Goal: Information Seeking & Learning: Find specific fact

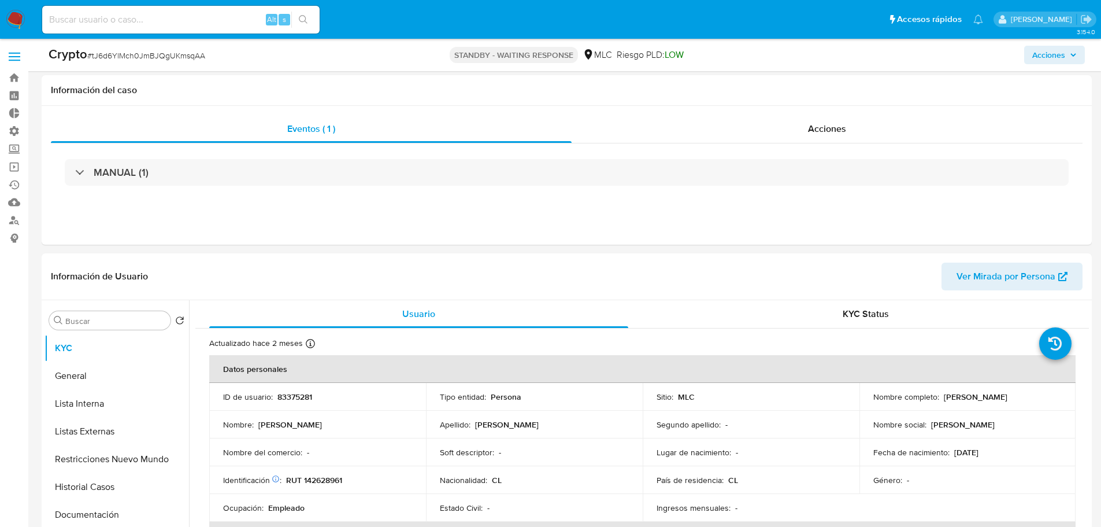
select select "10"
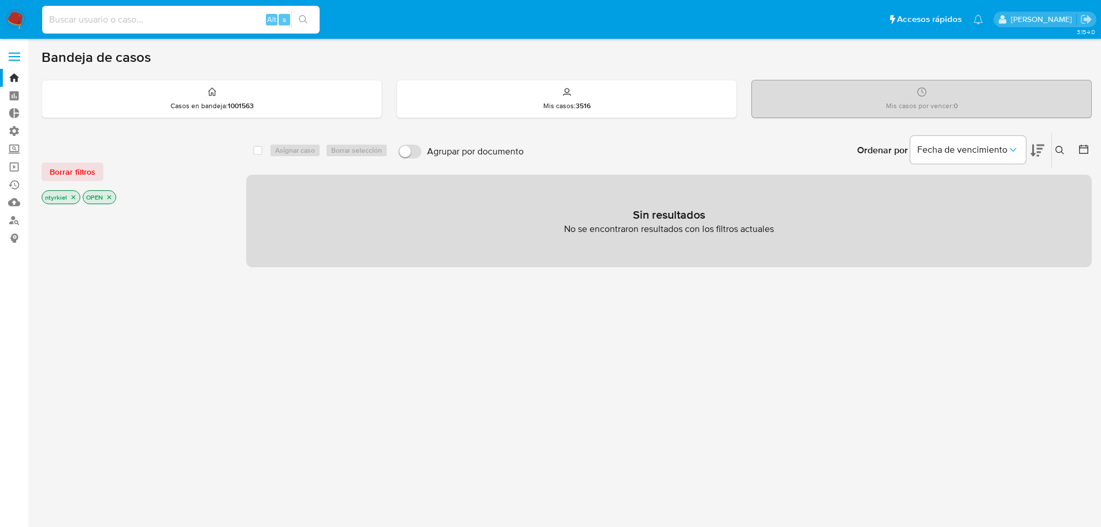
click at [114, 20] on input at bounding box center [180, 19] width 277 height 15
paste input "DIcgHR9H0gUL9iFJckpow0DW"
type input "DIcgHR9H0gUL9iFJckpow0DW"
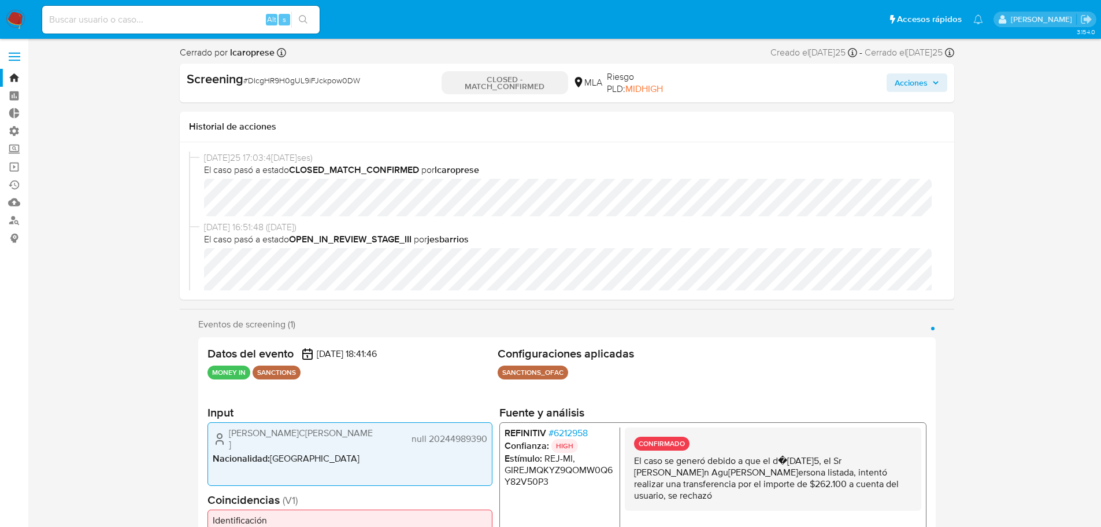
select select "10"
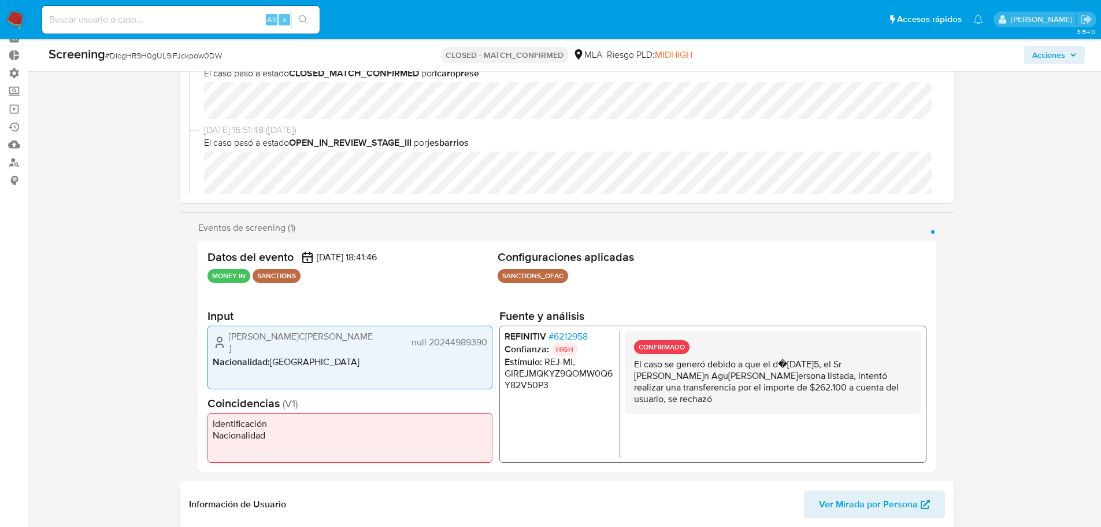
click at [571, 338] on span "# 6212958" at bounding box center [567, 337] width 39 height 12
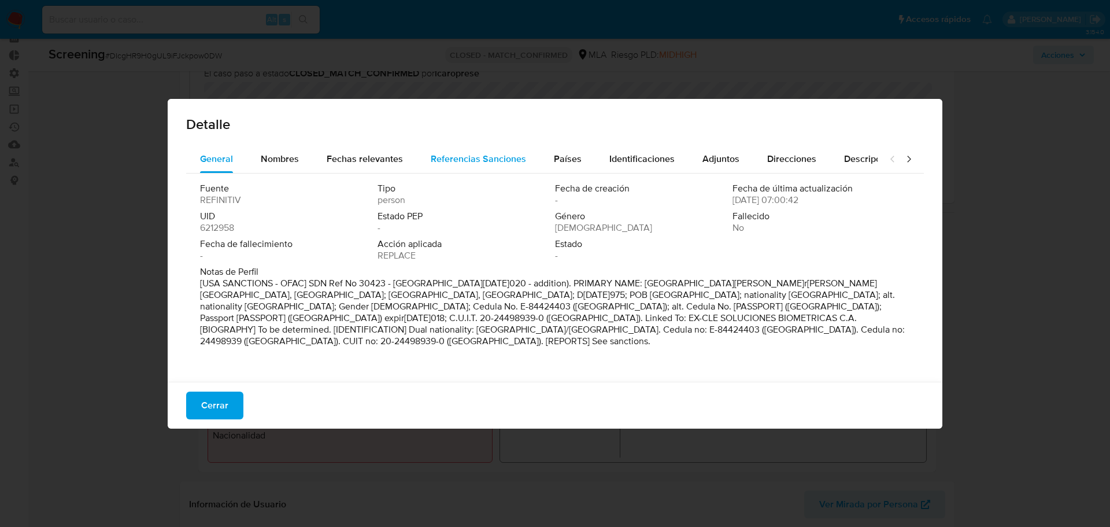
click at [476, 157] on span "Referencias Sanciones" at bounding box center [478, 158] width 95 height 13
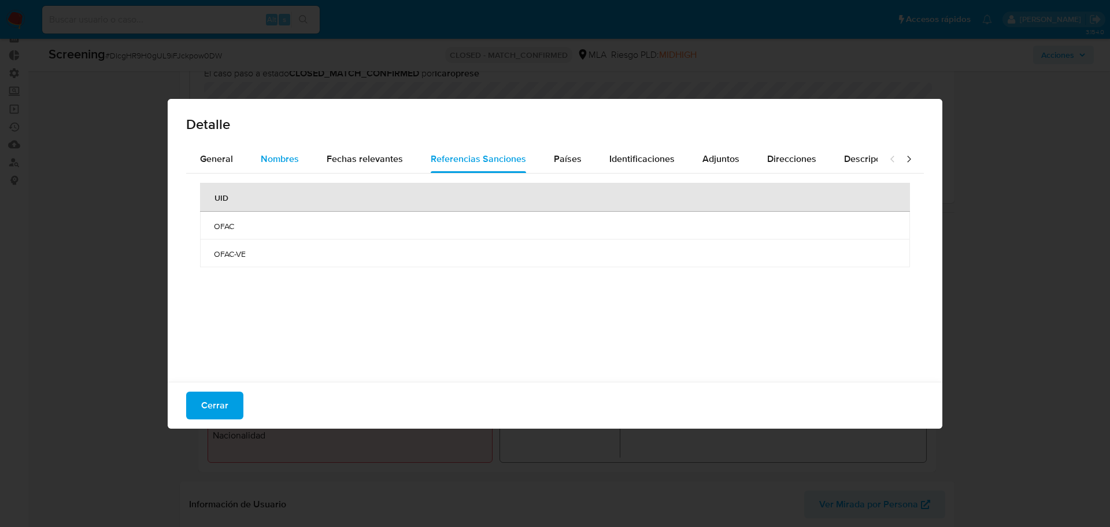
click at [269, 163] on span "Nombres" at bounding box center [280, 158] width 38 height 13
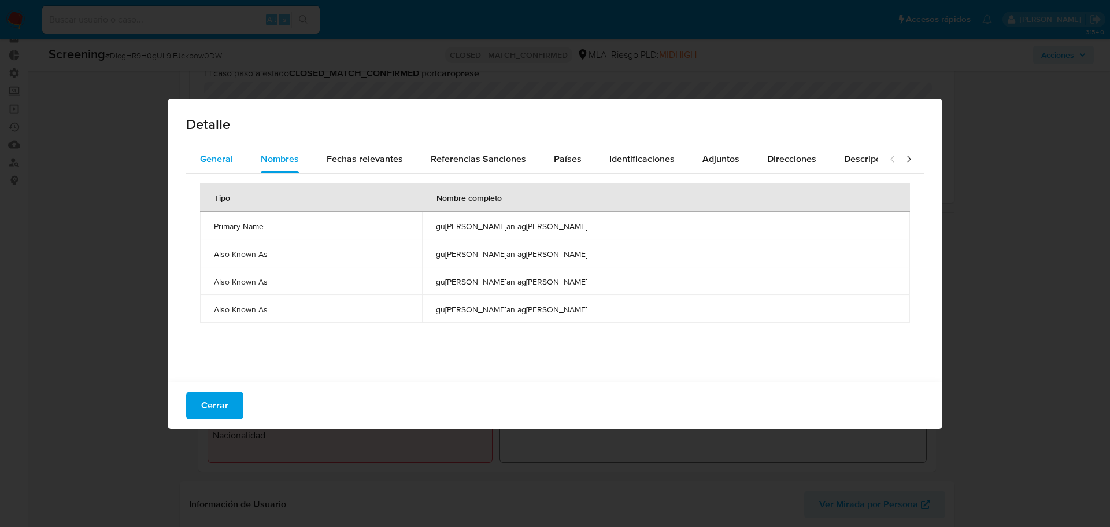
click at [224, 155] on span "General" at bounding box center [216, 158] width 33 height 13
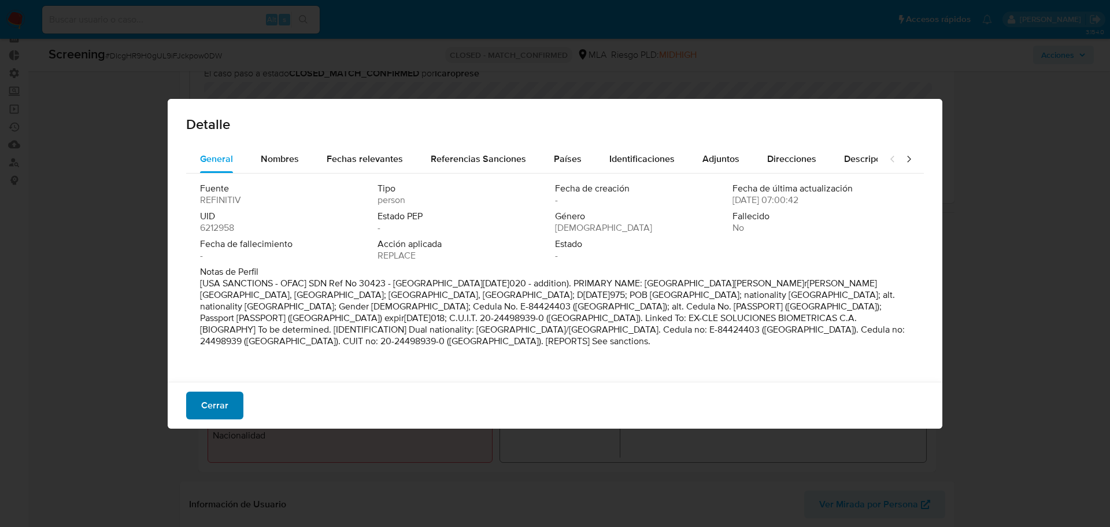
click at [216, 410] on span "Cerrar" at bounding box center [214, 404] width 27 height 25
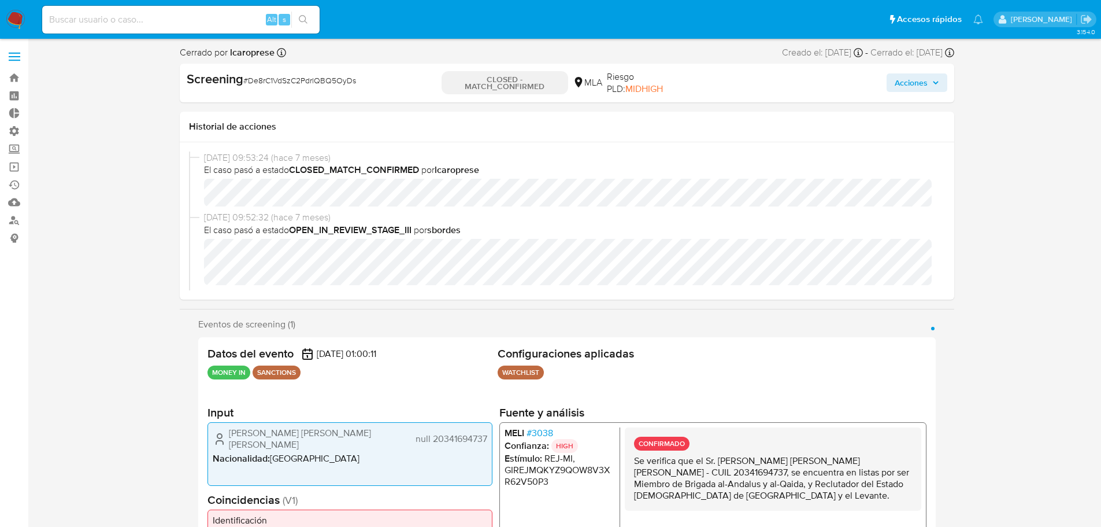
select select "10"
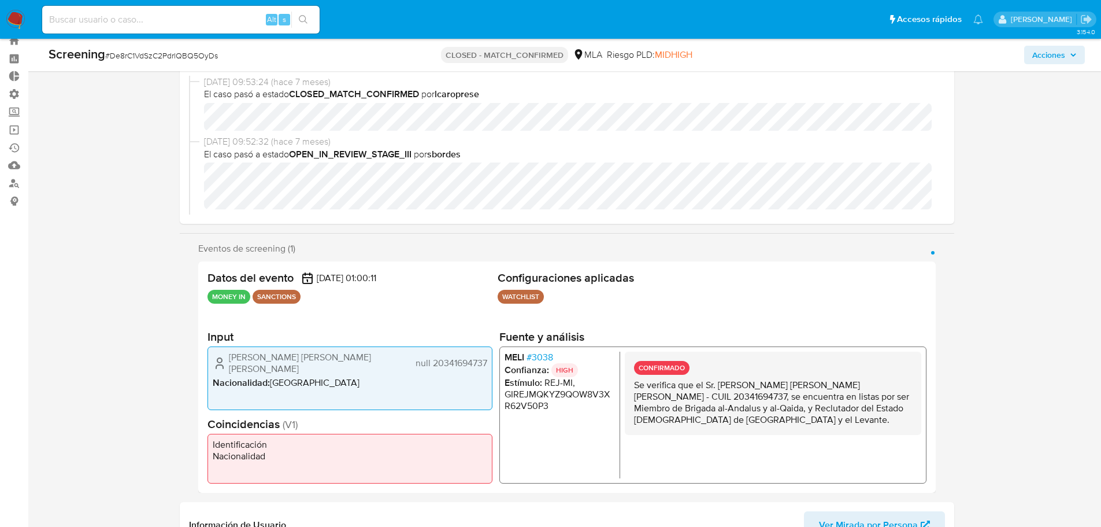
scroll to position [58, 0]
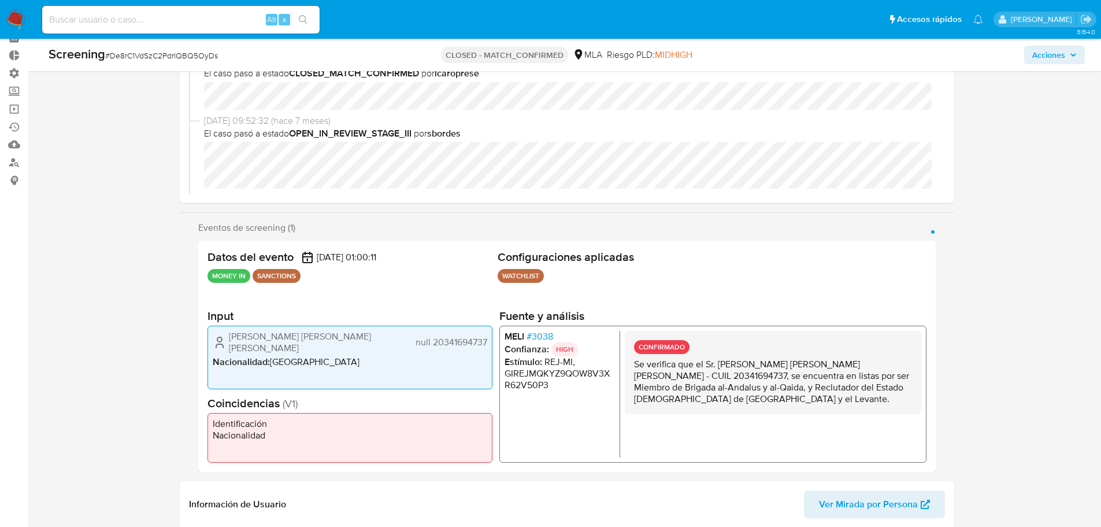
click at [540, 338] on span "# 3038" at bounding box center [539, 337] width 27 height 12
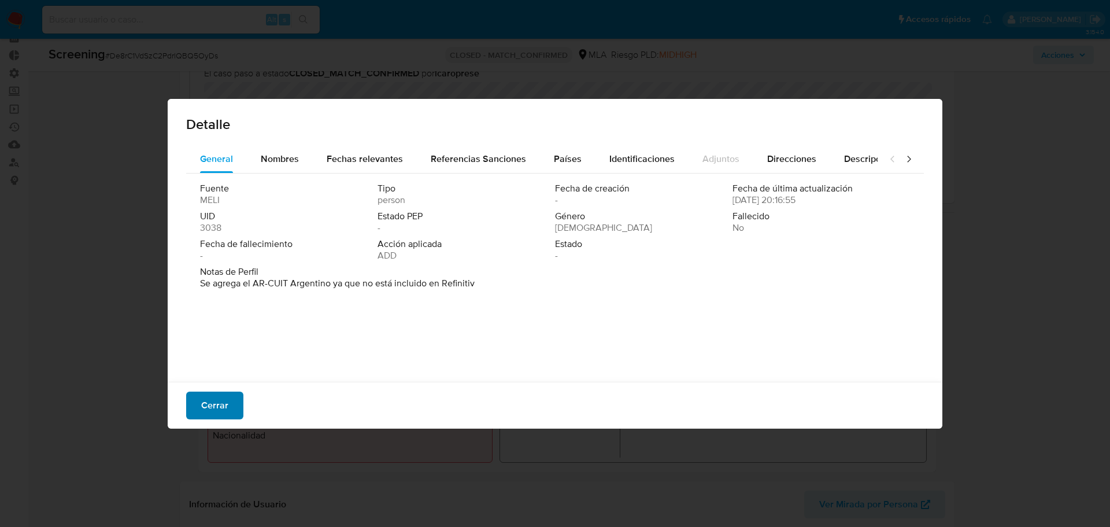
click at [216, 414] on span "Cerrar" at bounding box center [214, 404] width 27 height 25
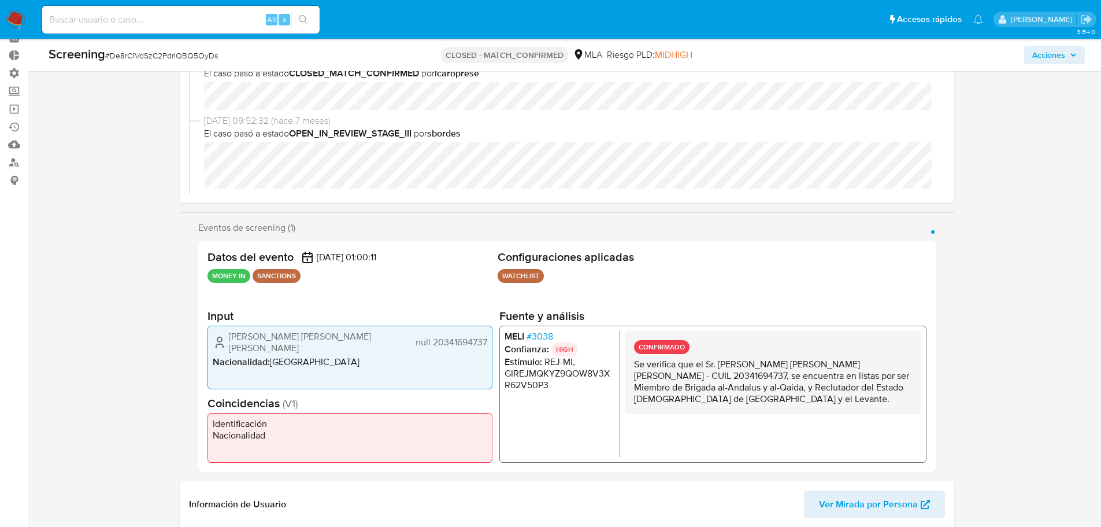
click at [549, 337] on span "# 3038" at bounding box center [539, 337] width 27 height 12
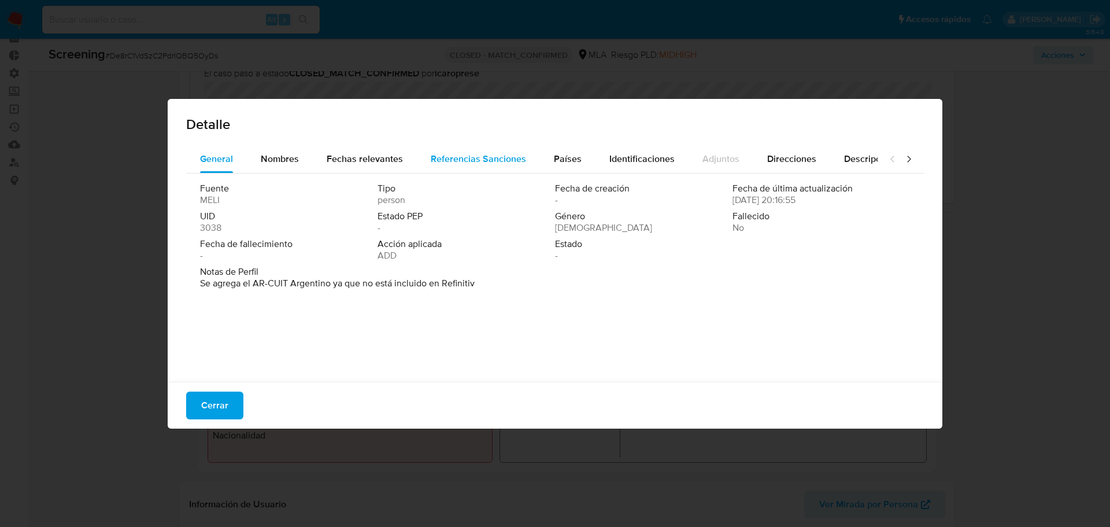
click at [484, 151] on div "Referencias Sanciones" at bounding box center [478, 159] width 95 height 28
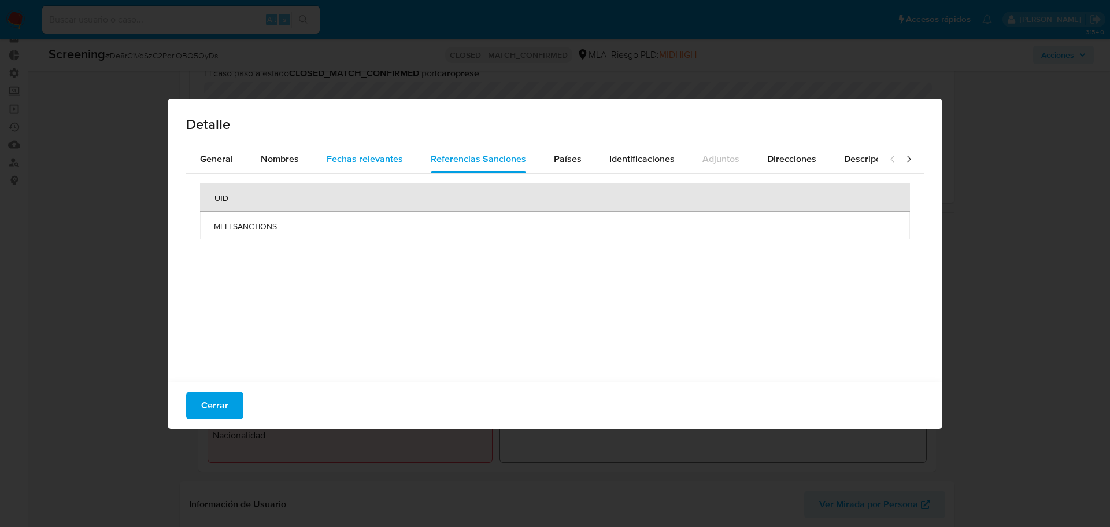
click at [332, 160] on span "Fechas relevantes" at bounding box center [365, 158] width 76 height 13
click at [192, 150] on button "General" at bounding box center [216, 159] width 61 height 28
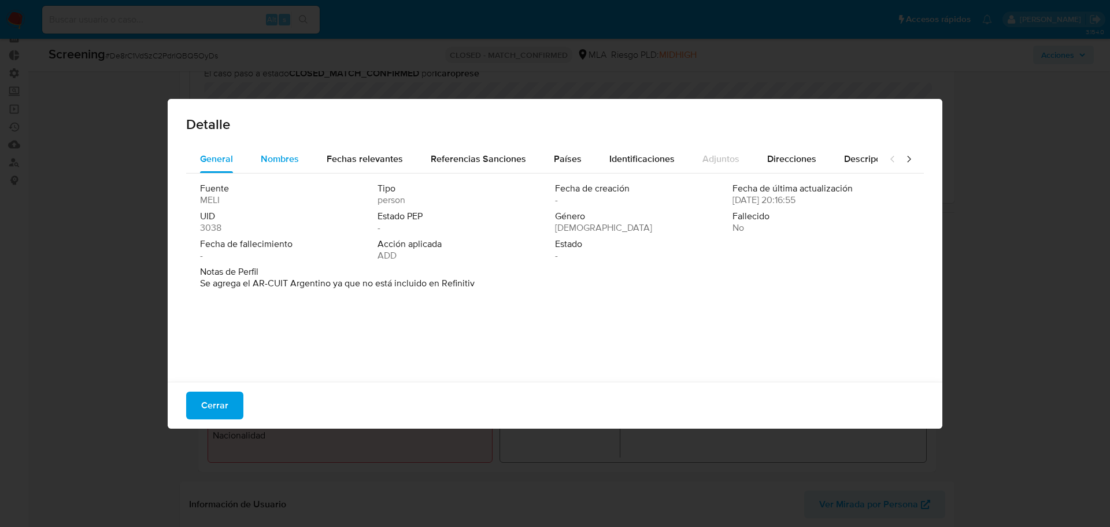
click at [269, 164] on span "Nombres" at bounding box center [280, 158] width 38 height 13
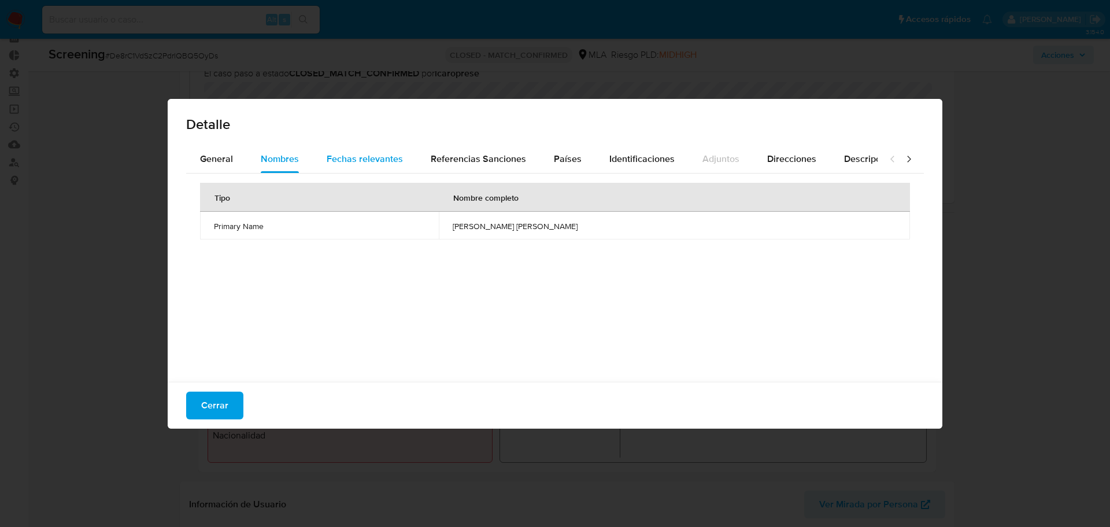
click at [364, 163] on span "Fechas relevantes" at bounding box center [365, 158] width 76 height 13
click at [487, 160] on span "Referencias Sanciones" at bounding box center [478, 158] width 95 height 13
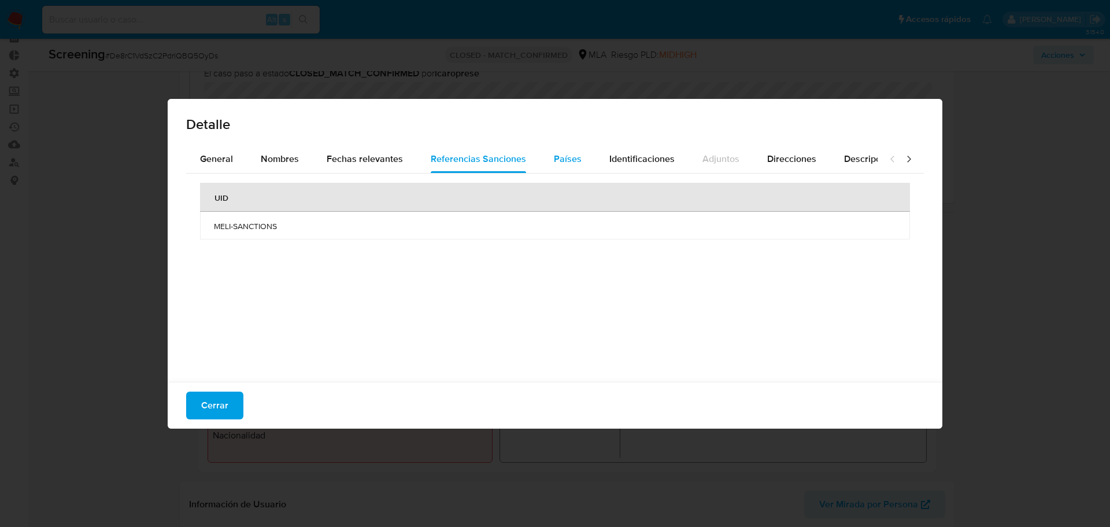
click at [579, 170] on button "Países" at bounding box center [567, 159] width 55 height 28
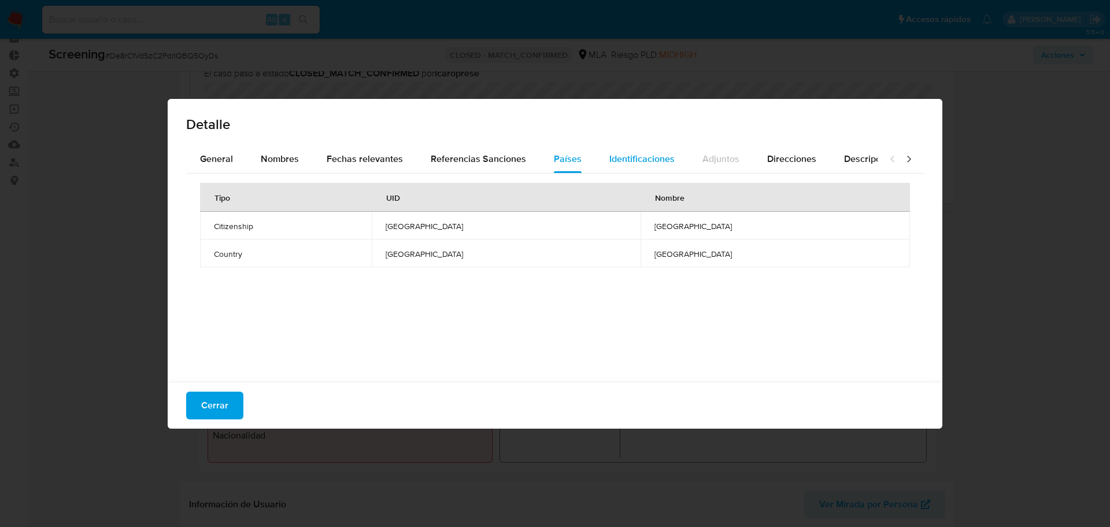
click at [611, 165] on div "Identificaciones" at bounding box center [641, 159] width 65 height 28
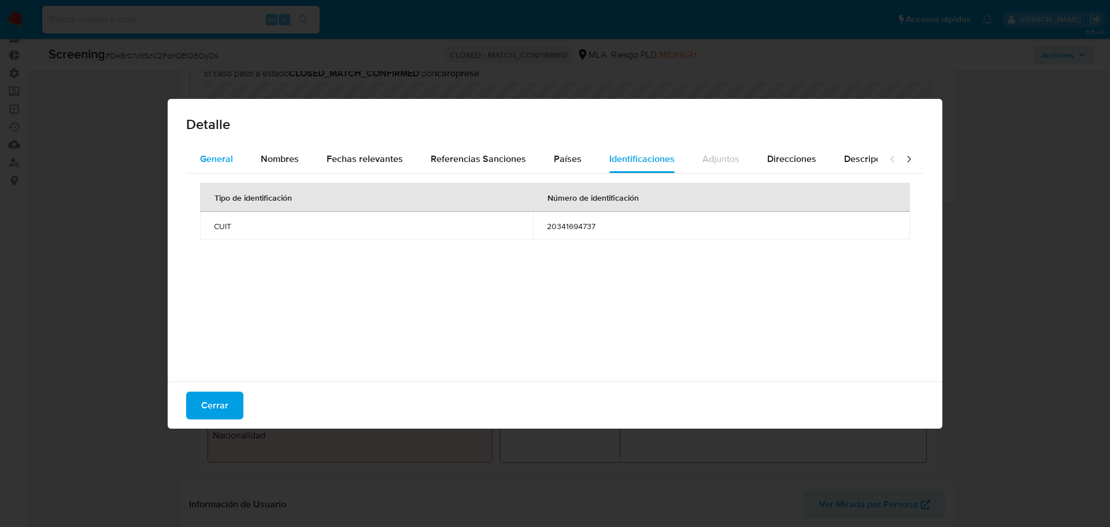
click at [224, 151] on div "General" at bounding box center [216, 159] width 33 height 28
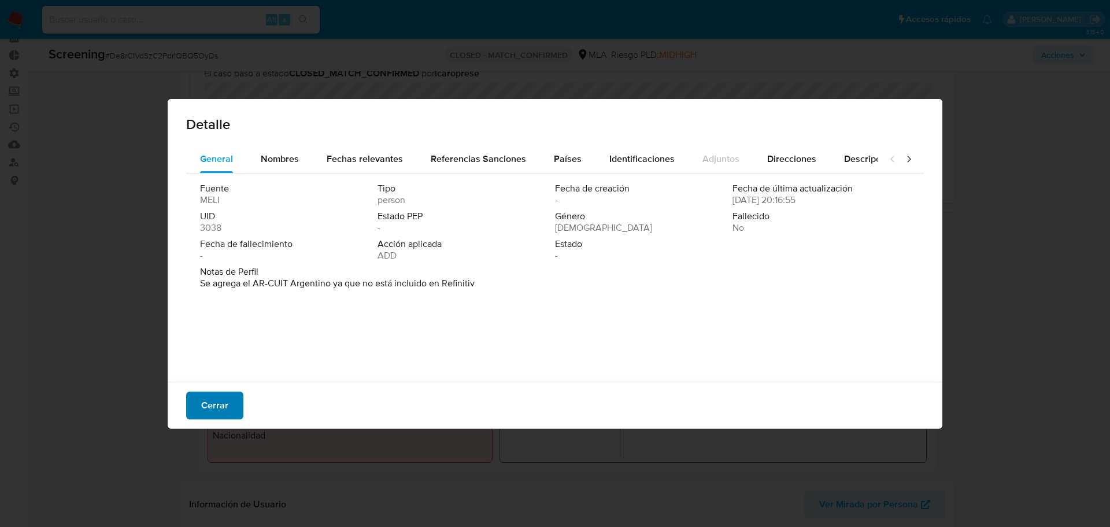
click at [231, 402] on button "Cerrar" at bounding box center [214, 405] width 57 height 28
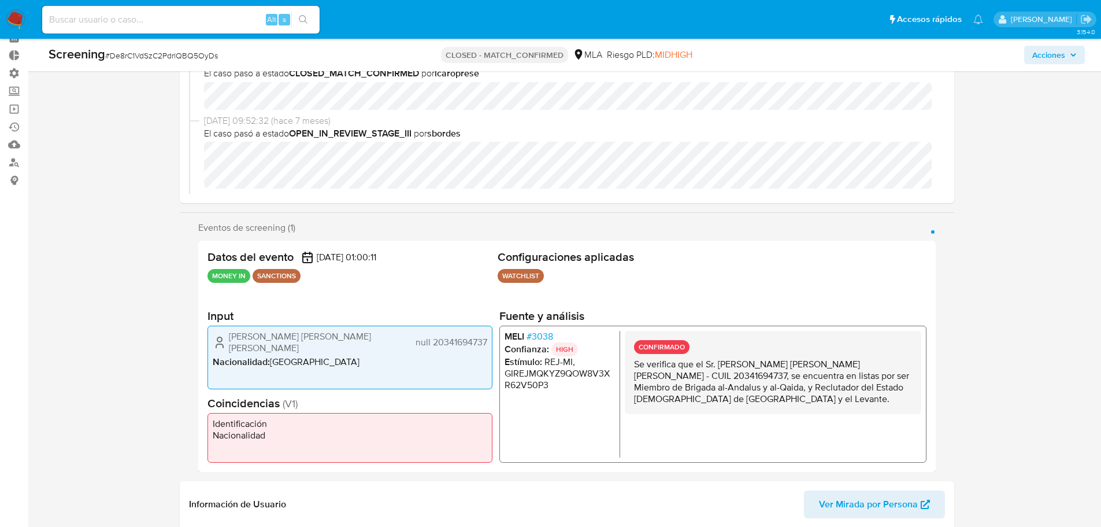
click at [549, 342] on span "# 3038" at bounding box center [539, 337] width 27 height 12
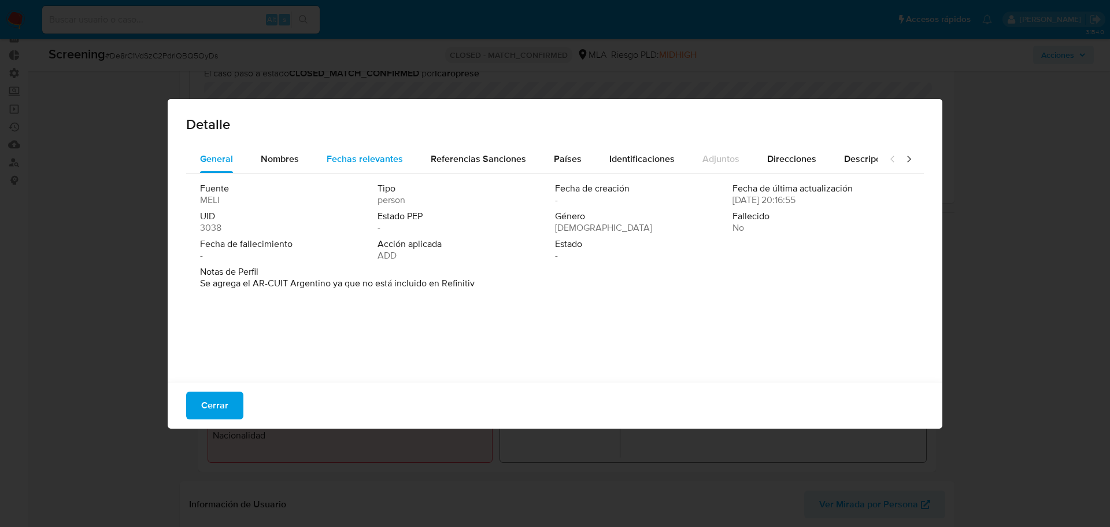
click at [392, 170] on div "Fechas relevantes" at bounding box center [365, 159] width 76 height 28
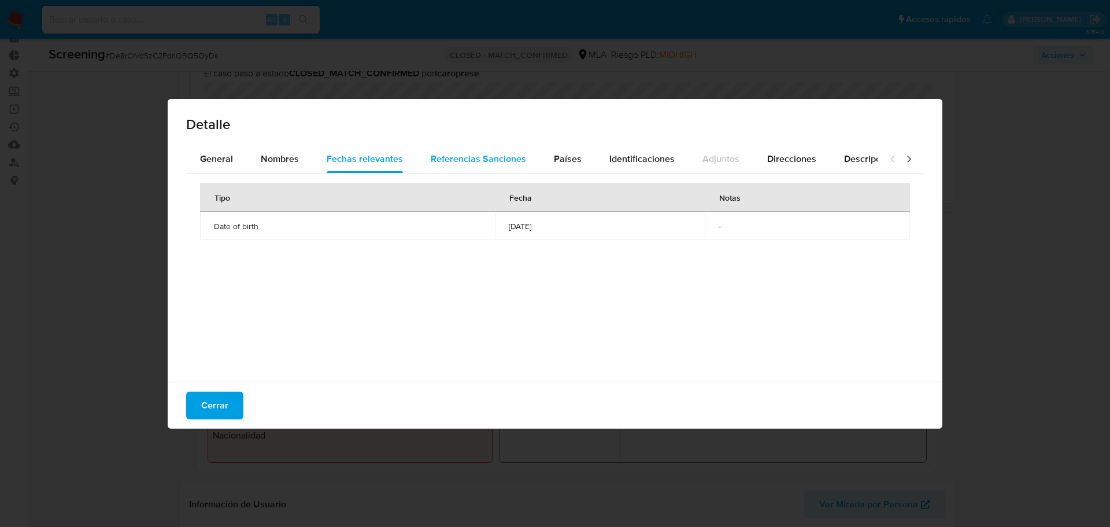
click at [440, 163] on span "Referencias Sanciones" at bounding box center [478, 158] width 95 height 13
click at [193, 405] on button "Cerrar" at bounding box center [214, 405] width 57 height 28
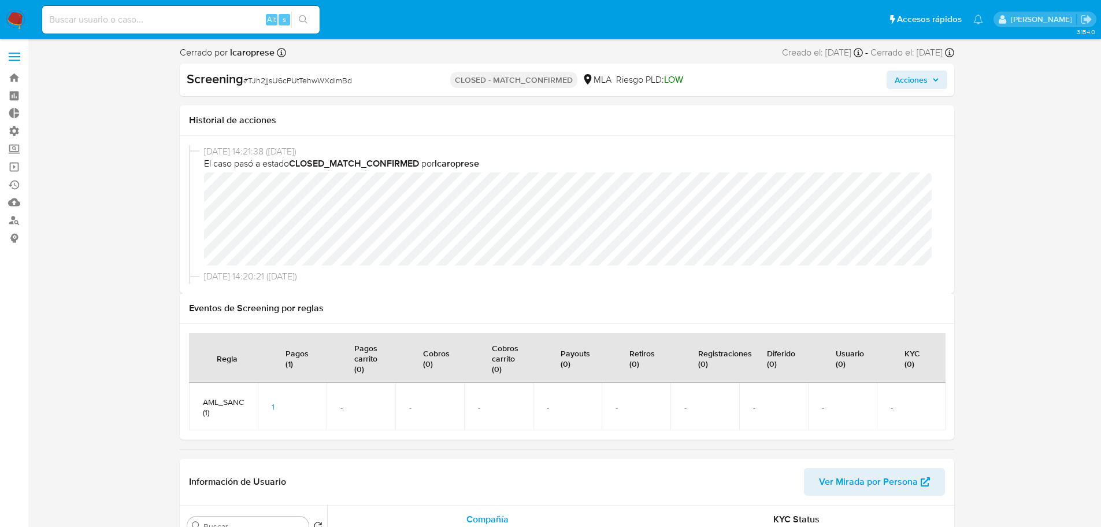
select select "10"
click at [275, 405] on div "1" at bounding box center [292, 406] width 41 height 10
click at [273, 405] on span "1" at bounding box center [273, 407] width 3 height 12
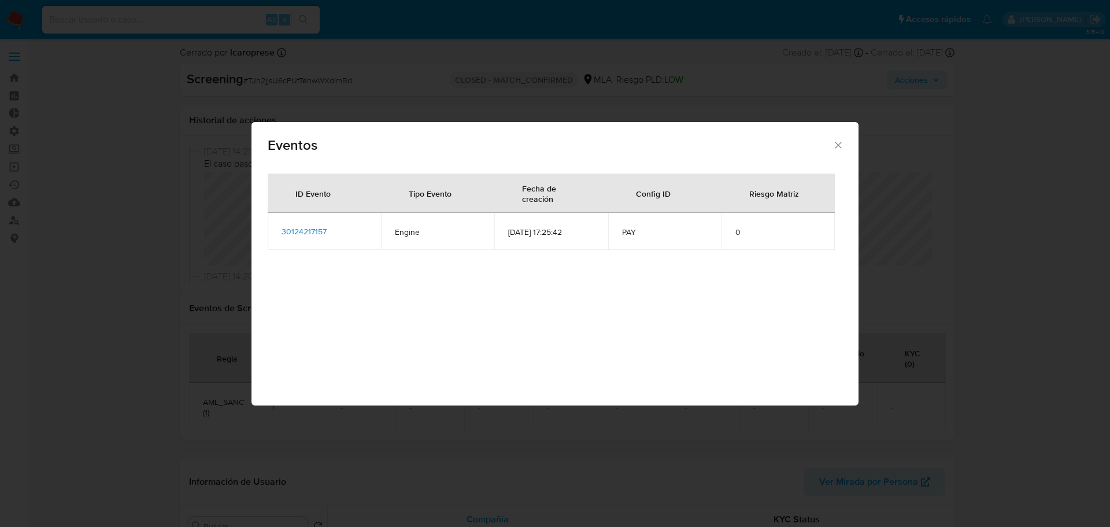
click at [290, 231] on span "30124217157" at bounding box center [304, 231] width 45 height 12
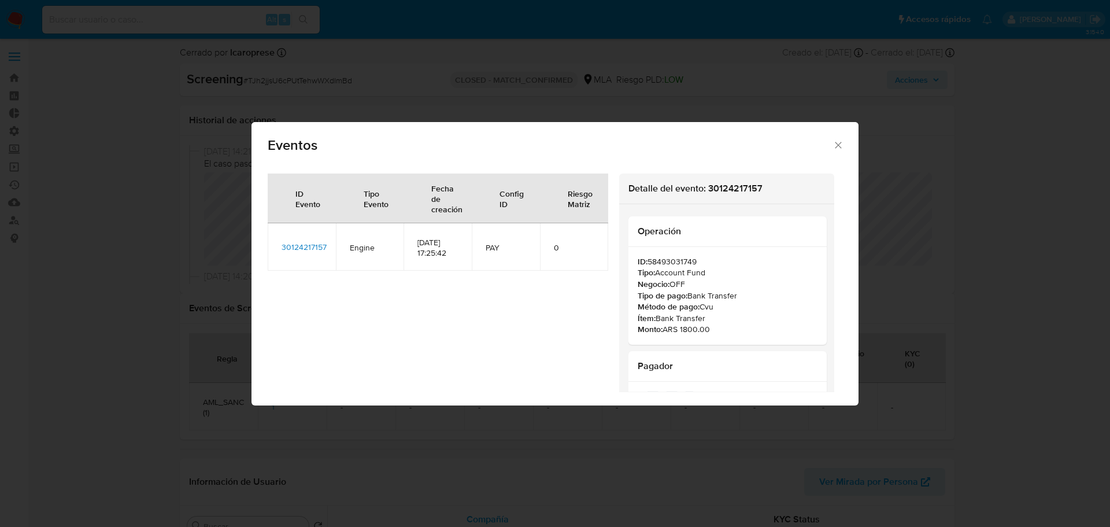
click at [832, 142] on icon "Cerrar" at bounding box center [838, 145] width 12 height 12
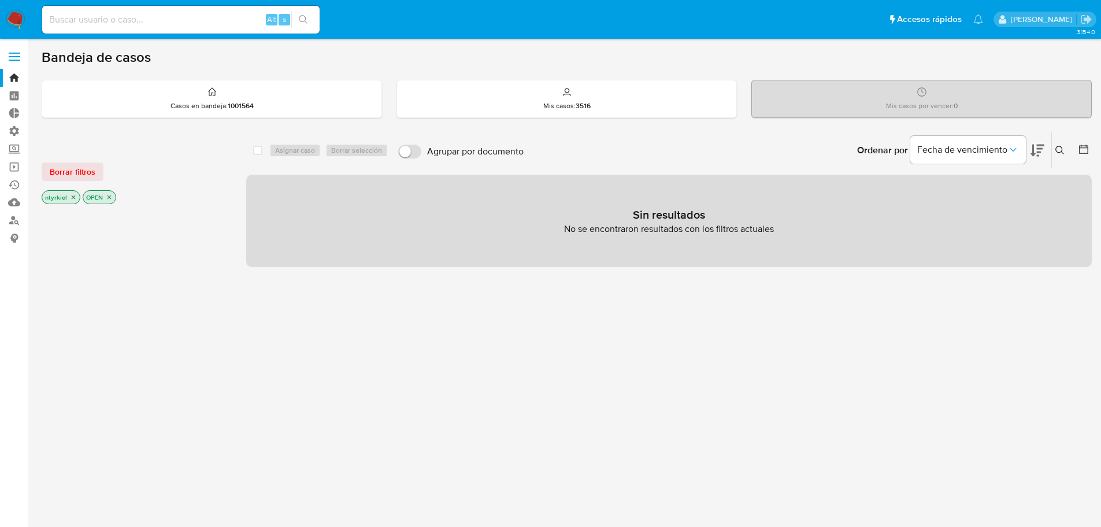
click at [158, 24] on input at bounding box center [180, 19] width 277 height 15
paste input "DIcgHR9H0gUL9iFJckpow0DW"
type input "DIcgHR9H0gUL9iFJckpow0DW"
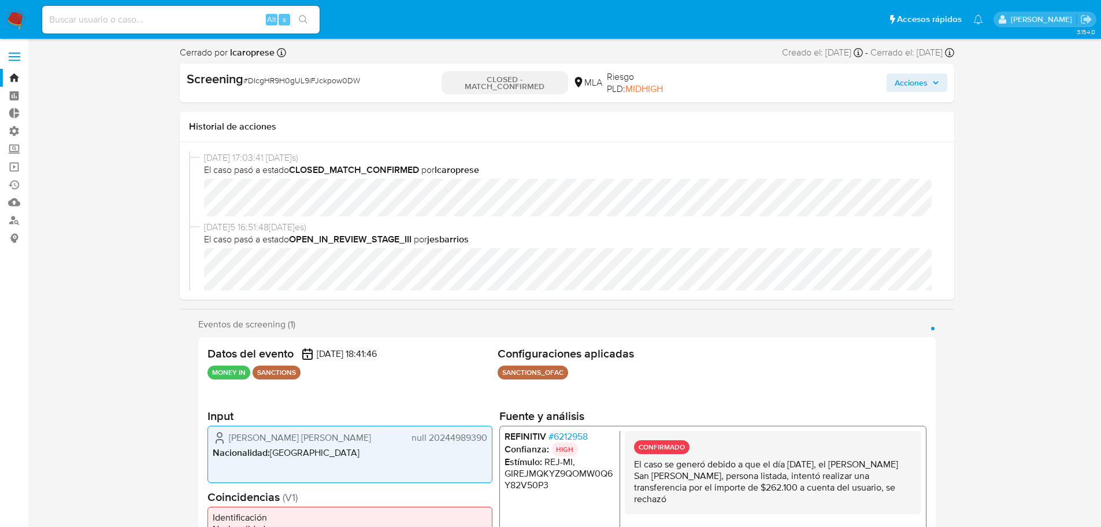
select select "10"
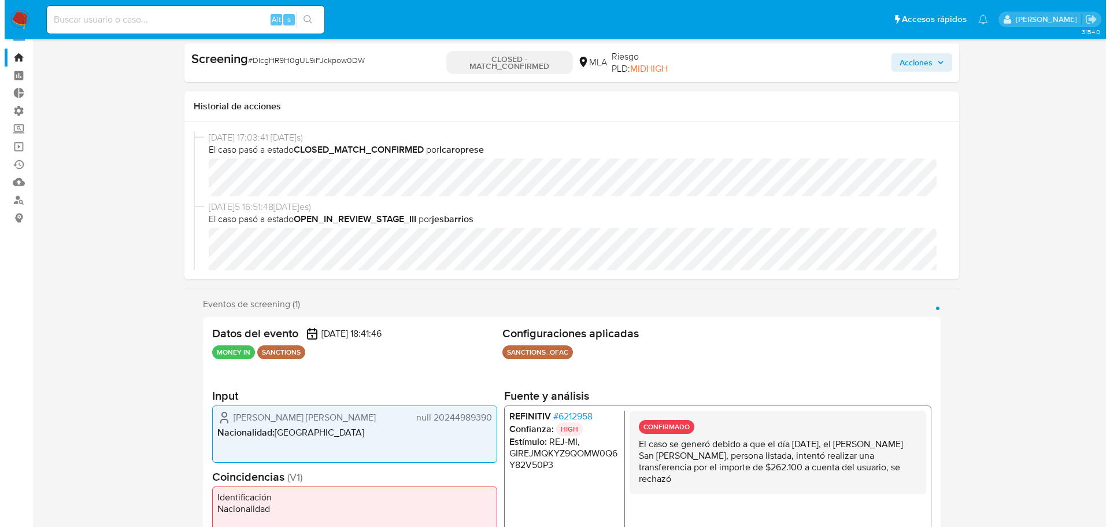
scroll to position [33, 0]
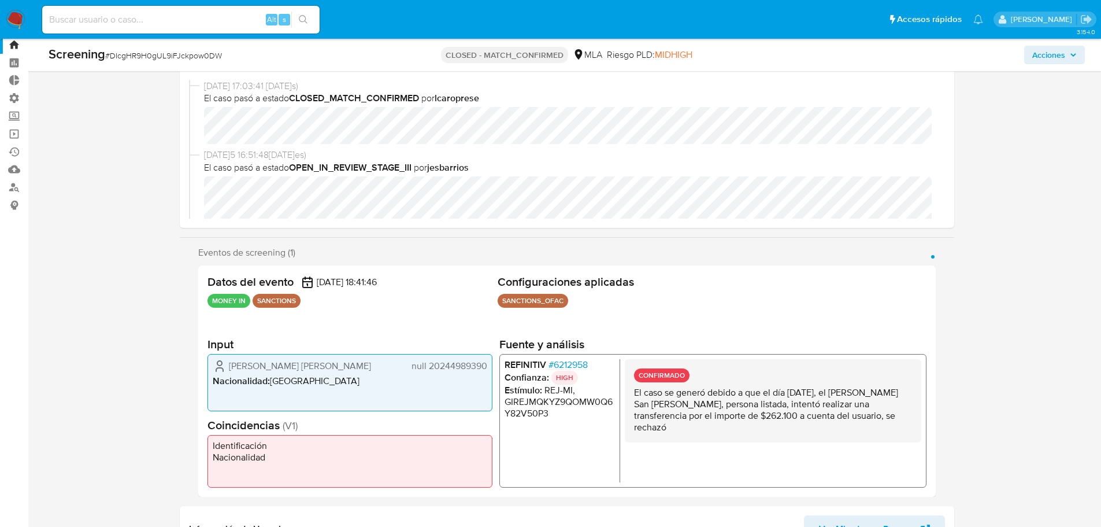
drag, startPoint x: 287, startPoint y: 372, endPoint x: 231, endPoint y: 359, distance: 58.1
click at [231, 360] on span "SAN AGUSTIN, GUILLERMO CARLOS" at bounding box center [300, 366] width 142 height 12
click at [576, 362] on span "# 6212958" at bounding box center [567, 364] width 39 height 12
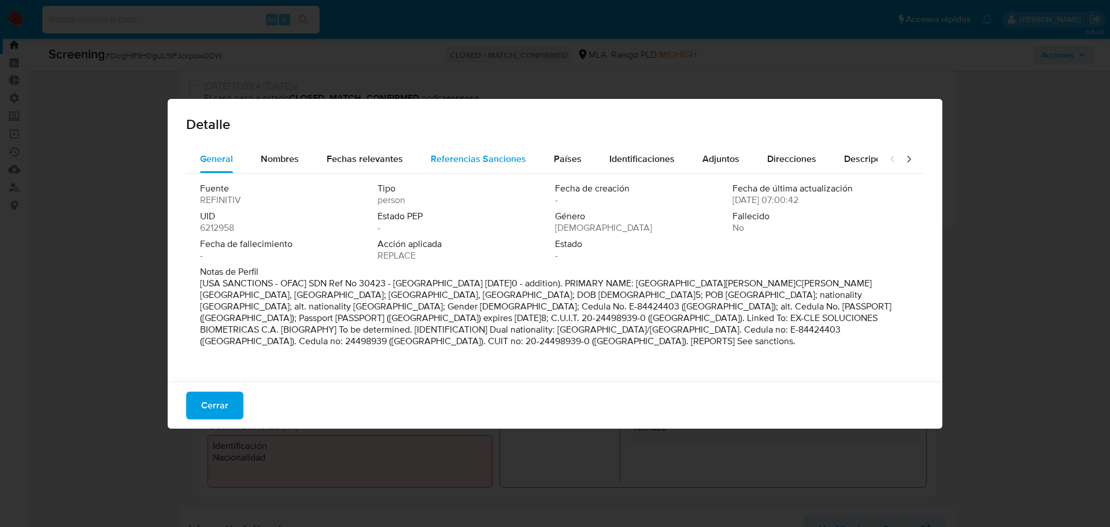
click at [479, 157] on span "Referencias Sanciones" at bounding box center [478, 158] width 95 height 13
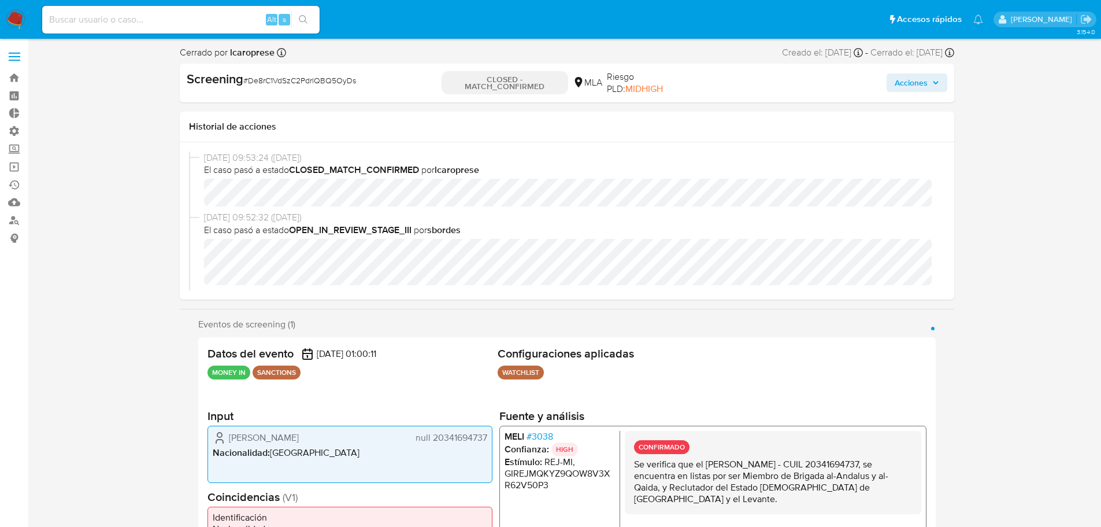
select select "10"
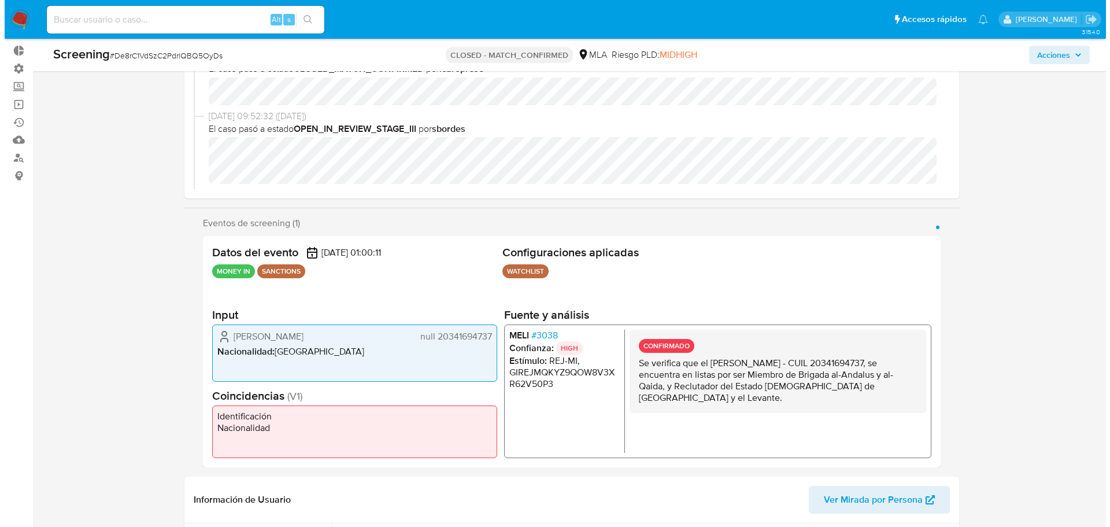
scroll to position [173, 0]
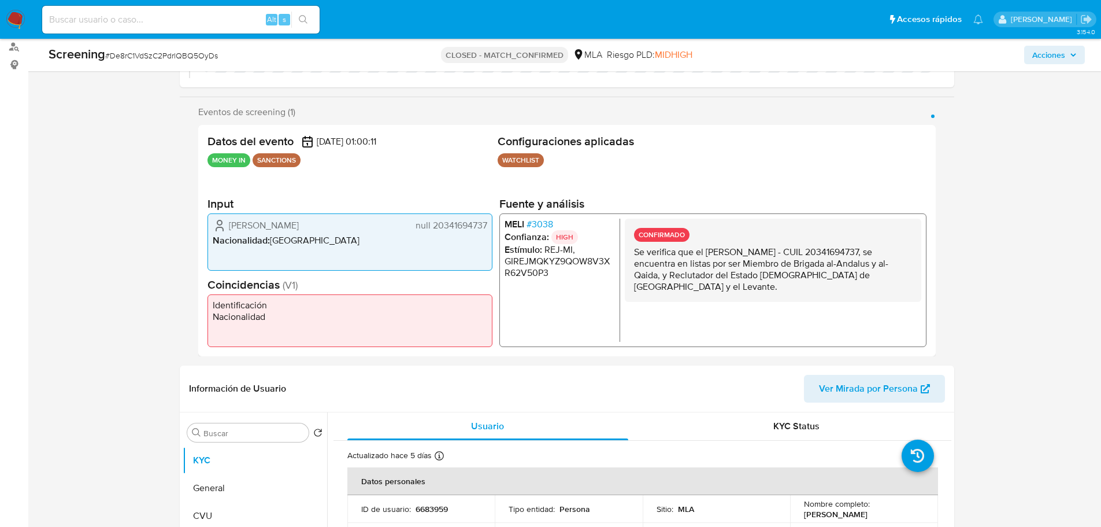
drag, startPoint x: 377, startPoint y: 227, endPoint x: 229, endPoint y: 225, distance: 148.0
click at [229, 225] on div "[PERSON_NAME] JUAREZ null 20341694737" at bounding box center [350, 225] width 275 height 14
click at [537, 220] on span "# 3038" at bounding box center [539, 224] width 27 height 12
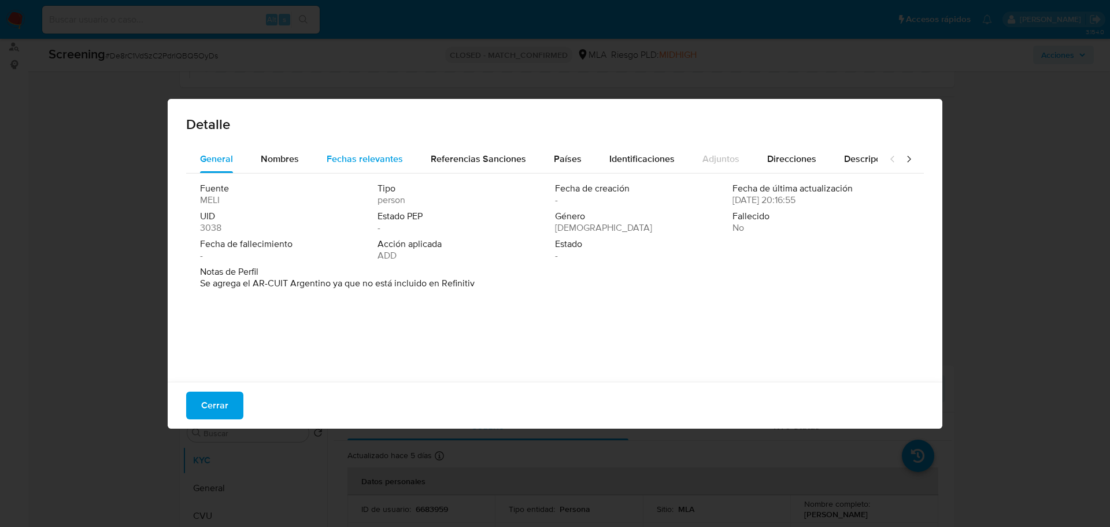
click at [336, 157] on span "Fechas relevantes" at bounding box center [365, 158] width 76 height 13
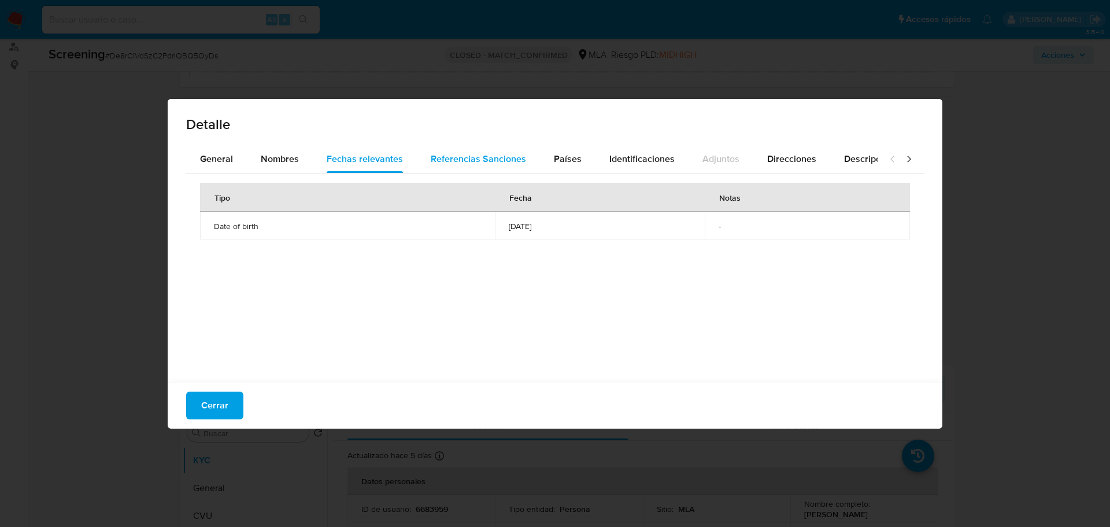
click at [491, 152] on span "Referencias Sanciones" at bounding box center [478, 158] width 95 height 13
click at [217, 154] on span "General" at bounding box center [216, 158] width 33 height 13
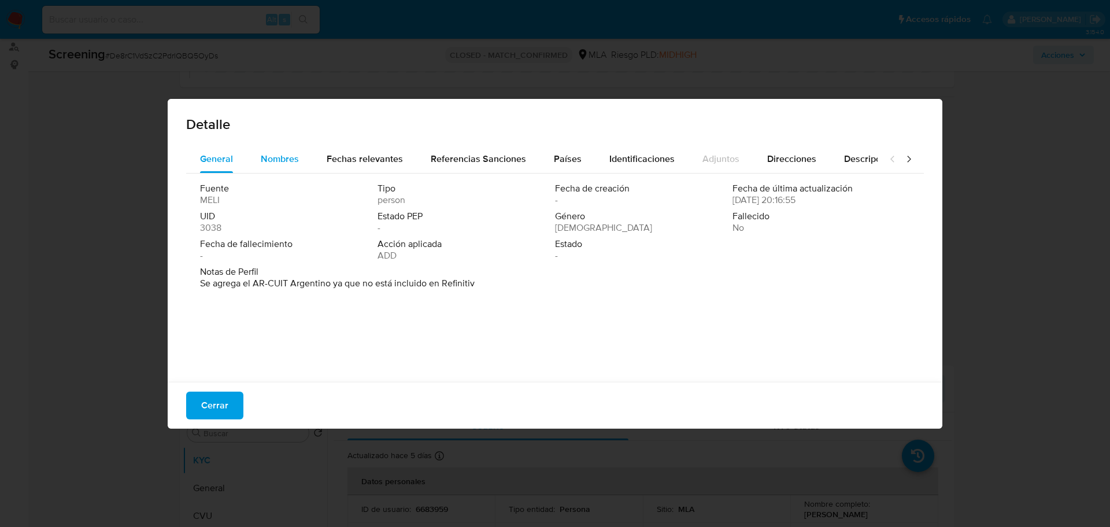
click at [262, 153] on span "Nombres" at bounding box center [280, 158] width 38 height 13
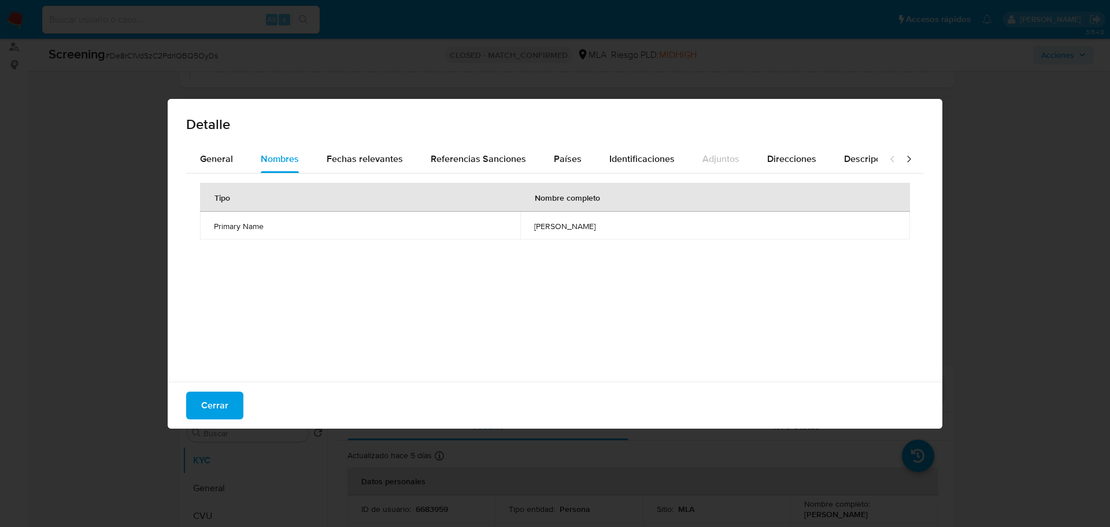
drag, startPoint x: 606, startPoint y: 225, endPoint x: 524, endPoint y: 221, distance: 82.8
click at [534, 221] on span "cesar raul rodriguez" at bounding box center [715, 226] width 362 height 10
click at [234, 160] on button "General" at bounding box center [216, 159] width 61 height 28
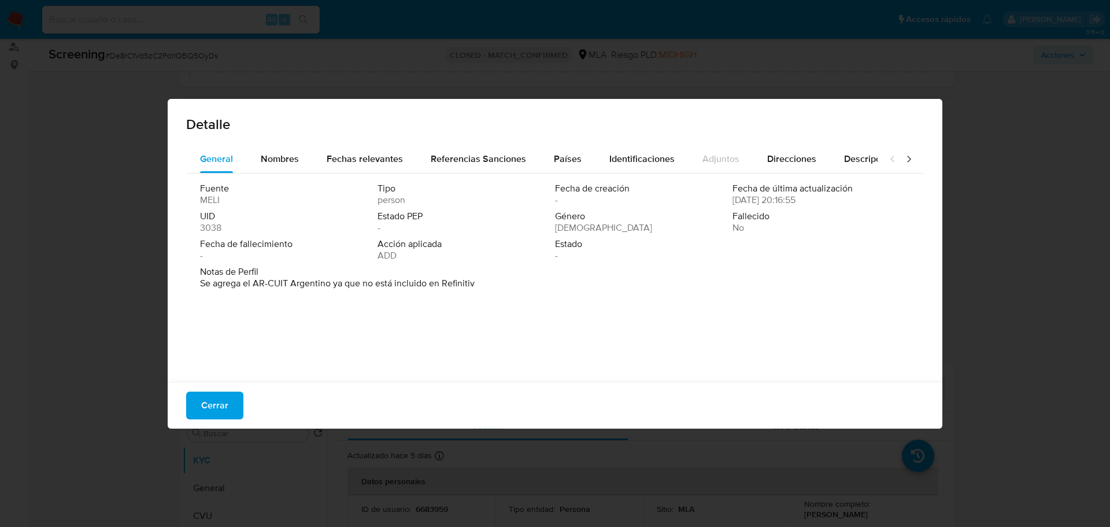
click at [907, 156] on icon at bounding box center [908, 158] width 3 height 6
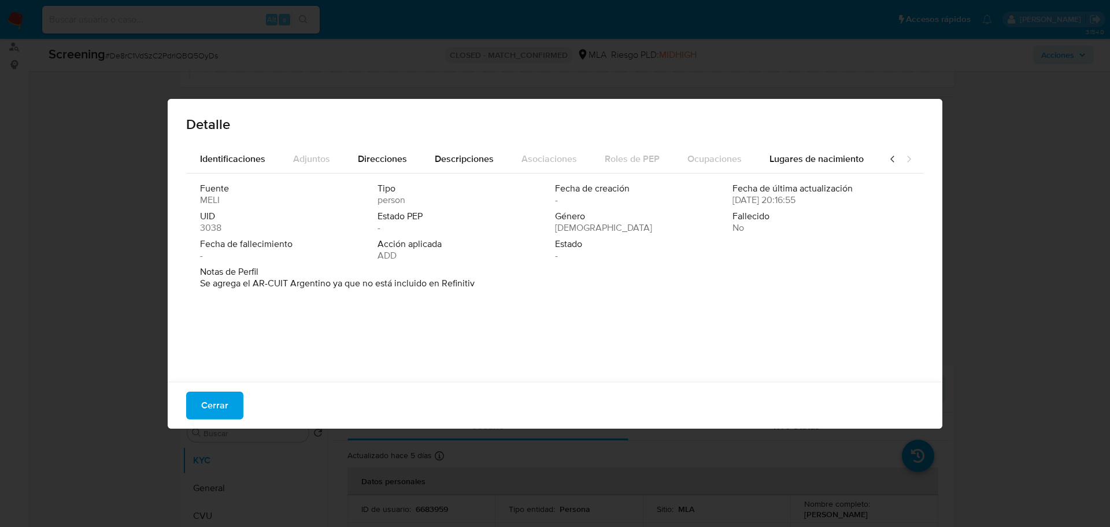
click at [907, 156] on icon at bounding box center [908, 158] width 3 height 6
click at [887, 161] on icon at bounding box center [893, 159] width 12 height 12
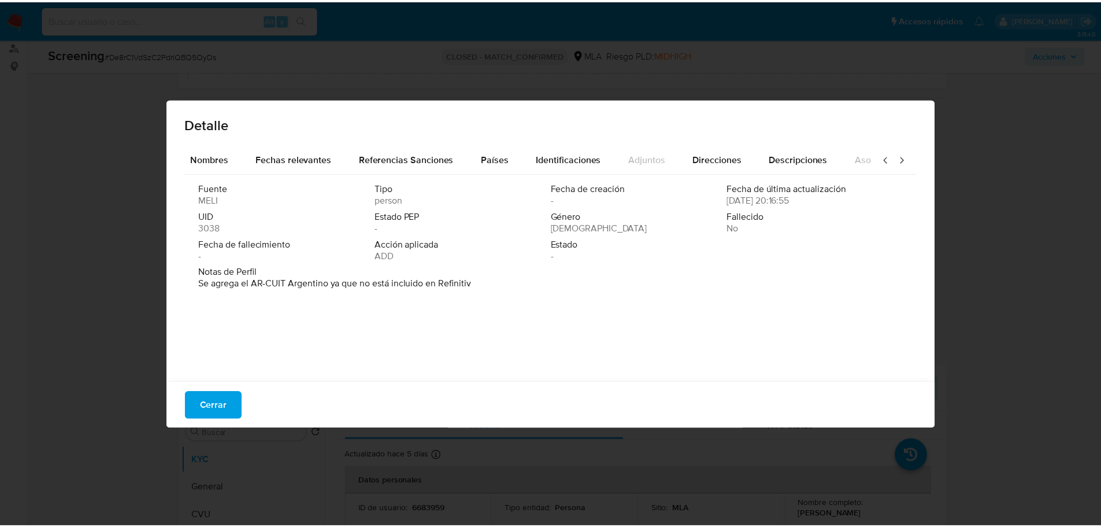
scroll to position [0, 0]
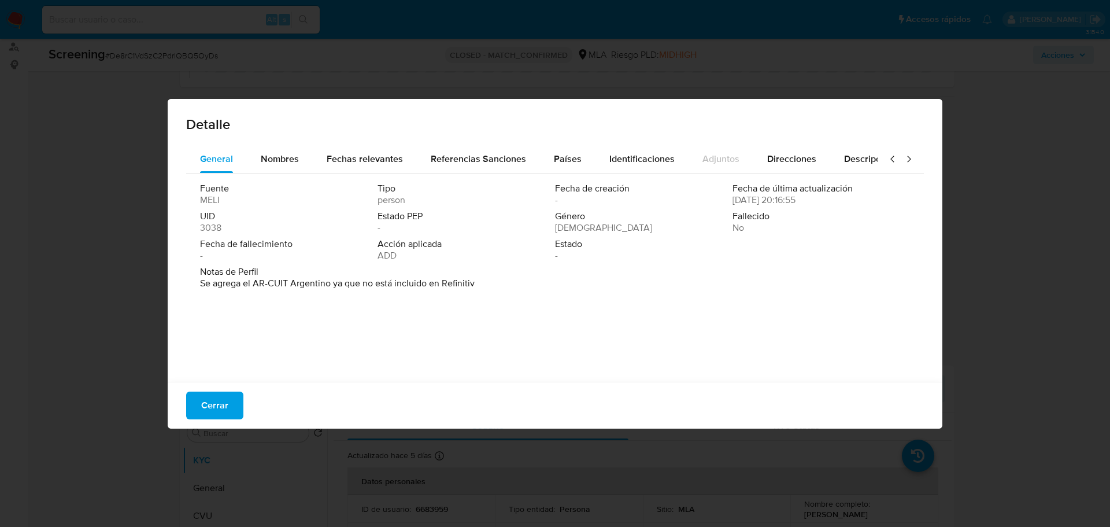
click at [887, 161] on icon at bounding box center [893, 159] width 12 height 12
click at [197, 398] on button "Cerrar" at bounding box center [214, 405] width 57 height 28
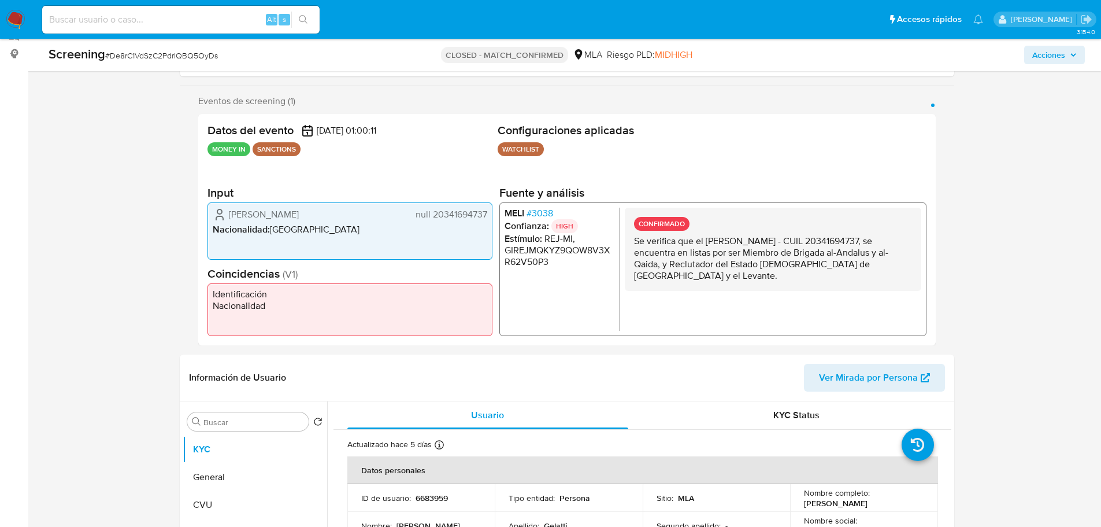
scroll to position [405, 0]
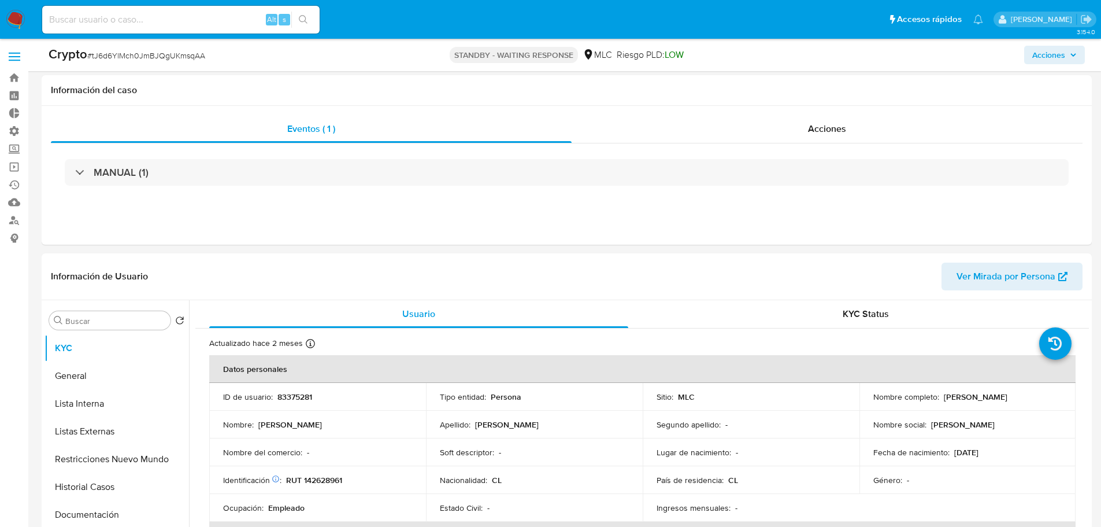
select select "10"
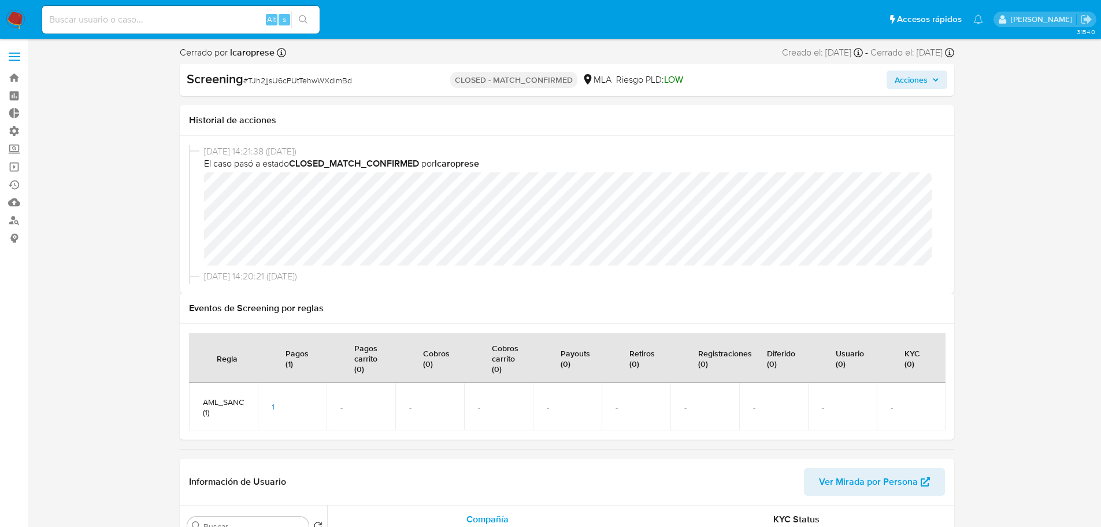
select select "10"
click at [272, 406] on span "1" at bounding box center [273, 407] width 3 height 12
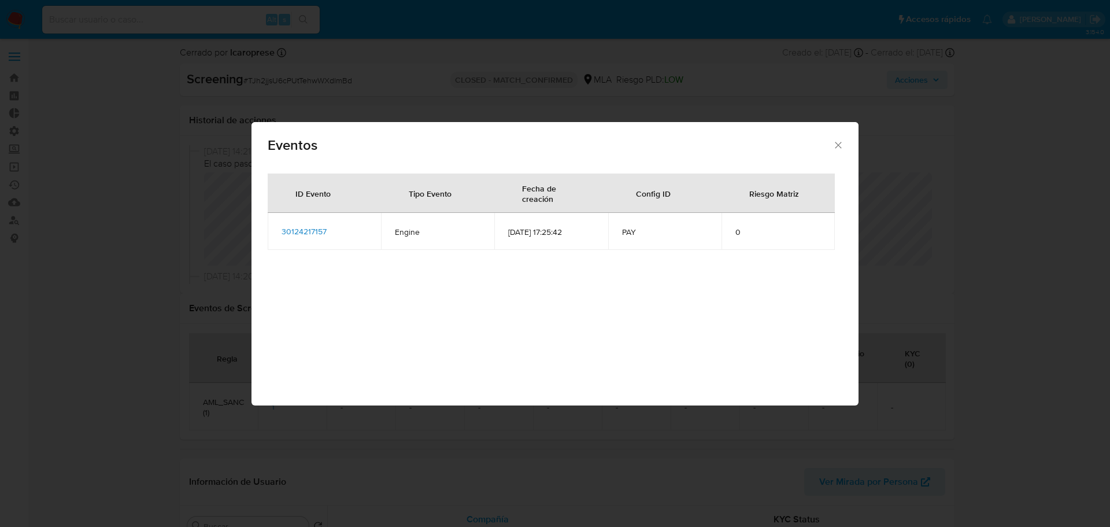
click at [832, 139] on icon "Cerrar" at bounding box center [838, 145] width 12 height 12
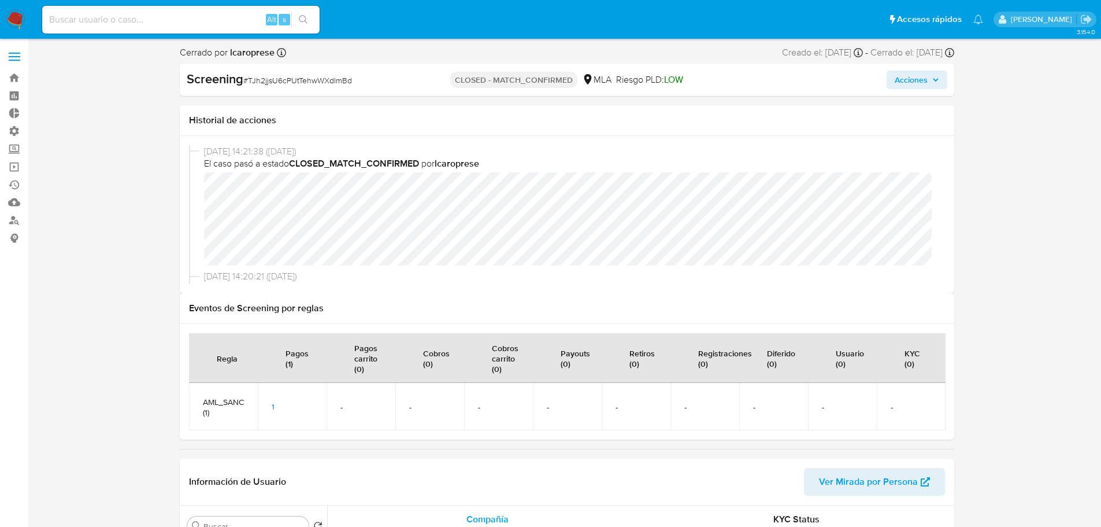
click at [272, 402] on span "1" at bounding box center [273, 407] width 3 height 12
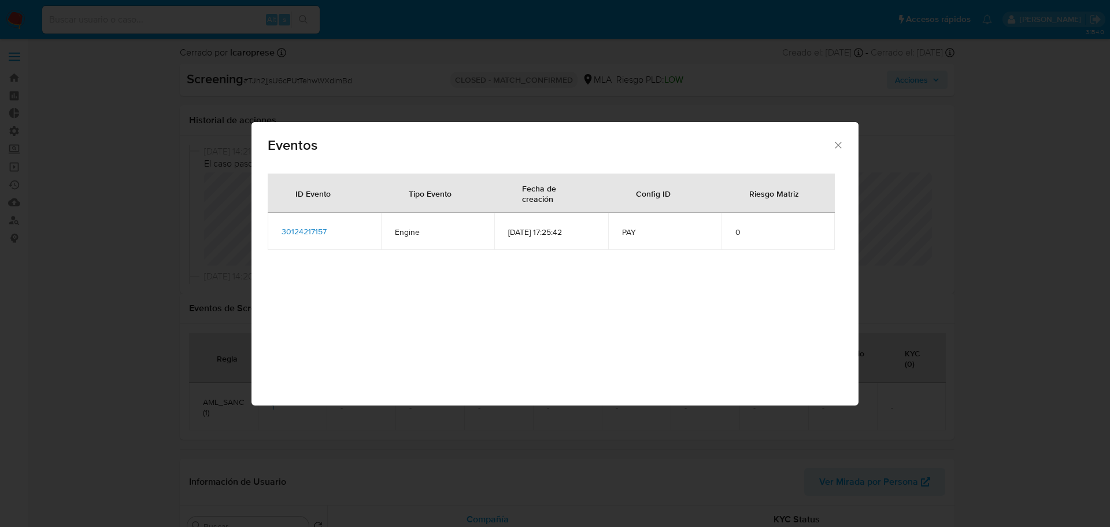
click at [308, 231] on span "30124217157" at bounding box center [304, 231] width 45 height 12
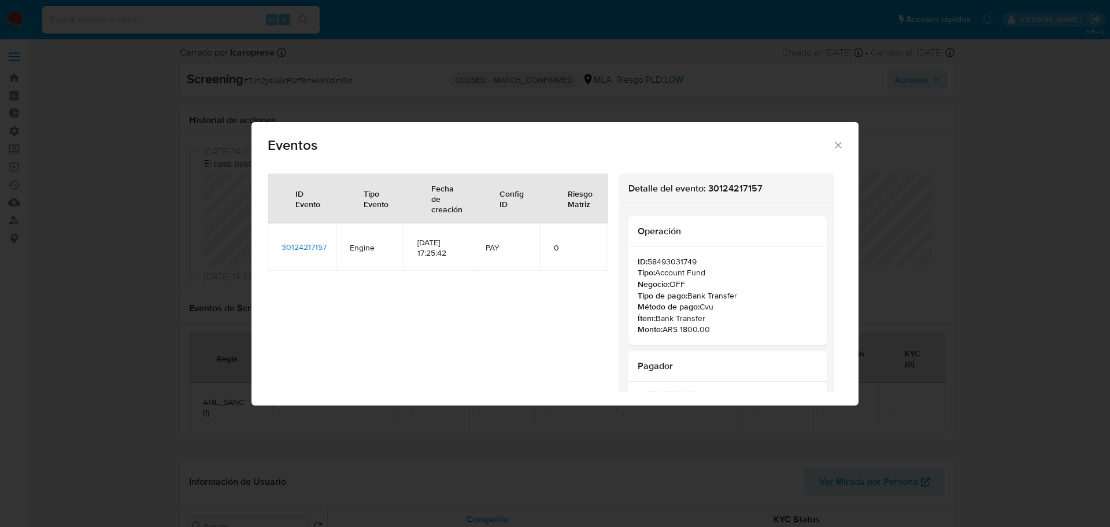
click at [832, 149] on icon "Cerrar" at bounding box center [838, 145] width 12 height 12
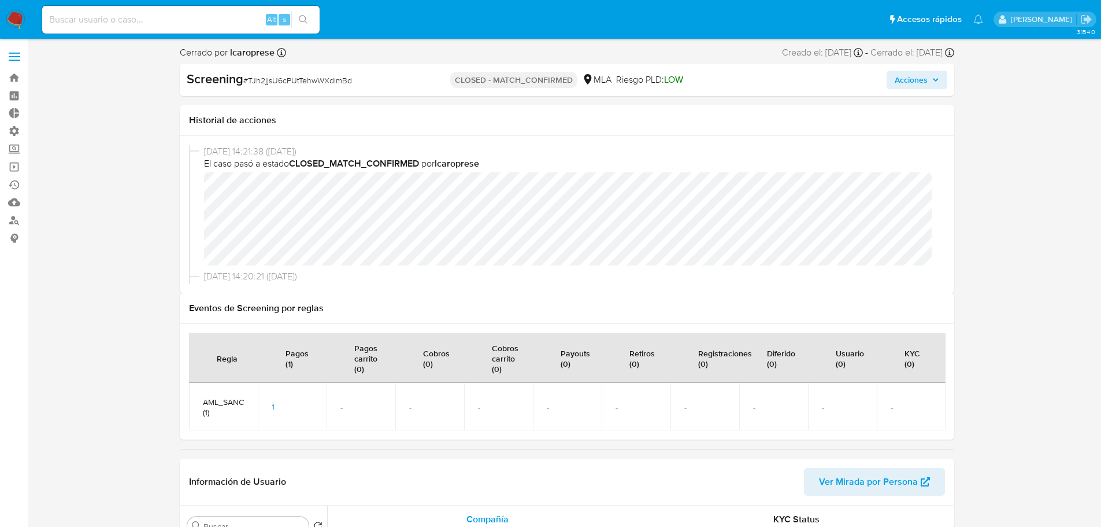
scroll to position [231, 0]
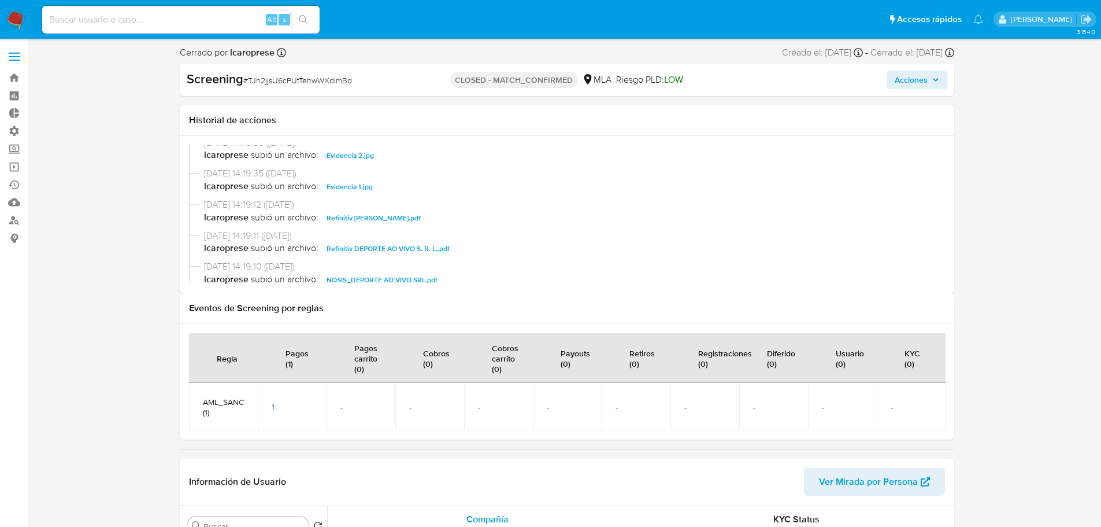
click at [376, 220] on span "Refinitiv [PERSON_NAME].pdf" at bounding box center [374, 218] width 94 height 14
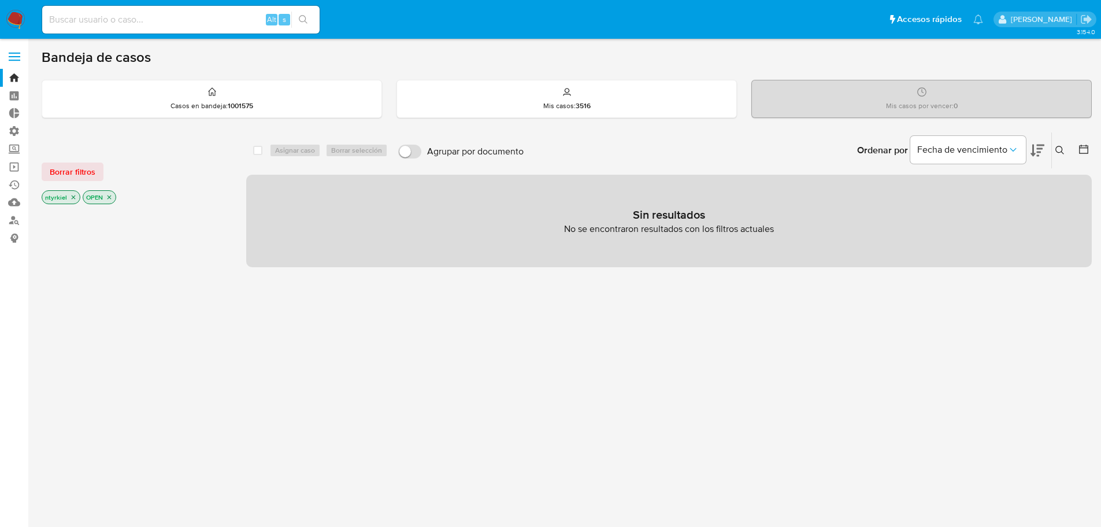
click at [14, 51] on label at bounding box center [14, 57] width 29 height 24
click at [0, 0] on input "checkbox" at bounding box center [0, 0] width 0 height 0
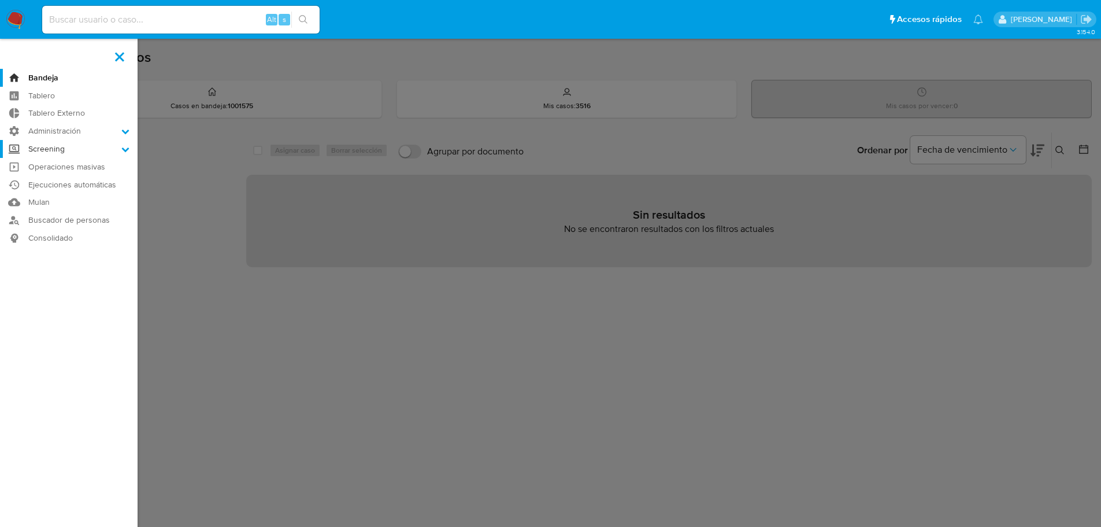
click at [65, 151] on label "Screening" at bounding box center [69, 149] width 138 height 18
click at [0, 0] on input "Screening" at bounding box center [0, 0] width 0 height 0
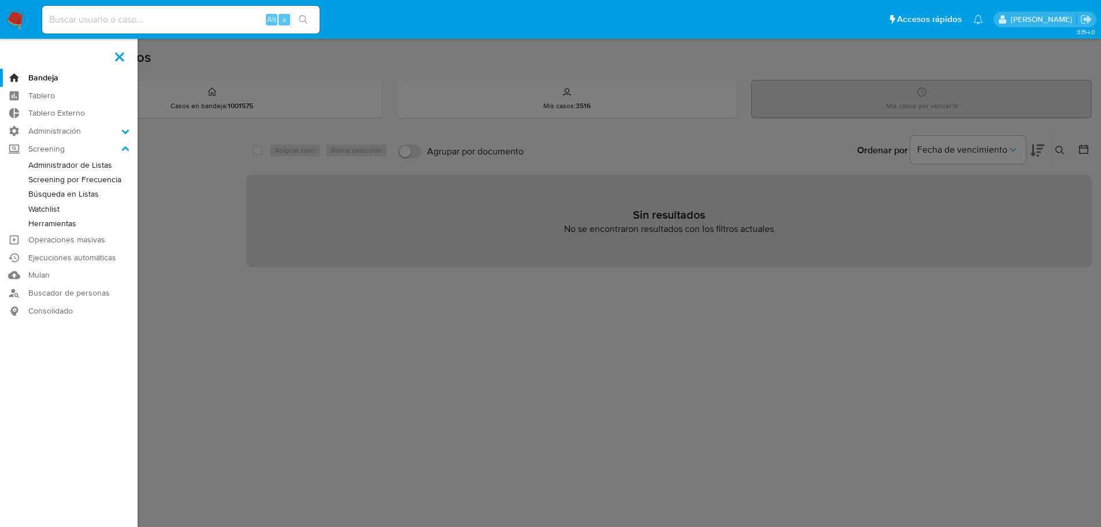
click at [64, 192] on link "Búsqueda en Listas" at bounding box center [69, 194] width 138 height 14
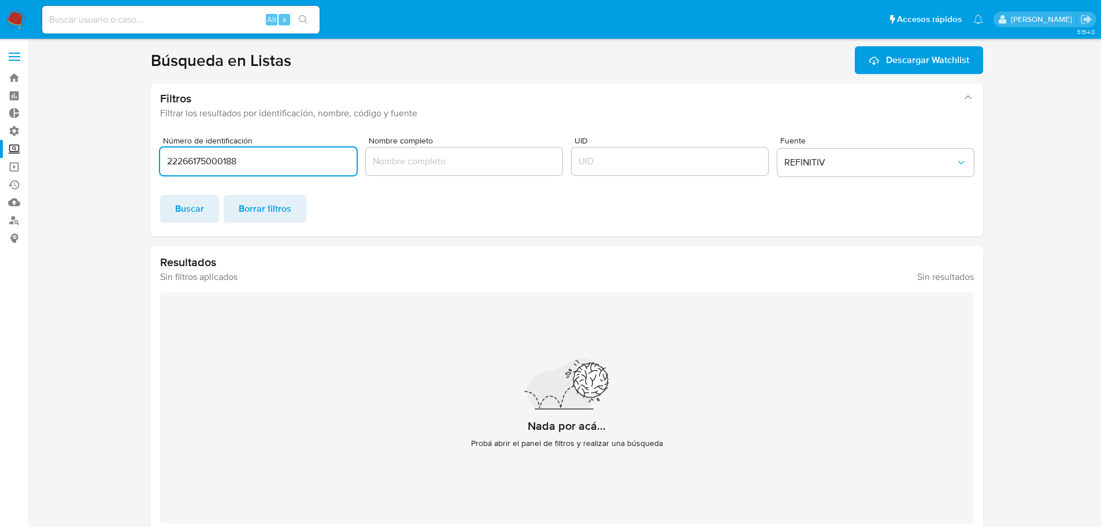
drag, startPoint x: 266, startPoint y: 158, endPoint x: 98, endPoint y: 150, distance: 168.4
click at [98, 150] on section at bounding box center [567, 289] width 1050 height 486
click at [819, 168] on span "REFINITIV" at bounding box center [869, 163] width 171 height 12
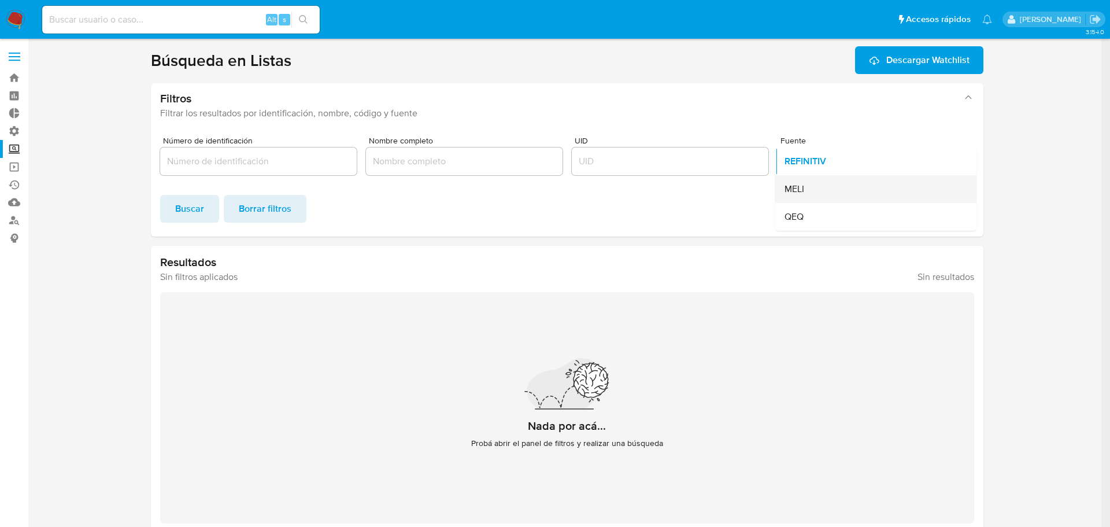
click at [807, 187] on div "MELI" at bounding box center [872, 189] width 176 height 28
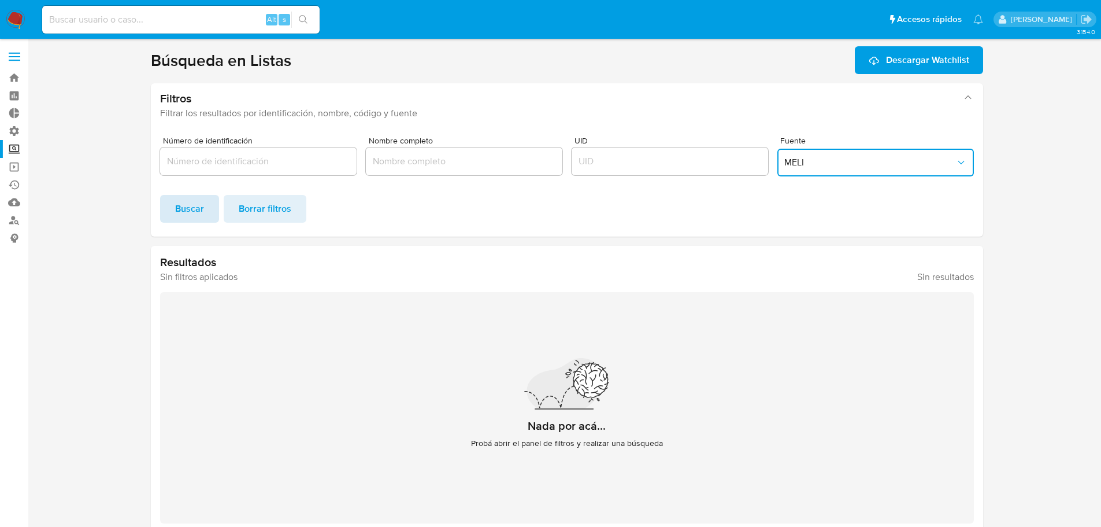
click at [194, 208] on span "Buscar" at bounding box center [189, 208] width 29 height 25
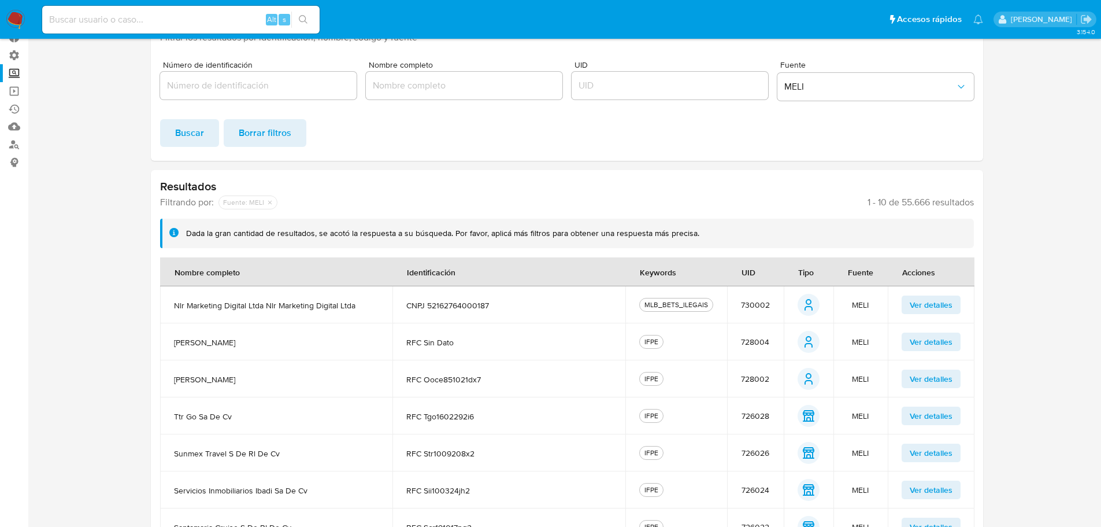
scroll to position [116, 0]
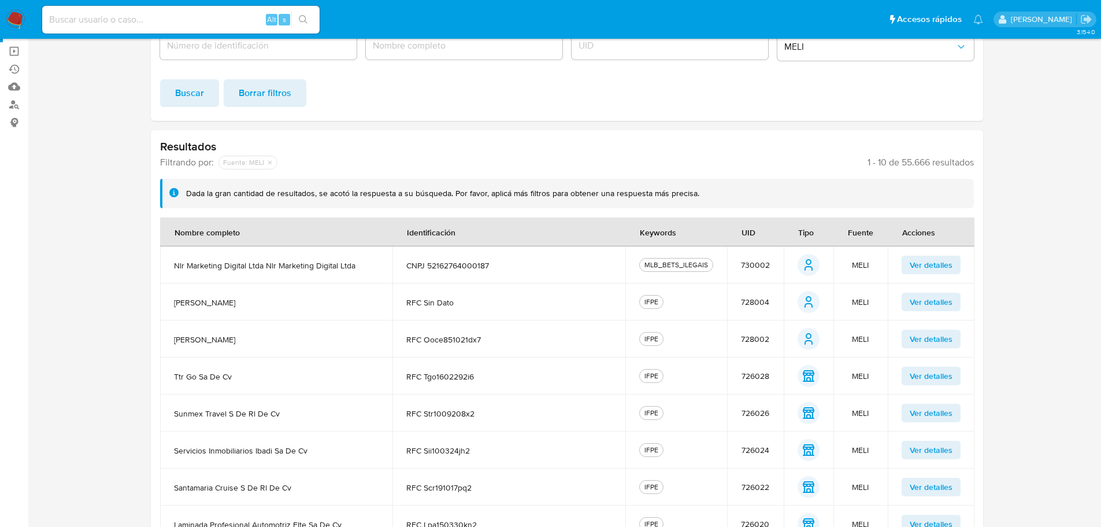
click at [945, 270] on span "Ver detalles" at bounding box center [931, 265] width 43 height 16
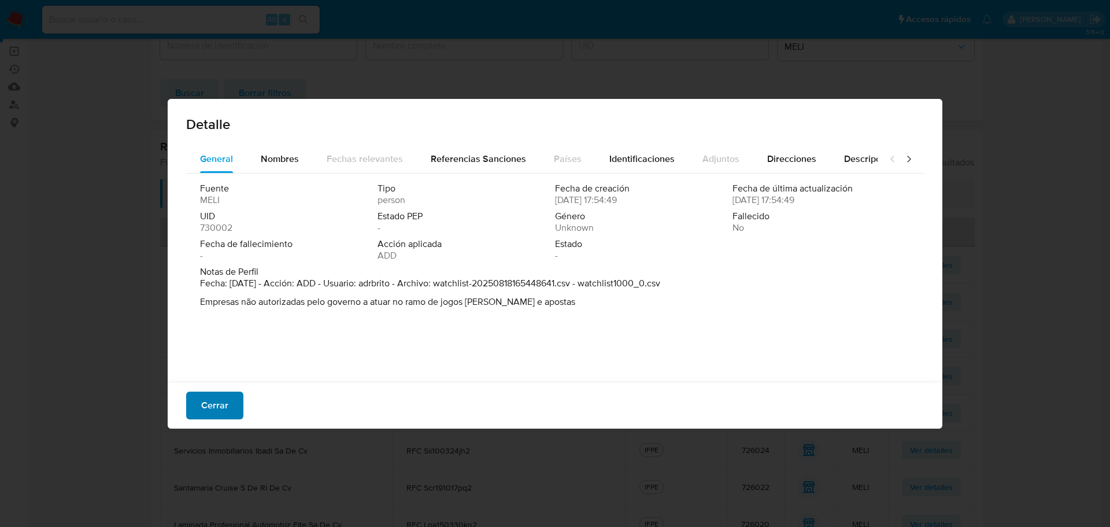
click at [217, 409] on span "Cerrar" at bounding box center [214, 404] width 27 height 25
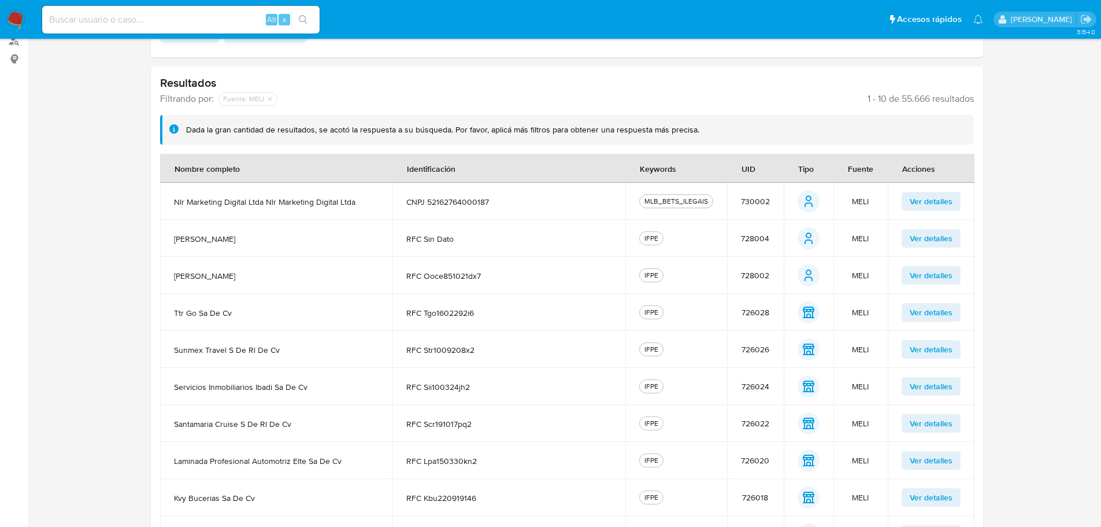
scroll to position [250, 0]
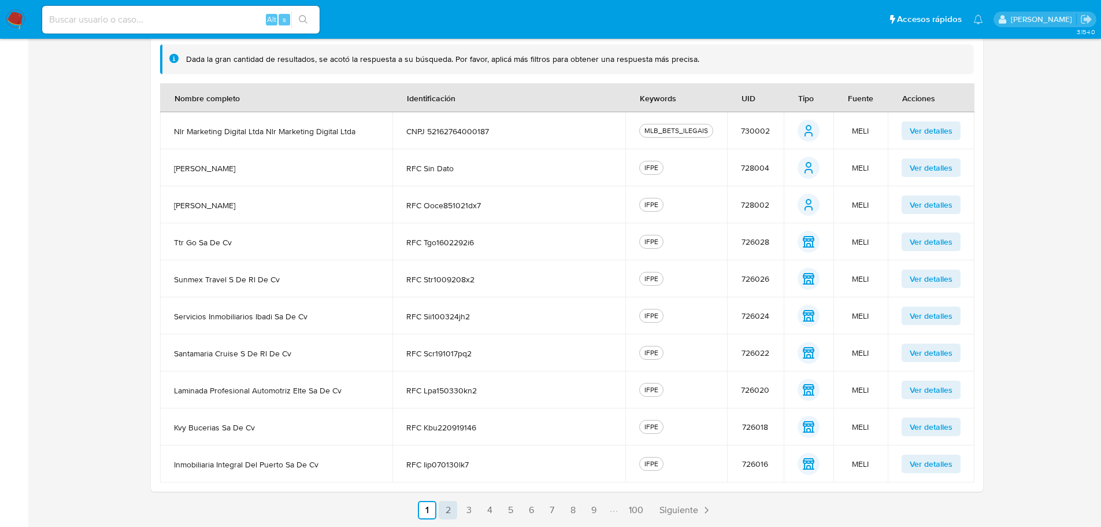
click at [449, 512] on link "2" at bounding box center [448, 510] width 18 height 18
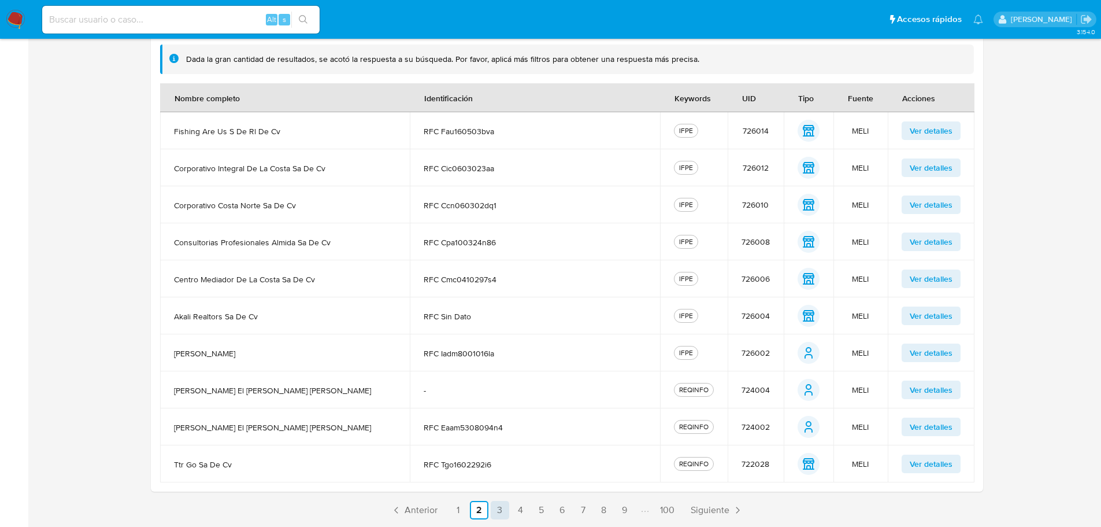
click at [509, 507] on link "3" at bounding box center [500, 510] width 18 height 18
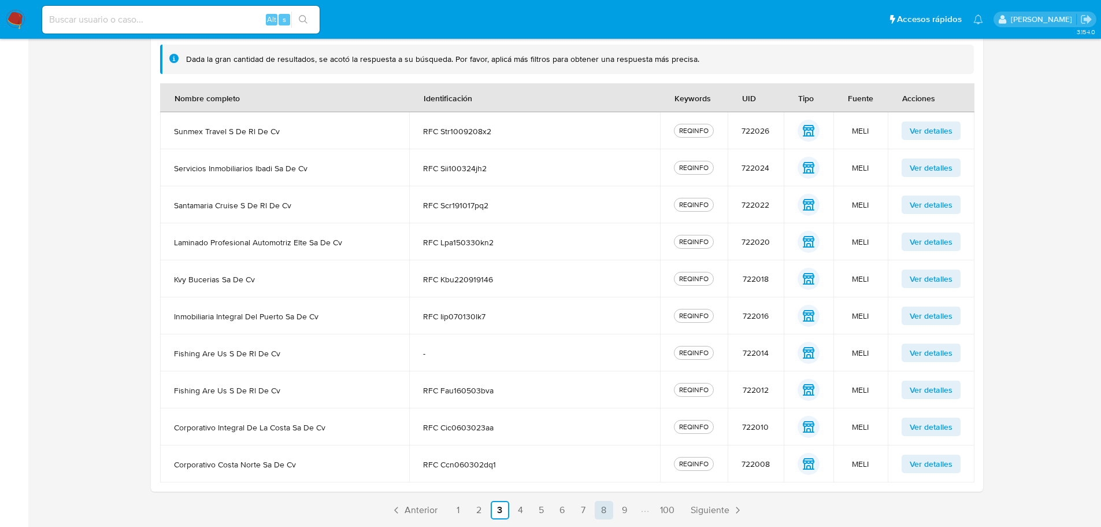
click at [599, 508] on link "8" at bounding box center [604, 510] width 18 height 18
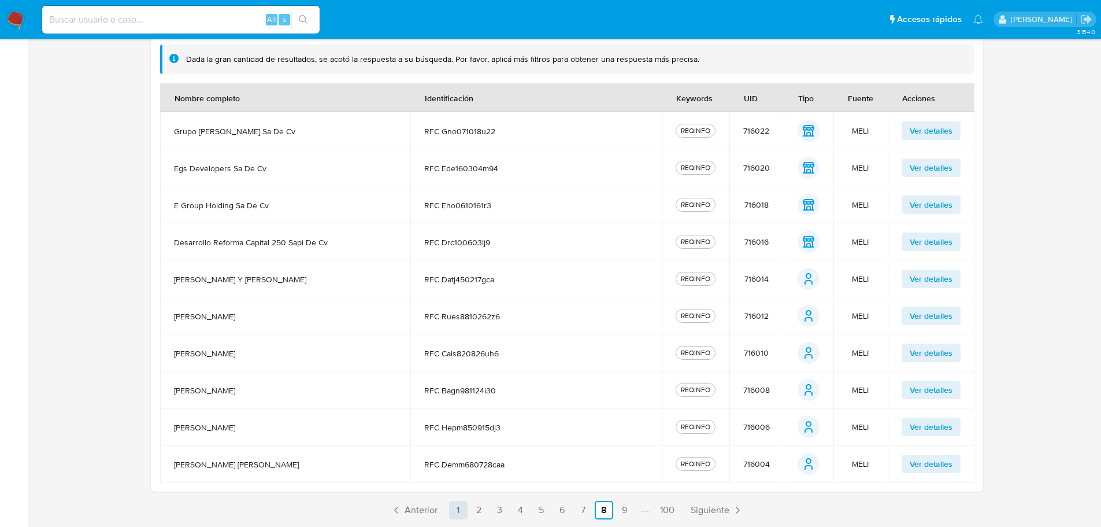
click at [455, 509] on link "1" at bounding box center [458, 510] width 18 height 18
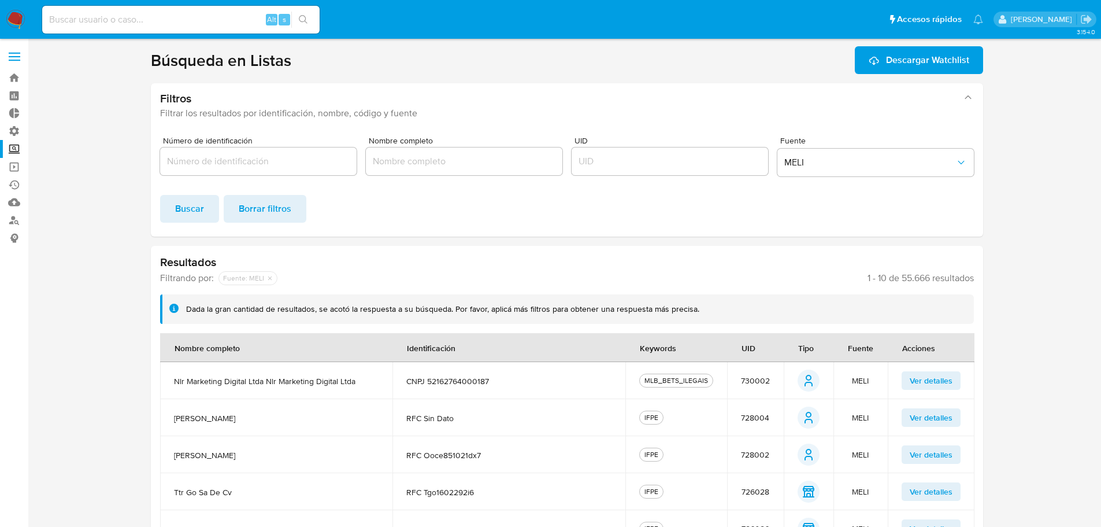
click at [906, 382] on button "Ver detalles" at bounding box center [931, 380] width 59 height 18
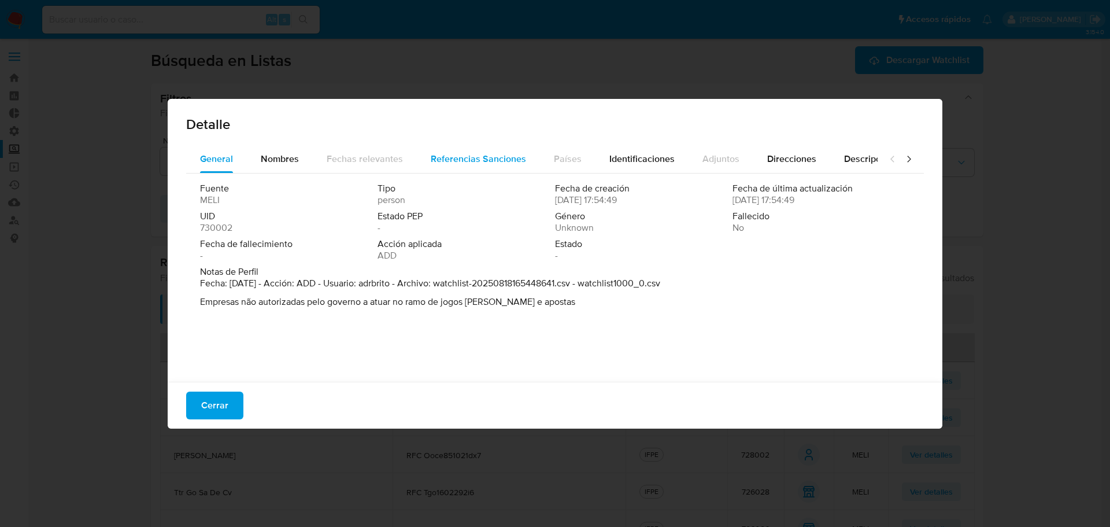
click at [475, 158] on span "Referencias Sanciones" at bounding box center [478, 158] width 95 height 13
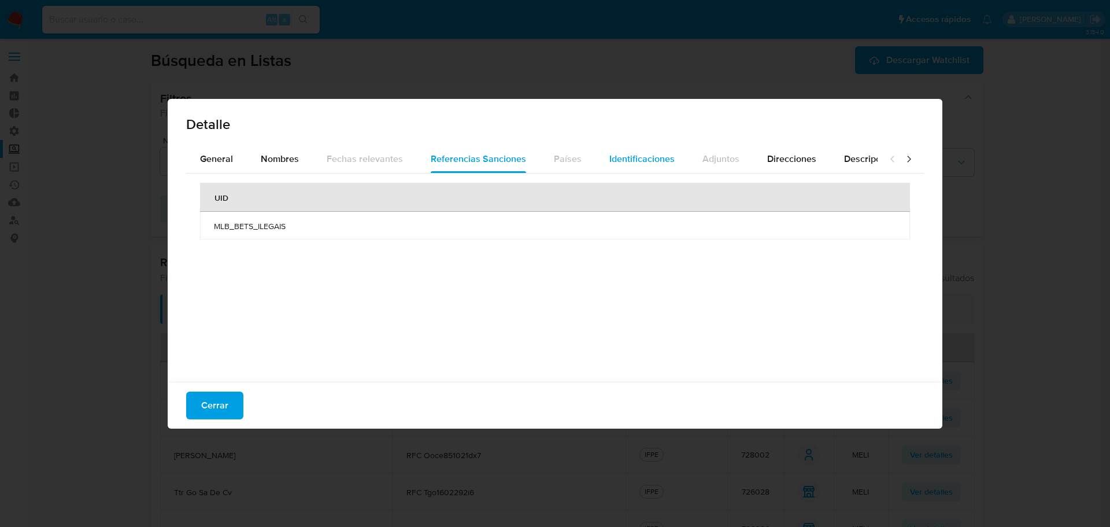
click at [650, 166] on div "Identificaciones" at bounding box center [641, 159] width 65 height 28
click at [500, 154] on span "Referencias Sanciones" at bounding box center [478, 158] width 95 height 13
click at [267, 152] on span "Nombres" at bounding box center [280, 158] width 38 height 13
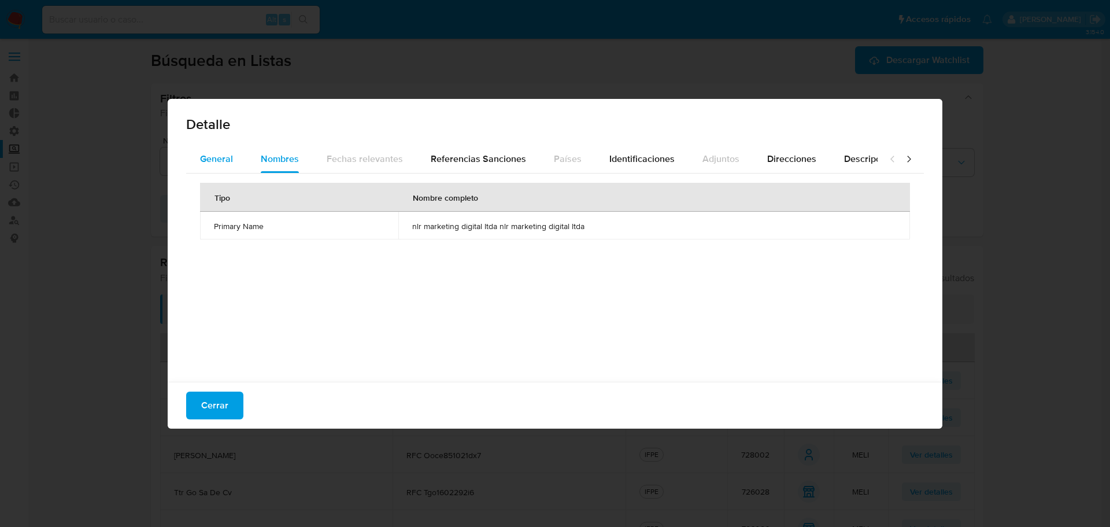
click at [218, 167] on div "General" at bounding box center [216, 159] width 33 height 28
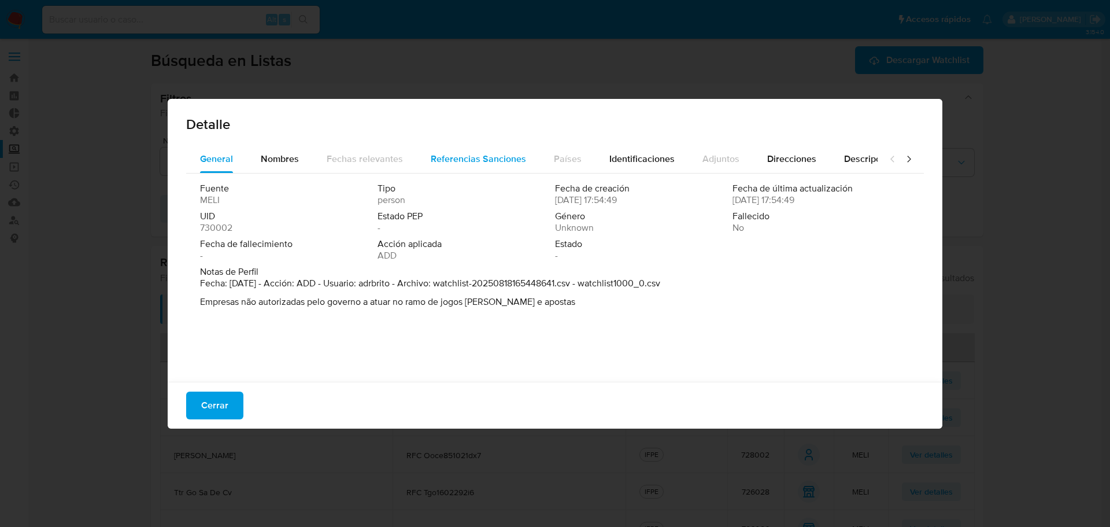
click at [499, 152] on span "Referencias Sanciones" at bounding box center [478, 158] width 95 height 13
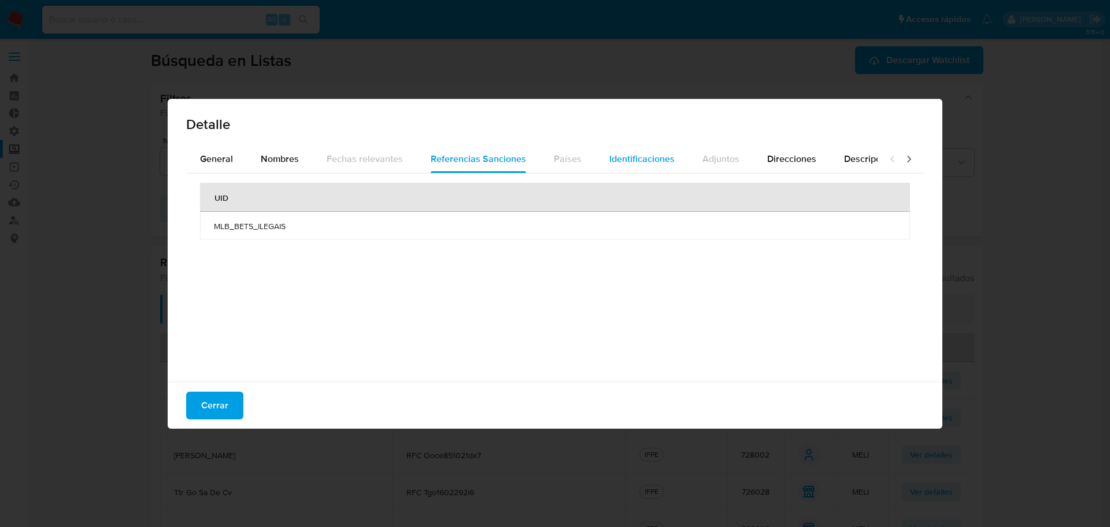
click at [640, 157] on span "Identificaciones" at bounding box center [641, 158] width 65 height 13
click at [481, 155] on span "Referencias Sanciones" at bounding box center [478, 158] width 95 height 13
click at [230, 161] on span "General" at bounding box center [216, 158] width 33 height 13
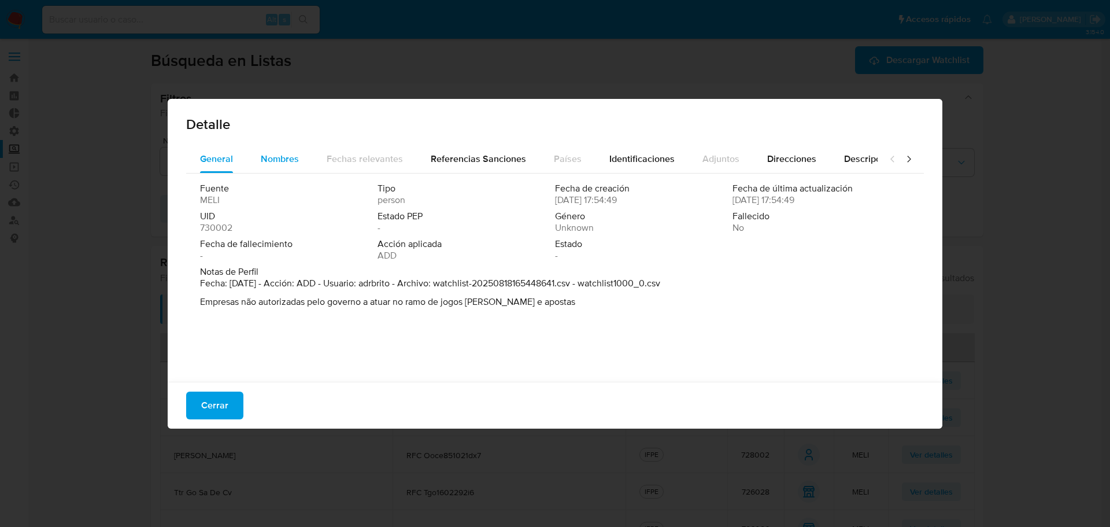
click at [268, 160] on span "Nombres" at bounding box center [280, 158] width 38 height 13
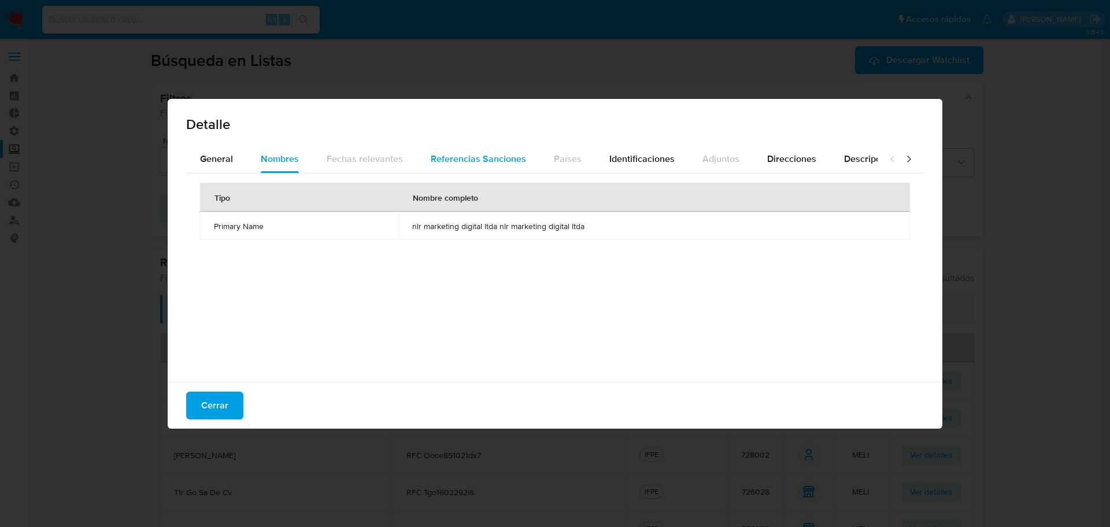
click at [465, 165] on div "Referencias Sanciones" at bounding box center [478, 159] width 95 height 28
click at [279, 165] on span "Nombres" at bounding box center [280, 158] width 38 height 13
click at [497, 164] on span "Referencias Sanciones" at bounding box center [478, 158] width 95 height 13
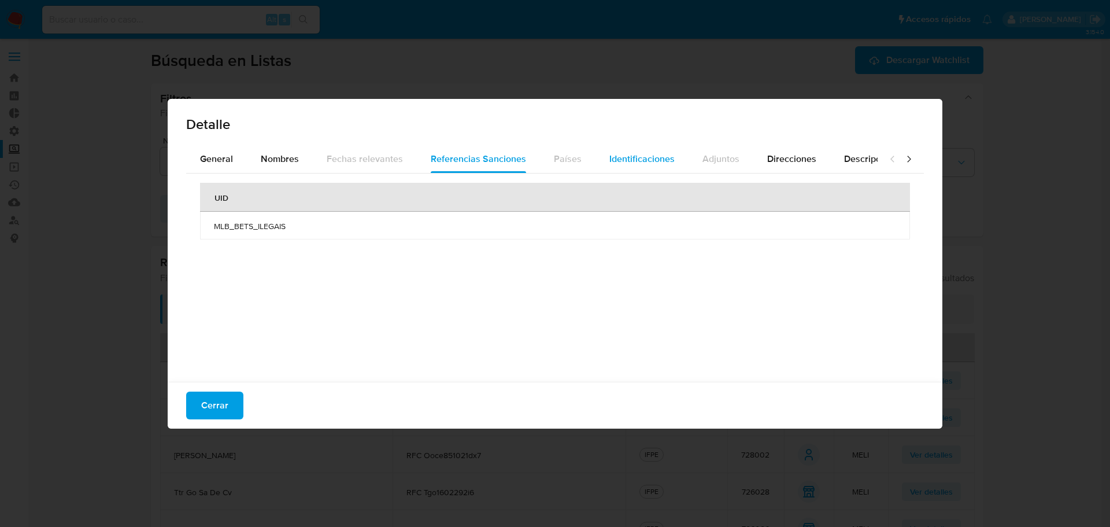
click at [639, 164] on span "Identificaciones" at bounding box center [641, 158] width 65 height 13
click at [431, 159] on span "Referencias Sanciones" at bounding box center [478, 158] width 95 height 13
click at [204, 405] on span "Cerrar" at bounding box center [214, 404] width 27 height 25
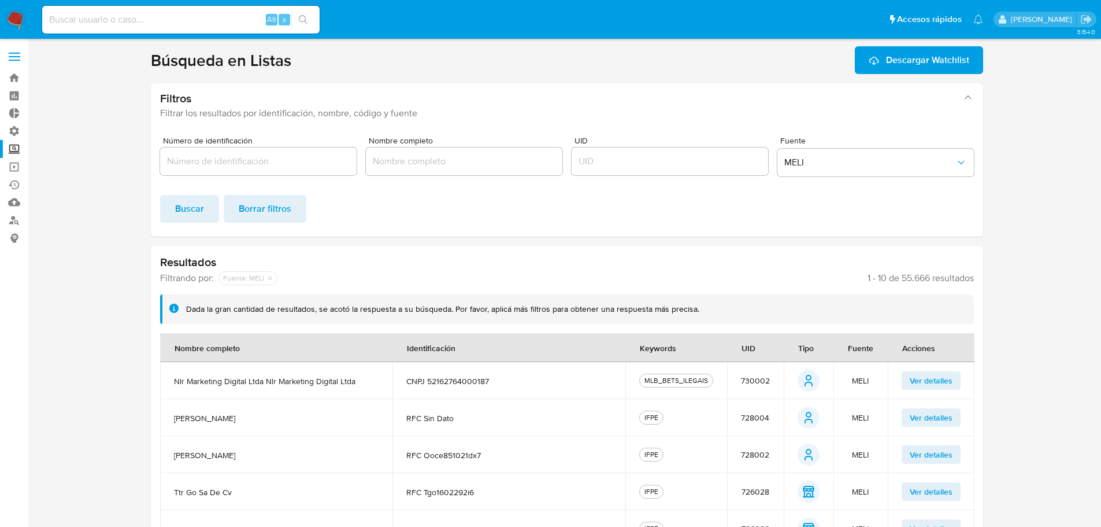
click at [934, 422] on span "Ver detalles" at bounding box center [931, 417] width 43 height 16
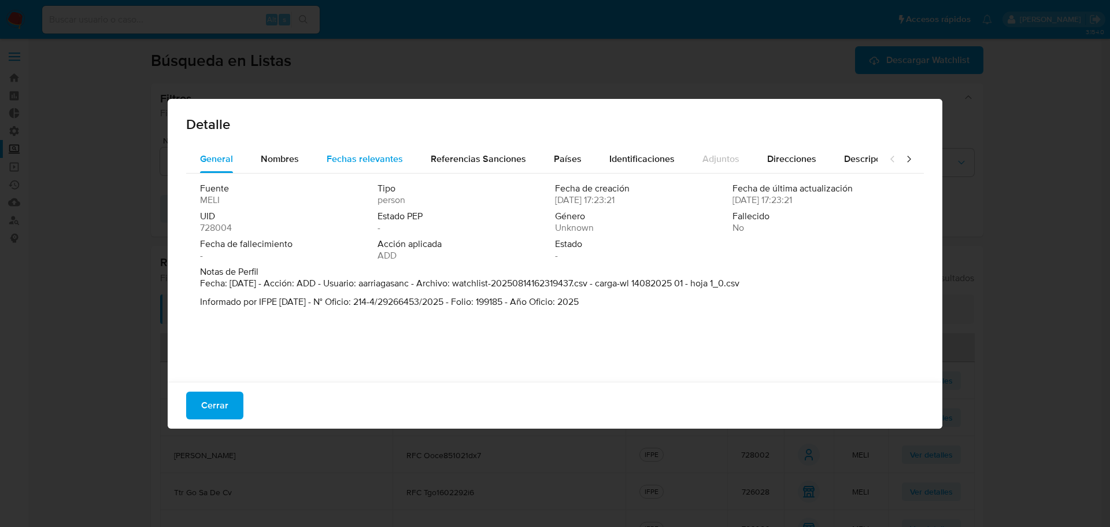
click at [341, 145] on div "Fechas relevantes" at bounding box center [365, 159] width 76 height 28
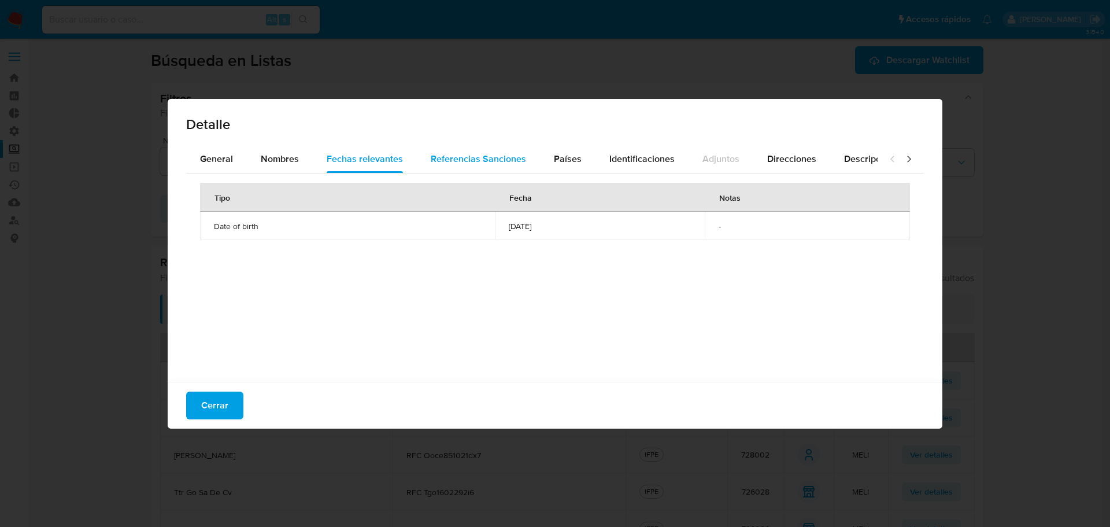
click at [464, 148] on div "Referencias Sanciones" at bounding box center [478, 159] width 95 height 28
click at [222, 408] on span "Cerrar" at bounding box center [214, 404] width 27 height 25
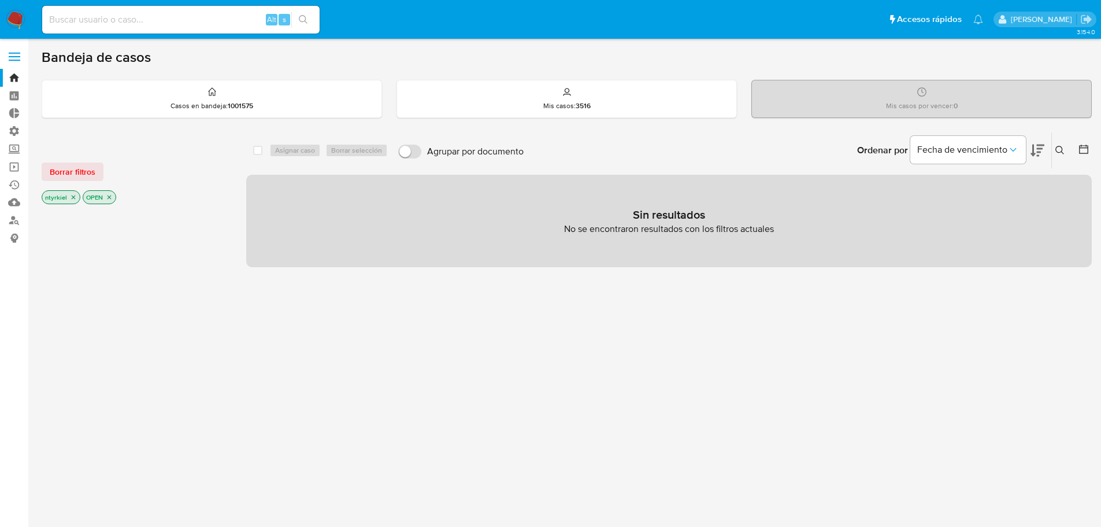
click at [12, 53] on span at bounding box center [15, 53] width 12 height 2
click at [0, 0] on input "checkbox" at bounding box center [0, 0] width 0 height 0
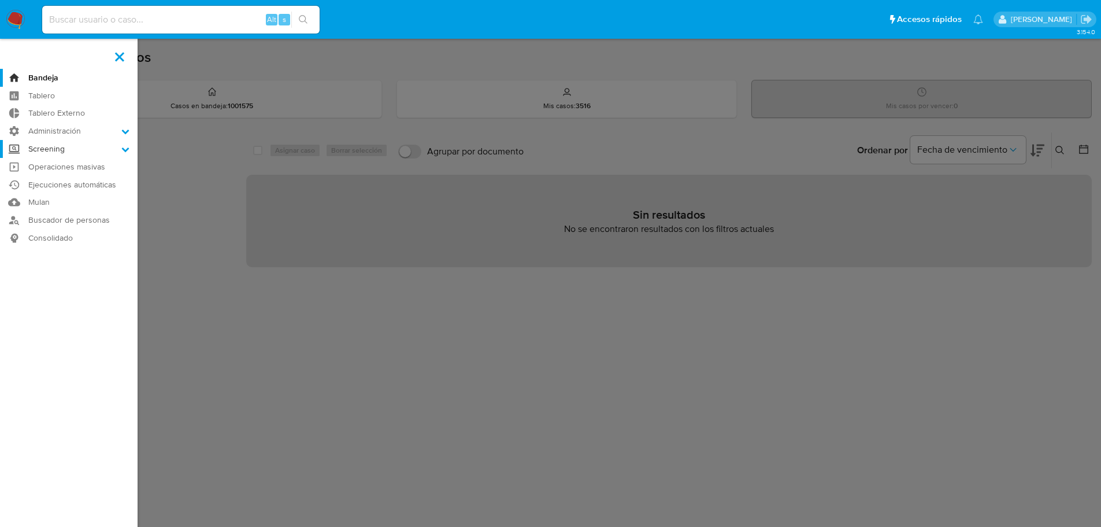
click at [58, 147] on label "Screening" at bounding box center [69, 149] width 138 height 18
click at [0, 0] on input "Screening" at bounding box center [0, 0] width 0 height 0
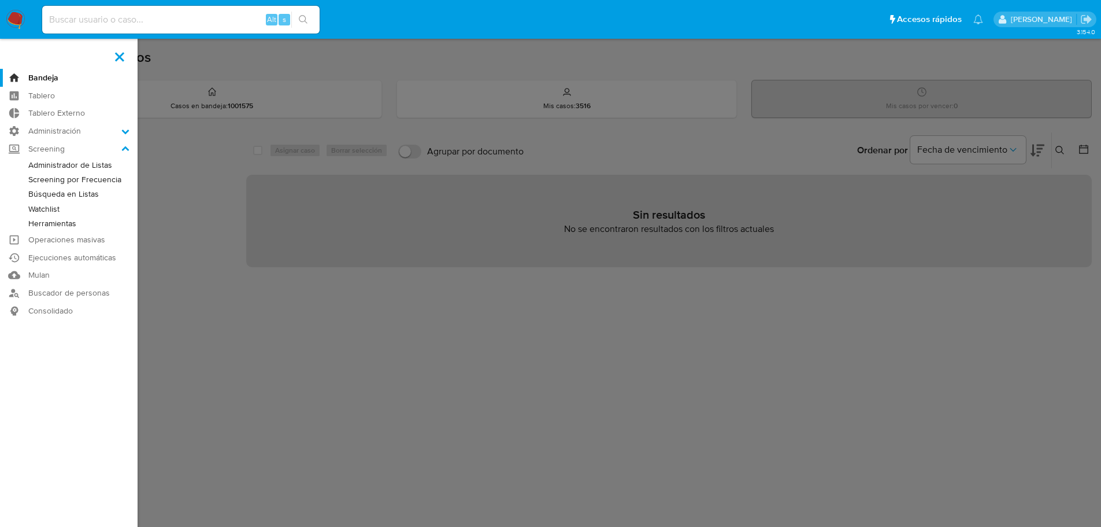
click at [71, 168] on link "Administrador de Listas" at bounding box center [69, 165] width 138 height 14
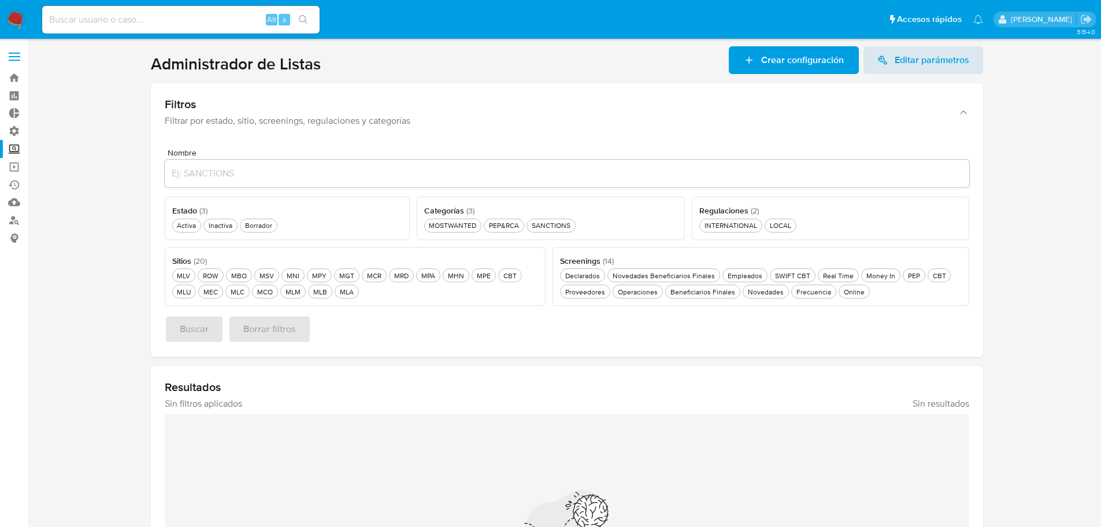
click at [814, 58] on span "Crear configuración" at bounding box center [802, 60] width 83 height 28
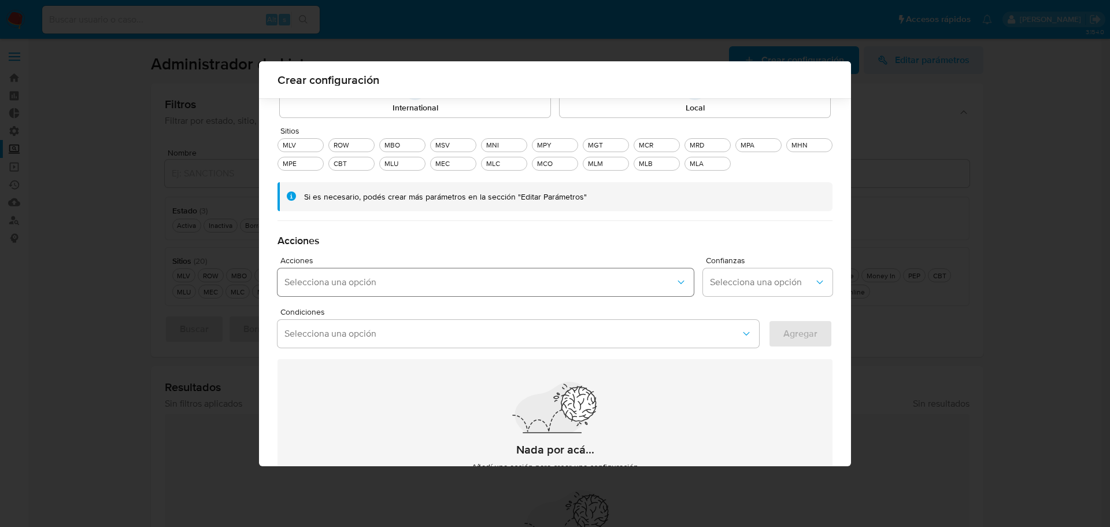
scroll to position [164, 0]
click at [471, 288] on button "Selecciona una opción" at bounding box center [485, 282] width 416 height 28
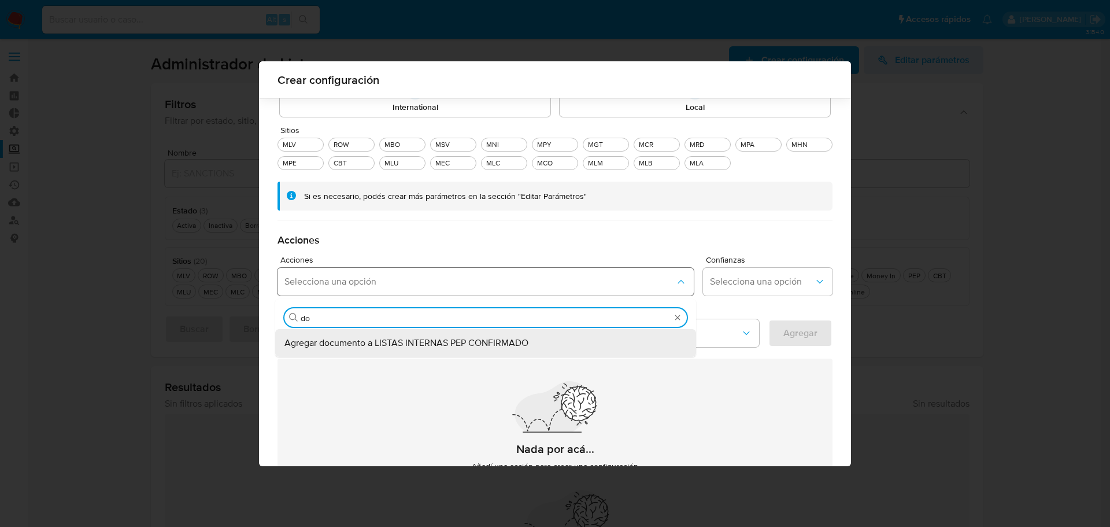
type input "d"
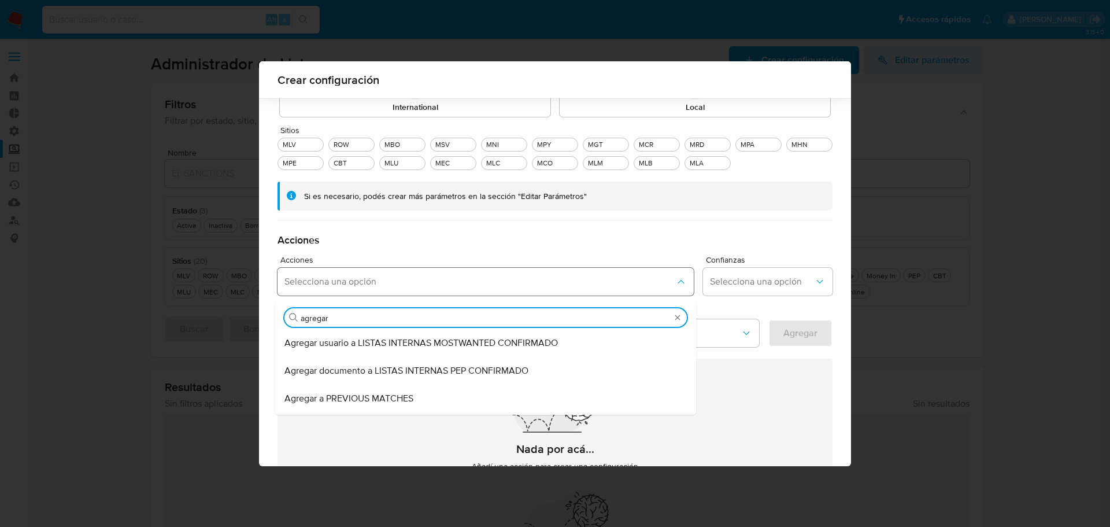
type input "agregar d"
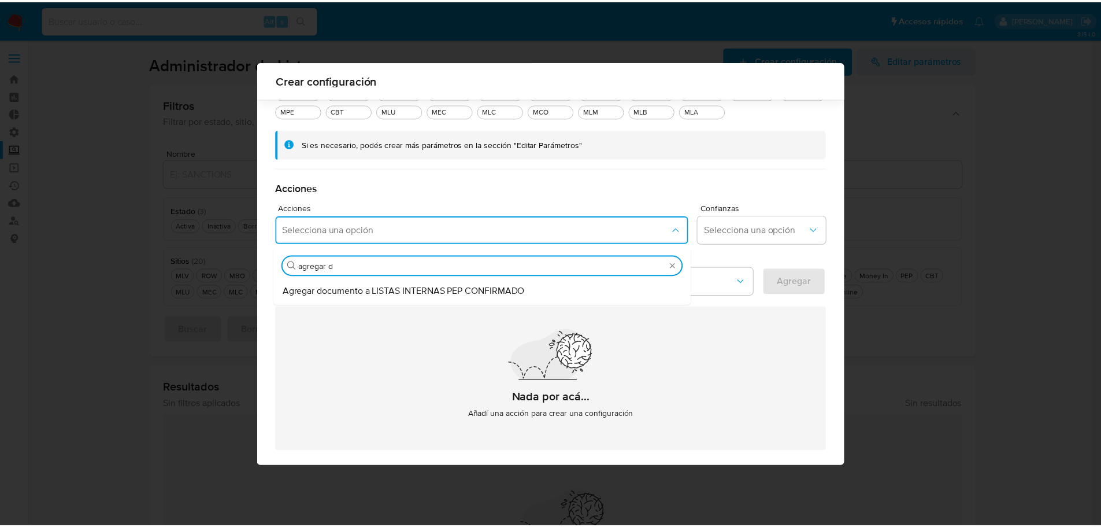
scroll to position [266, 0]
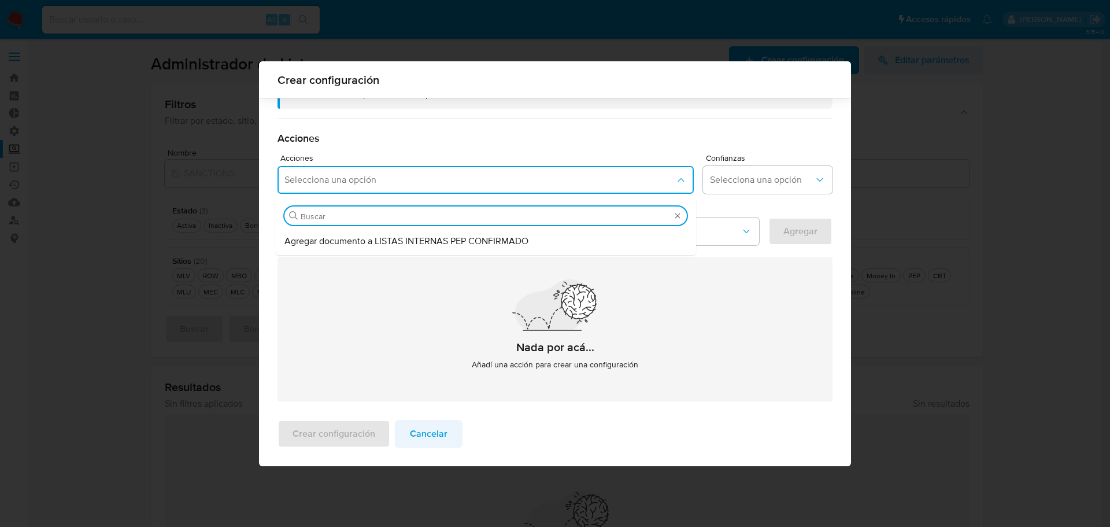
click at [417, 439] on span "Cancelar" at bounding box center [429, 433] width 38 height 25
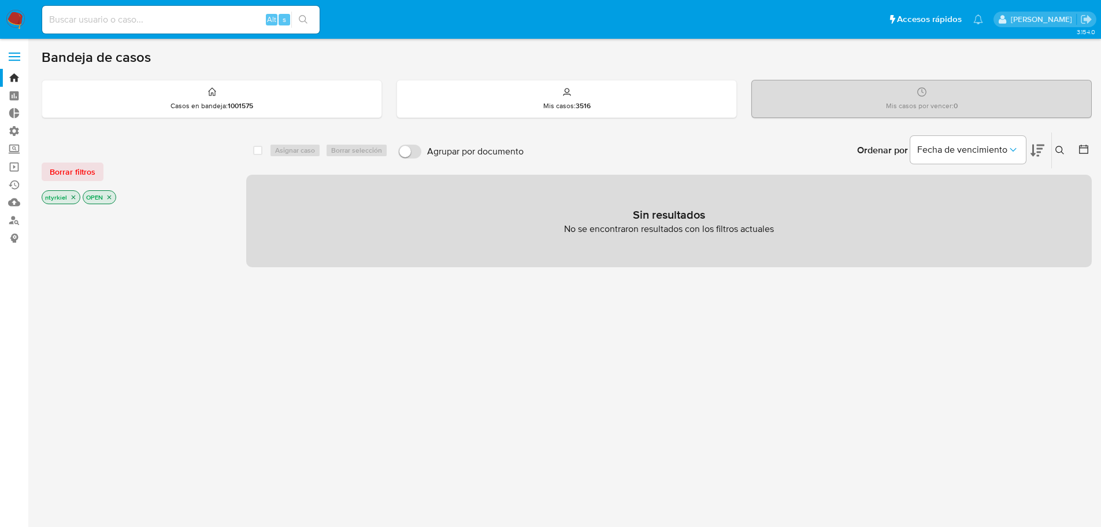
click at [18, 58] on label at bounding box center [14, 57] width 29 height 24
click at [0, 0] on input "checkbox" at bounding box center [0, 0] width 0 height 0
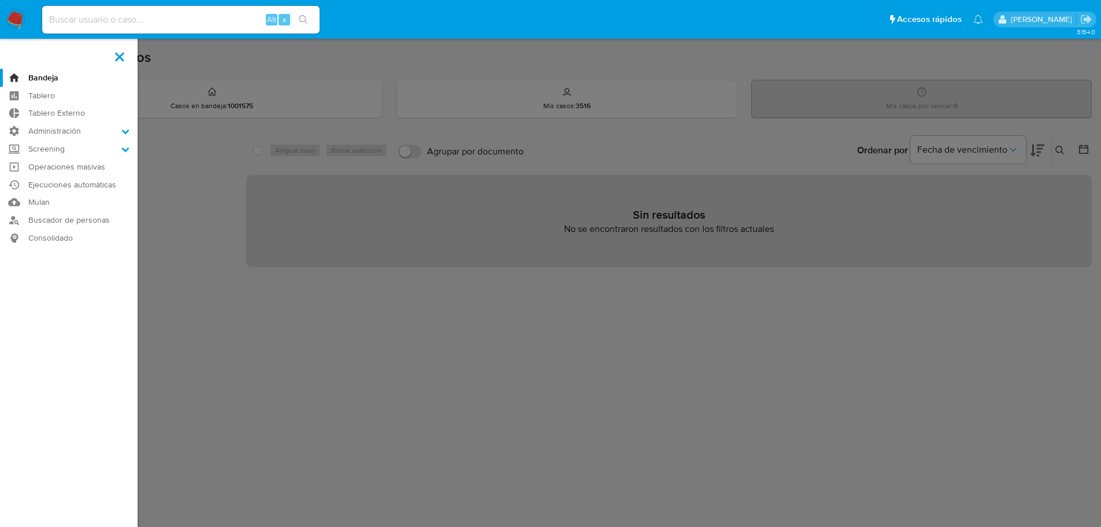
click at [117, 53] on span at bounding box center [119, 56] width 9 height 9
click at [0, 0] on input "checkbox" at bounding box center [0, 0] width 0 height 0
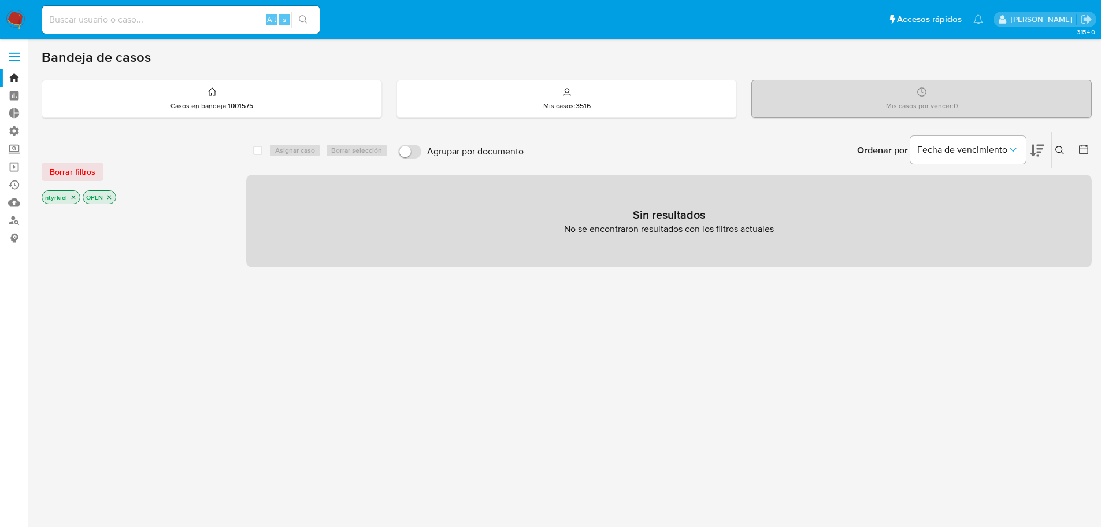
click at [12, 52] on span at bounding box center [15, 53] width 12 height 2
click at [0, 0] on input "checkbox" at bounding box center [0, 0] width 0 height 0
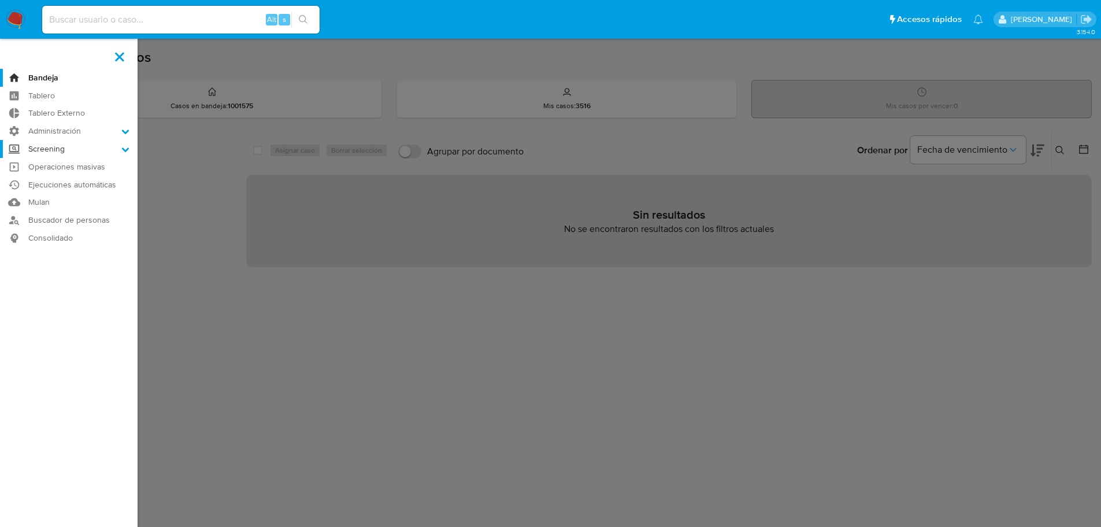
click at [72, 149] on label "Screening" at bounding box center [69, 149] width 138 height 18
click at [0, 0] on input "Screening" at bounding box center [0, 0] width 0 height 0
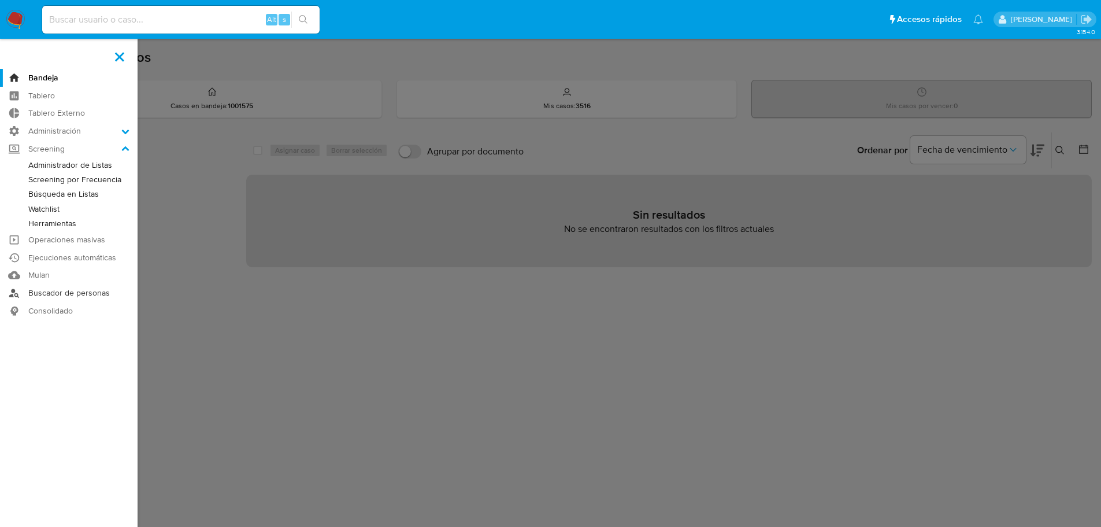
click at [59, 287] on link "Buscador de personas" at bounding box center [69, 293] width 138 height 18
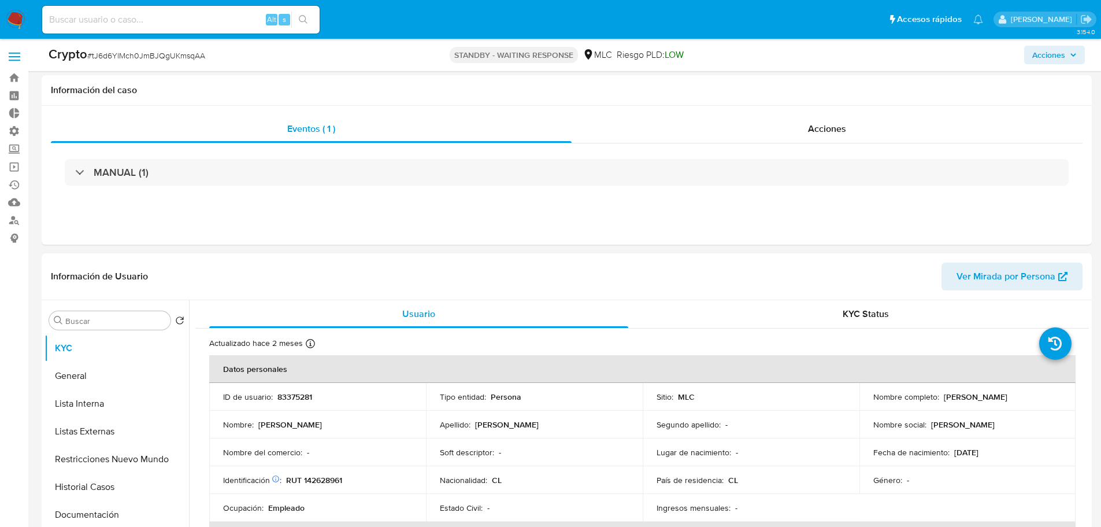
select select "10"
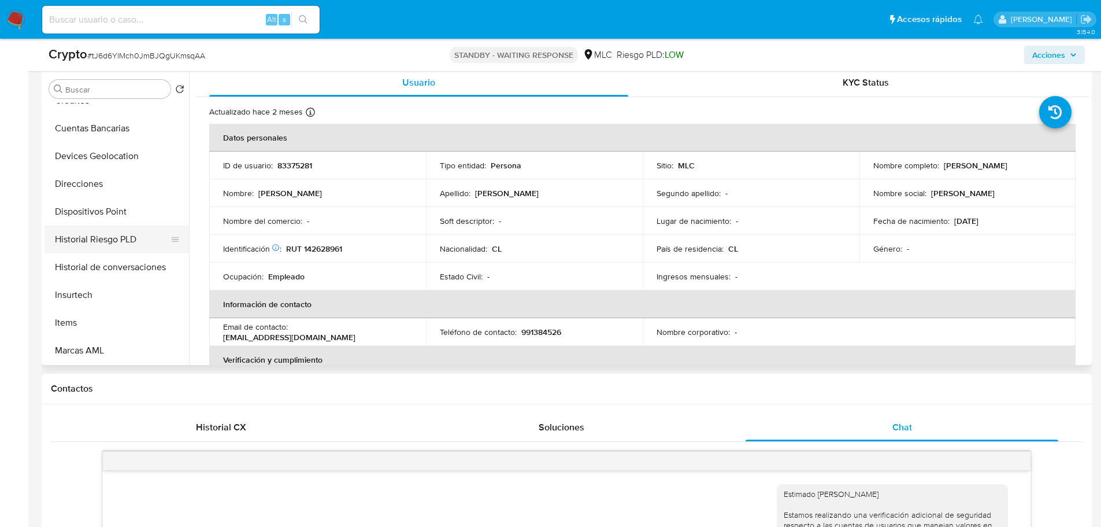
scroll to position [488, 0]
click at [95, 269] on button "Marcas AML" at bounding box center [112, 267] width 135 height 28
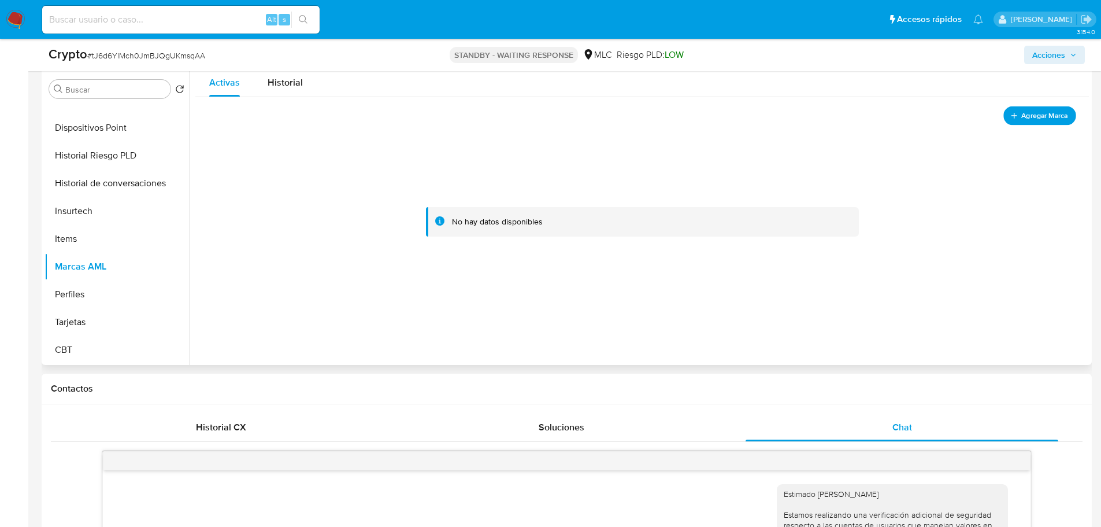
click at [1032, 114] on span "Agregar Marca" at bounding box center [1044, 115] width 46 height 14
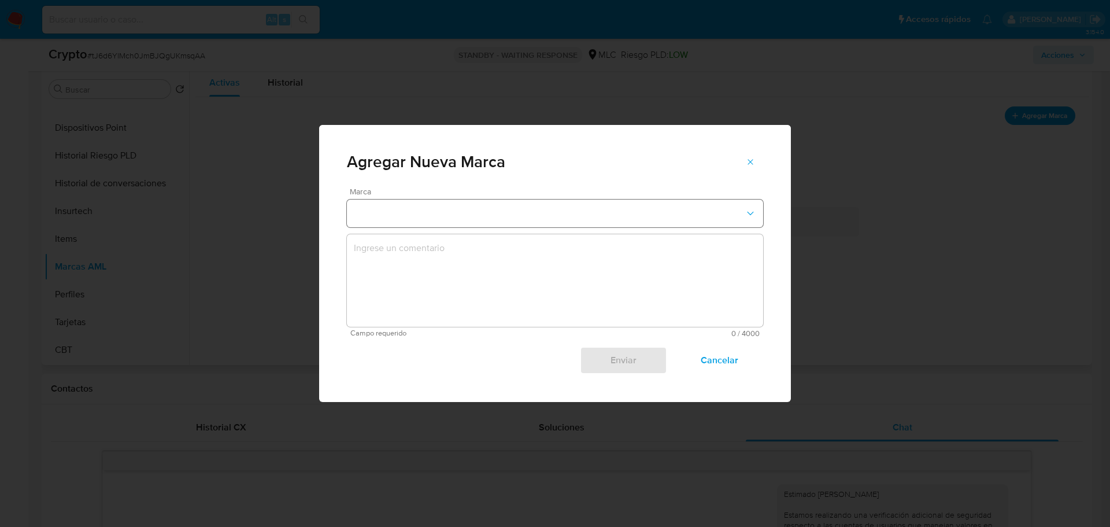
click at [597, 214] on button "marks-modal" at bounding box center [555, 213] width 416 height 28
click at [719, 360] on span "Cancelar" at bounding box center [719, 359] width 57 height 25
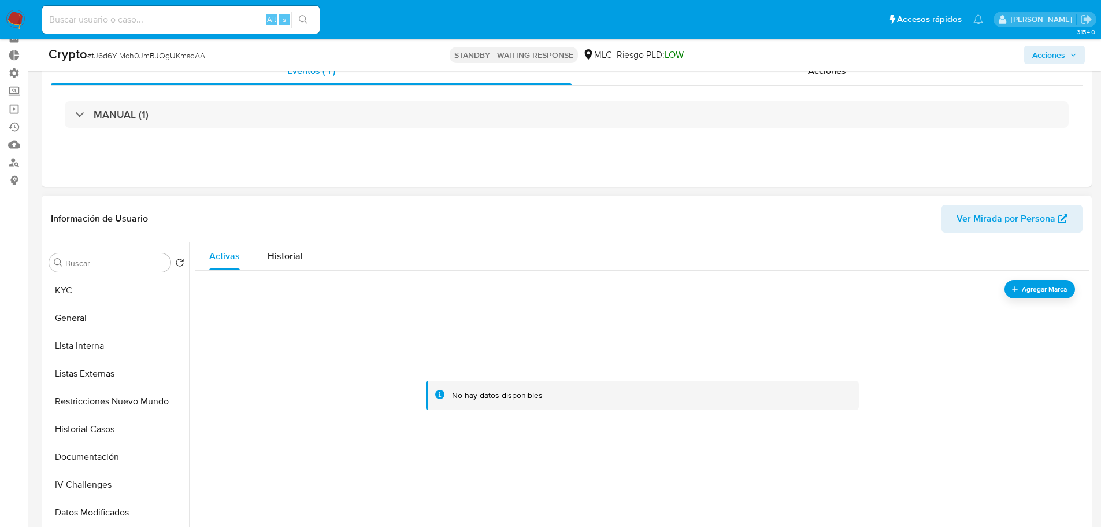
scroll to position [0, 0]
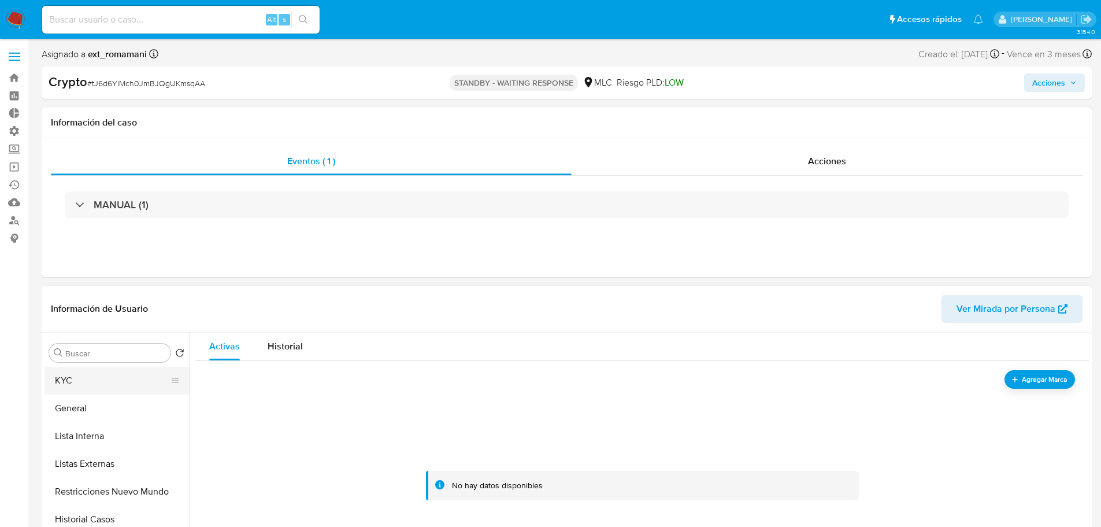
click at [119, 385] on button "KYC" at bounding box center [112, 380] width 135 height 28
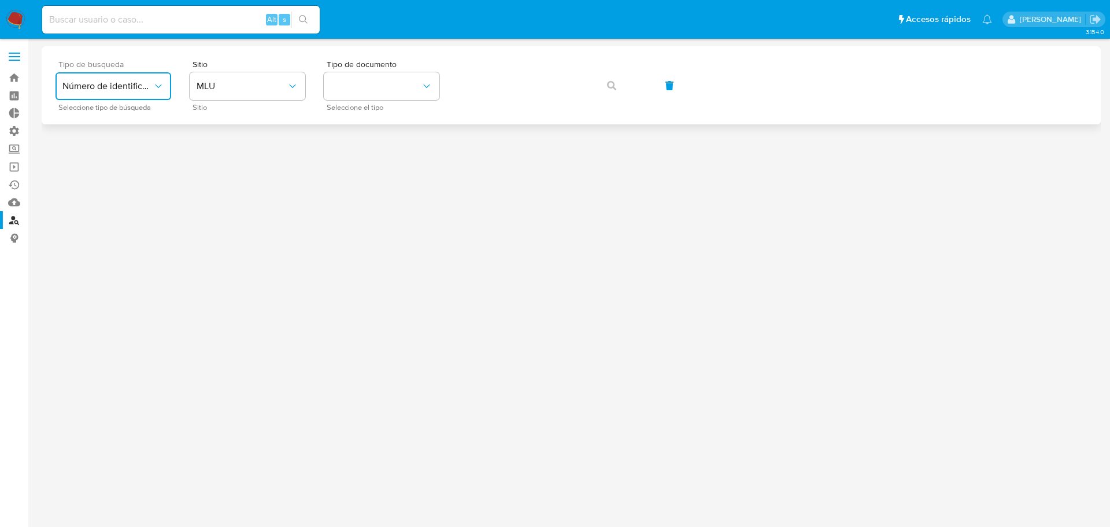
click at [143, 76] on button "Número de identificación" at bounding box center [113, 86] width 116 height 28
click at [105, 119] on span "Número de identificación" at bounding box center [109, 123] width 95 height 23
click at [242, 90] on button "site_id" at bounding box center [248, 86] width 116 height 28
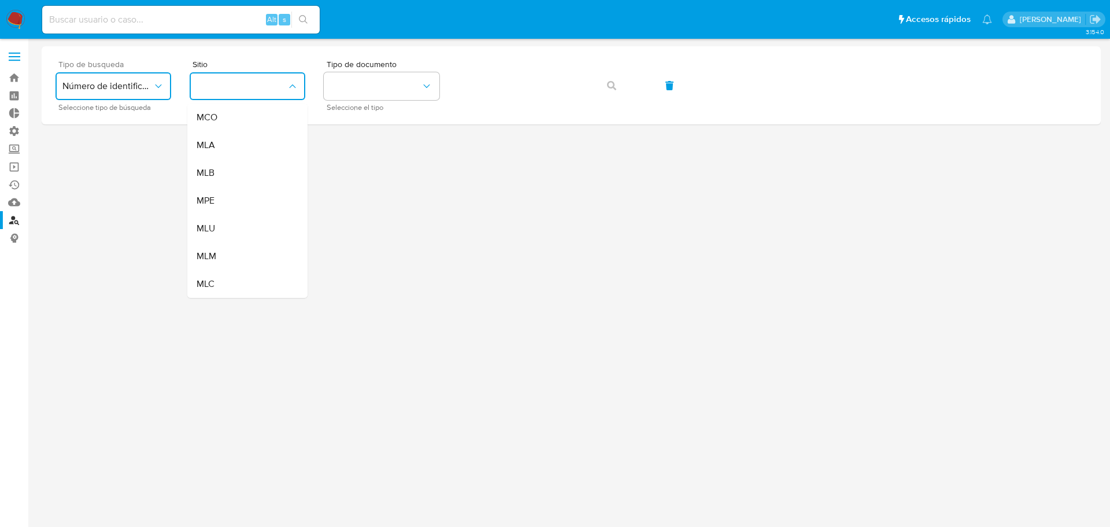
drag, startPoint x: 227, startPoint y: 140, endPoint x: 235, endPoint y: 134, distance: 10.3
click at [227, 141] on div "MLA" at bounding box center [244, 145] width 95 height 28
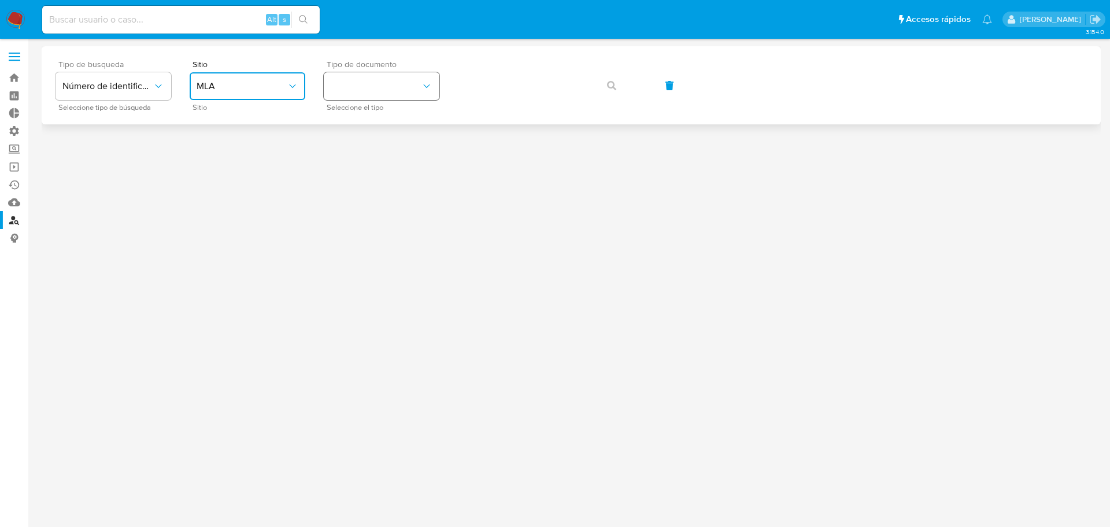
click at [340, 82] on button "identificationType" at bounding box center [382, 86] width 116 height 28
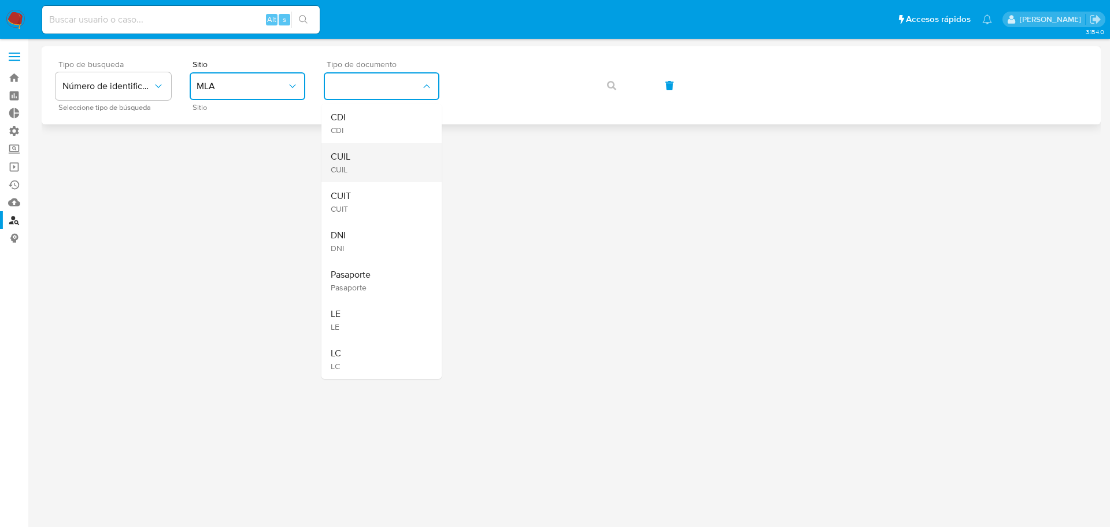
click at [350, 153] on span "CUIL" at bounding box center [341, 157] width 20 height 12
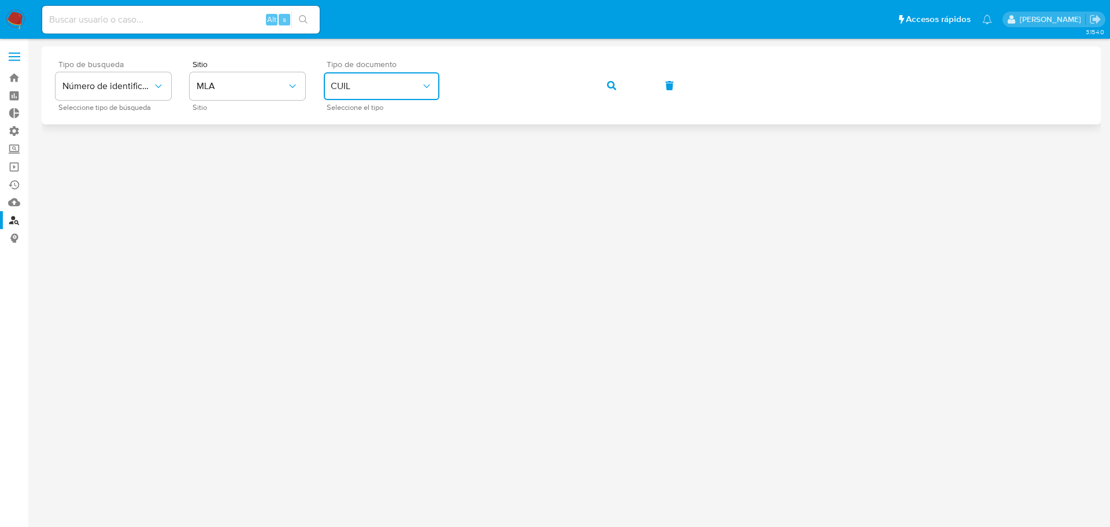
click at [608, 84] on icon "button" at bounding box center [611, 85] width 9 height 9
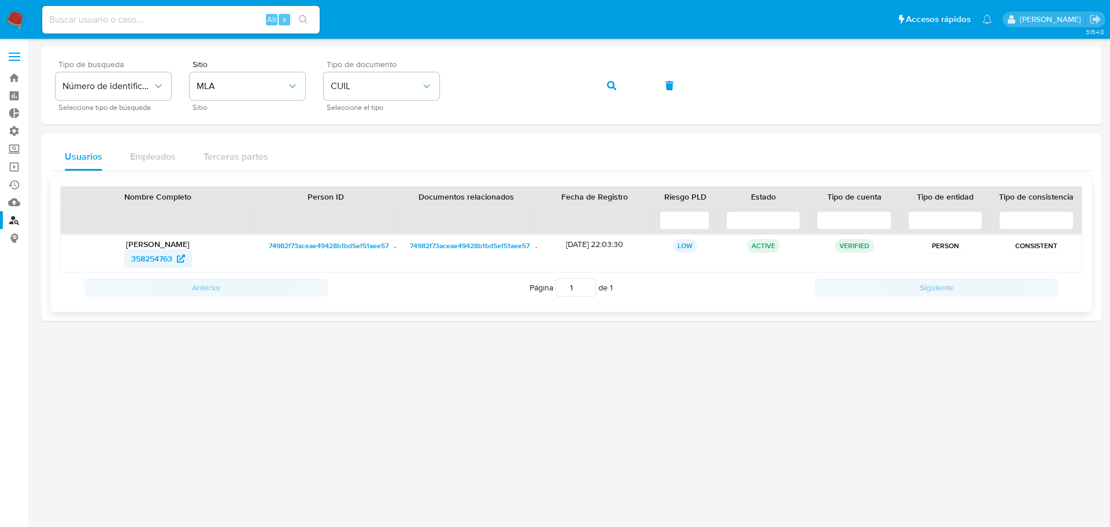
click at [151, 256] on span "358254763" at bounding box center [151, 258] width 41 height 18
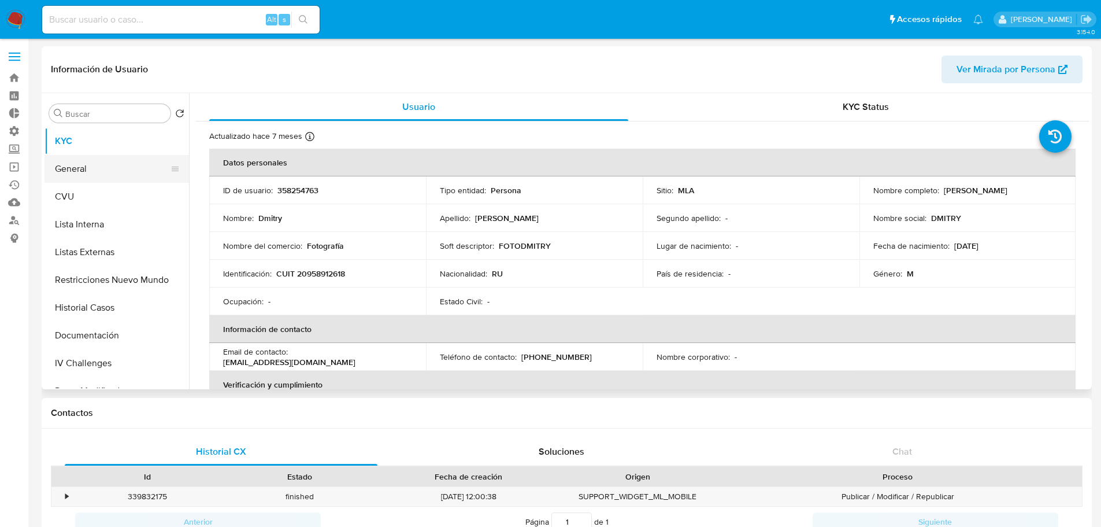
select select "10"
click at [104, 308] on button "Historial Casos" at bounding box center [112, 308] width 135 height 28
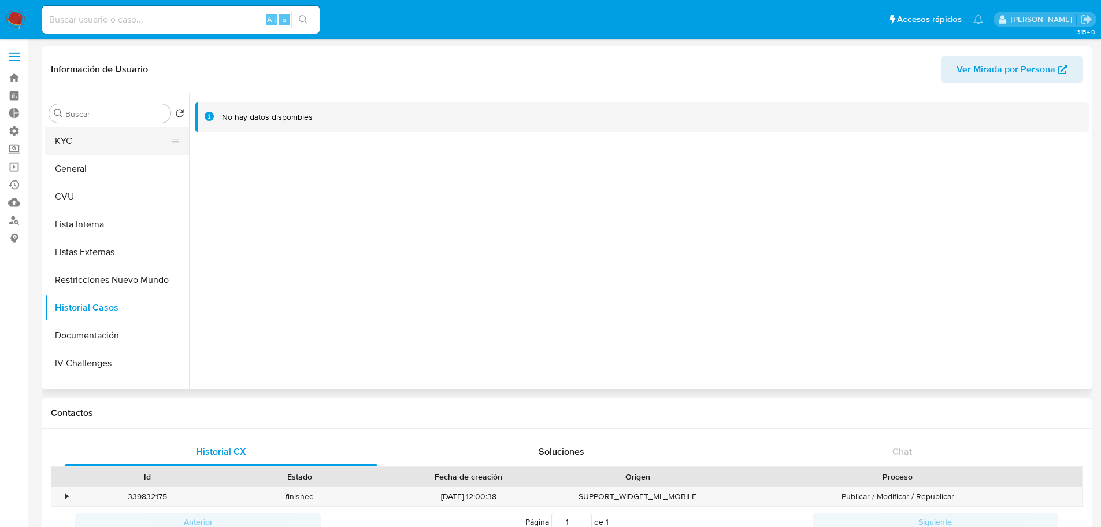
click at [79, 147] on button "KYC" at bounding box center [112, 141] width 135 height 28
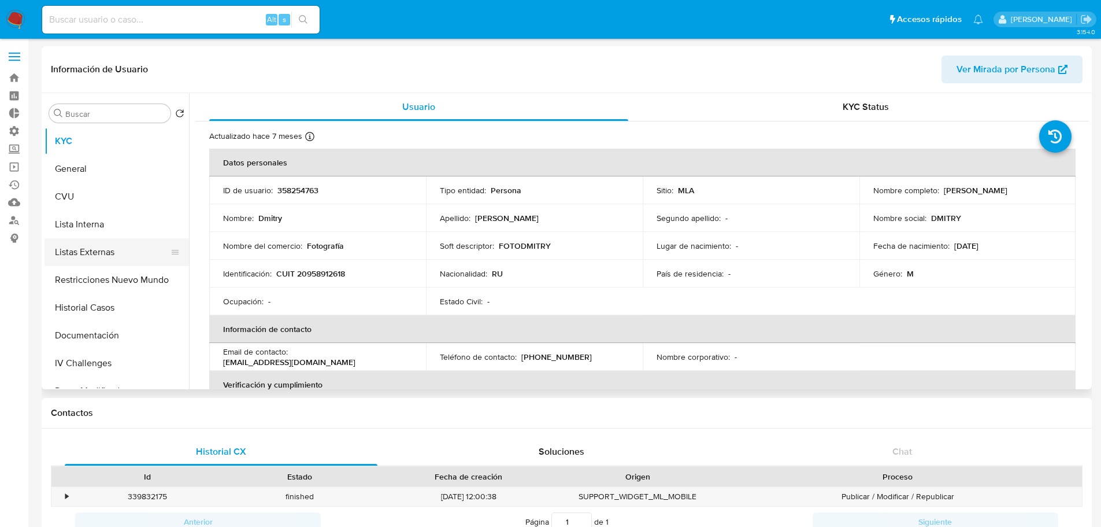
click at [93, 250] on button "Listas Externas" at bounding box center [112, 252] width 135 height 28
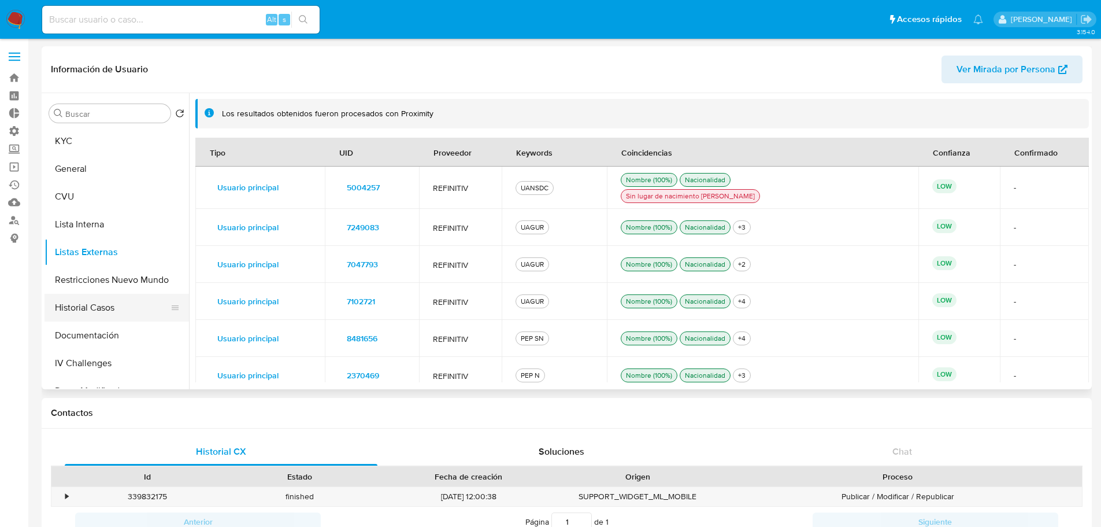
click at [106, 302] on button "Historial Casos" at bounding box center [112, 308] width 135 height 28
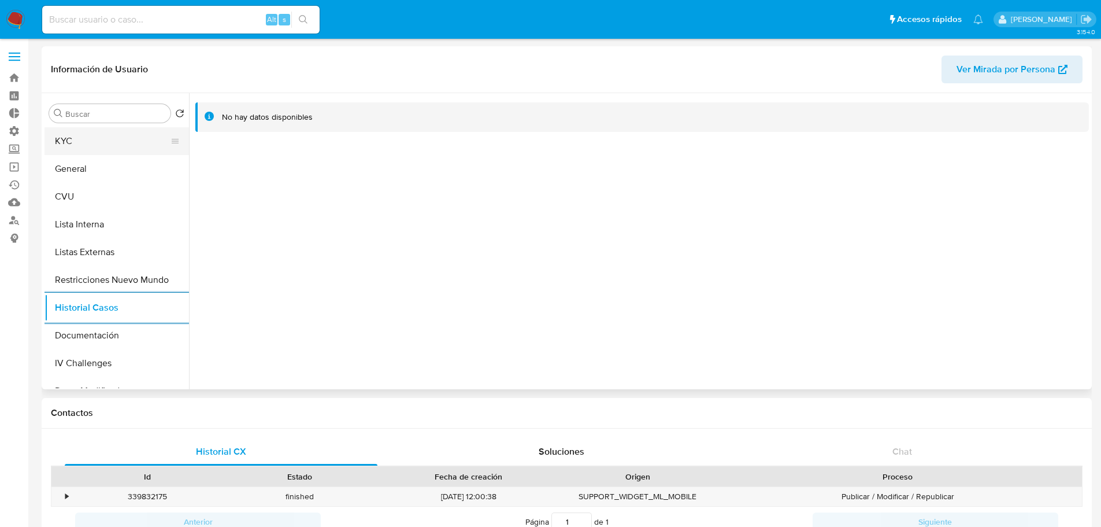
click at [87, 140] on button "KYC" at bounding box center [112, 141] width 135 height 28
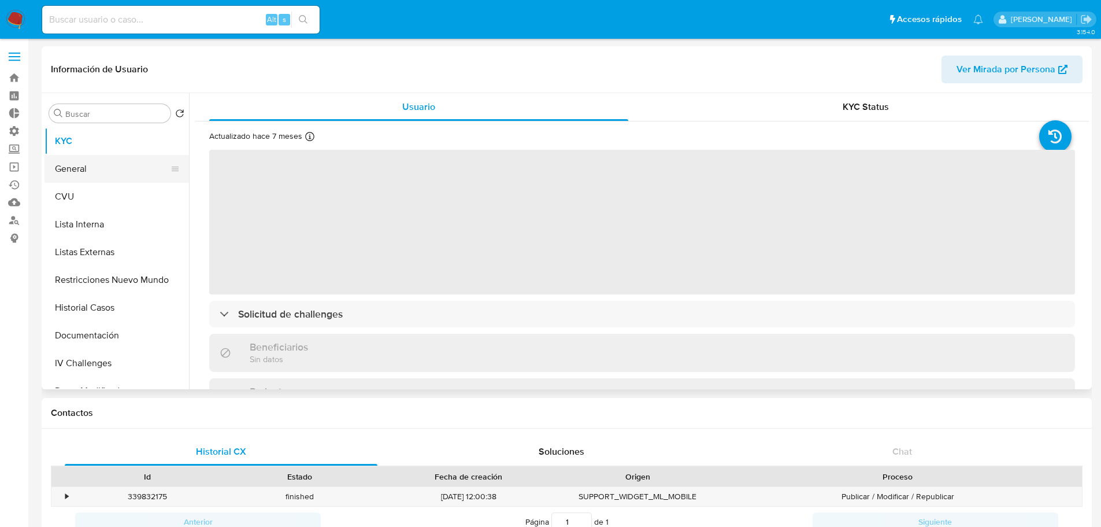
click at [93, 170] on button "General" at bounding box center [112, 169] width 135 height 28
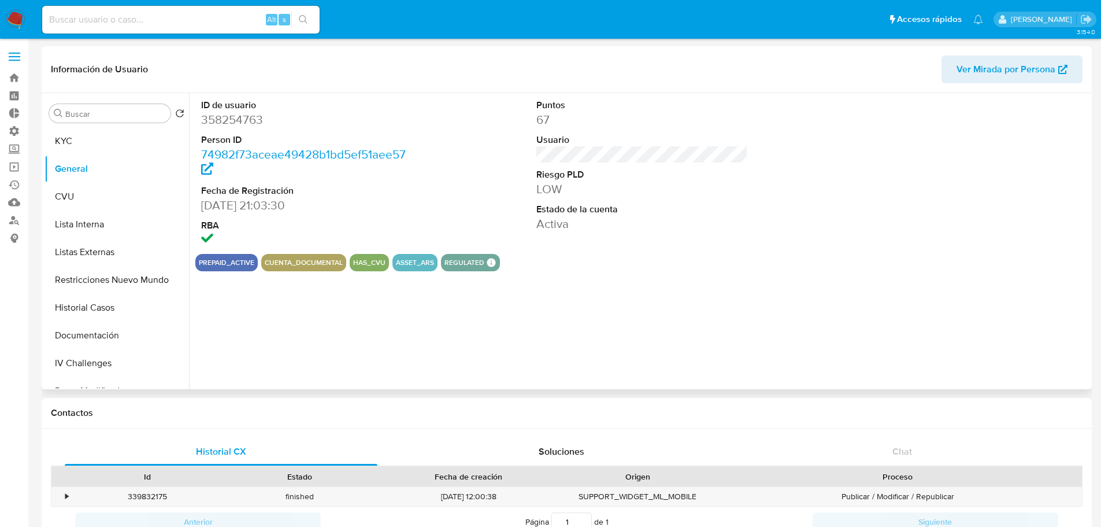
click at [240, 124] on dd "358254763" at bounding box center [307, 120] width 212 height 16
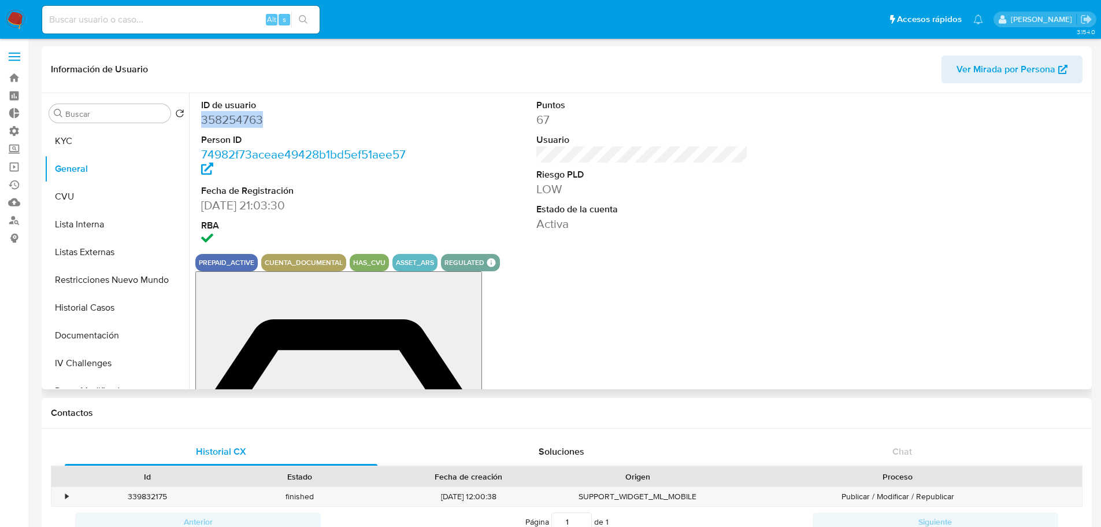
copy dd "358254763"
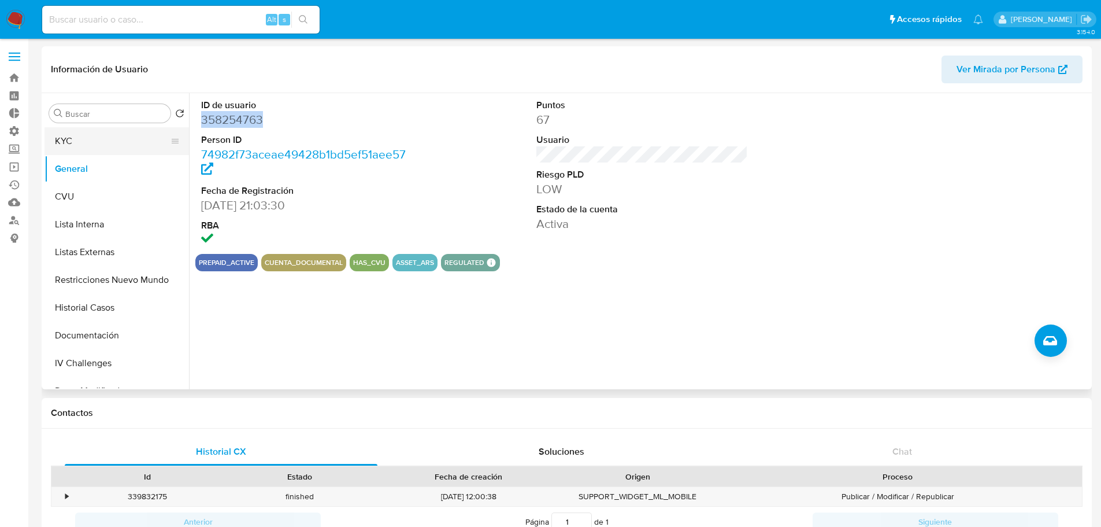
click at [78, 133] on button "KYC" at bounding box center [112, 141] width 135 height 28
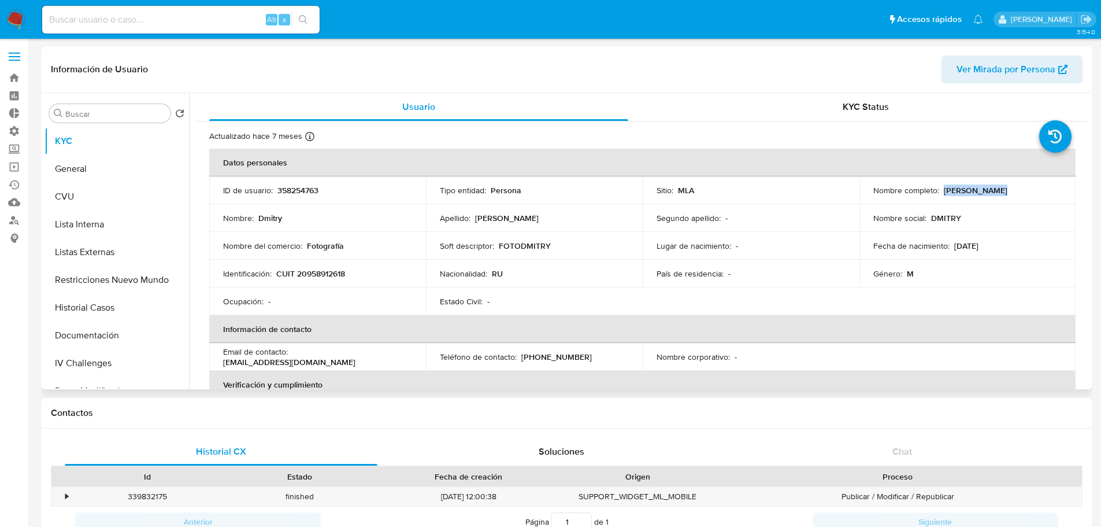
drag, startPoint x: 1003, startPoint y: 186, endPoint x: 942, endPoint y: 190, distance: 60.9
click at [942, 190] on div "Nombre completo : [PERSON_NAME]" at bounding box center [967, 190] width 189 height 10
copy p "[PERSON_NAME]"
click at [304, 186] on p "358254763" at bounding box center [297, 190] width 41 height 10
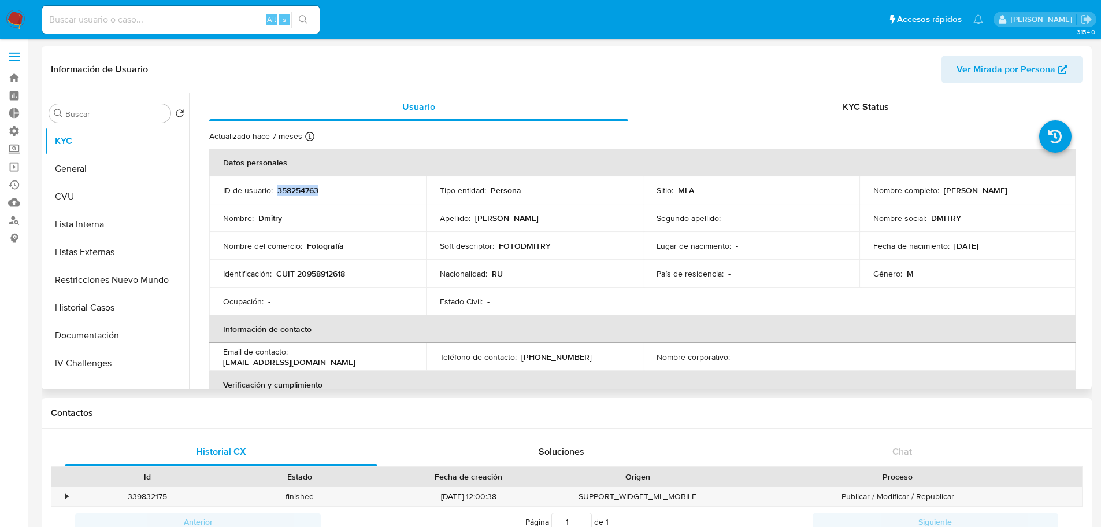
copy p "358254763"
click at [104, 253] on button "Listas Externas" at bounding box center [112, 252] width 135 height 28
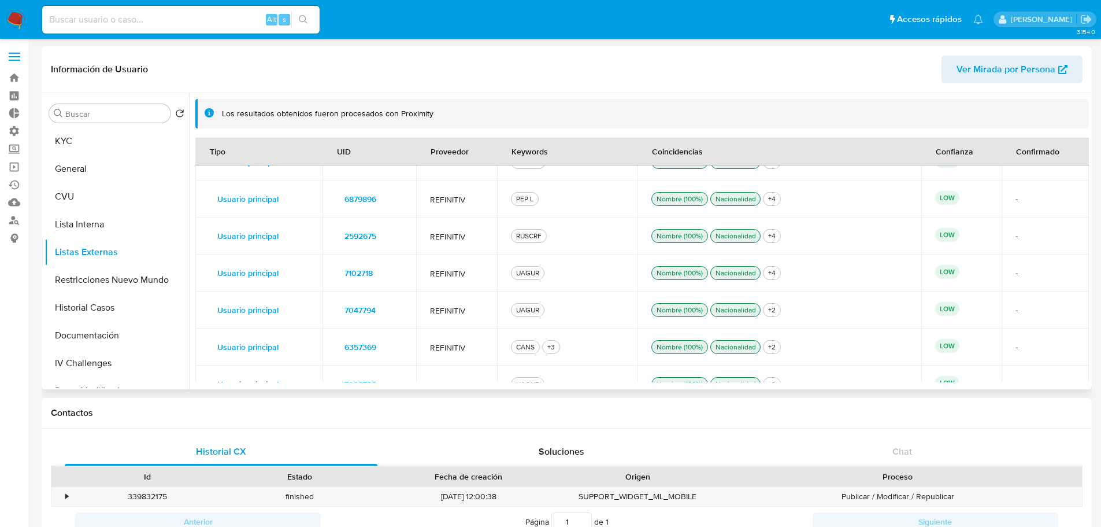
scroll to position [1098, 0]
